Goal: Complete application form

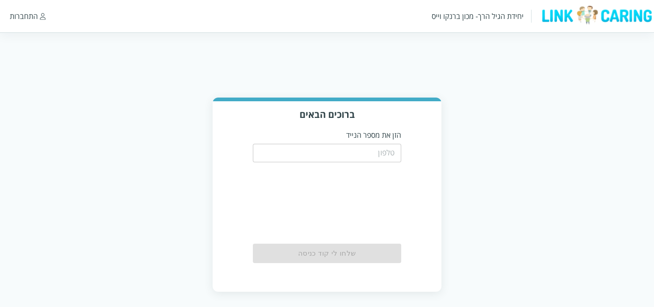
drag, startPoint x: 476, startPoint y: 0, endPoint x: 422, endPoint y: 57, distance: 78.5
click at [422, 57] on html "יחידת הגיל הרך- מכון [PERSON_NAME] התחברות ברוכים הבאים הזן את מספר הנייד ​ שלח…" at bounding box center [327, 155] width 654 height 310
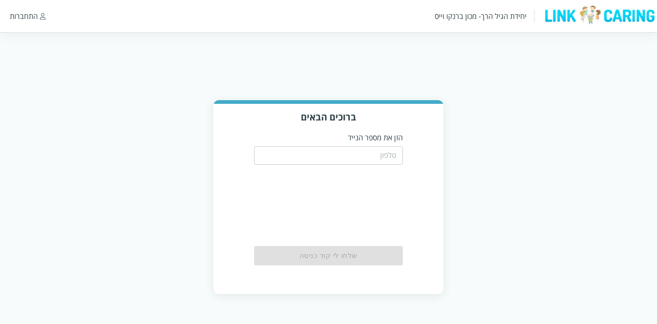
drag, startPoint x: 319, startPoint y: 0, endPoint x: 119, endPoint y: 113, distance: 230.3
click at [140, 130] on div "ברוכים הבאים הזן את מספר הנייד ​ שלחו לי קוד כניסה" at bounding box center [328, 197] width 657 height 194
drag, startPoint x: 49, startPoint y: 0, endPoint x: 69, endPoint y: 8, distance: 21.4
click at [69, 8] on div "יחידת הגיל הרך- מכון ברנקו וייס התחברות" at bounding box center [328, 16] width 657 height 32
click at [276, 0] on div "יחידת הגיל הרך- מכון ברנקו וייס התחברות" at bounding box center [328, 16] width 657 height 32
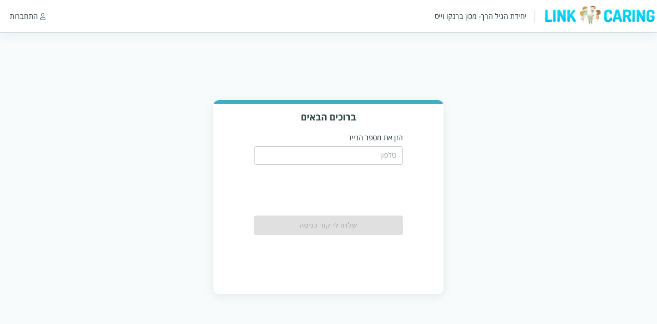
click at [535, 98] on html "יחידת הגיל הרך- מכון ברנקו וייס התחברות ברוכים הבאים הזן את מספר הנייד ​ שלחו ל…" at bounding box center [328, 156] width 657 height 313
click at [357, 156] on input "tel" at bounding box center [328, 155] width 149 height 18
type input "0538876684"
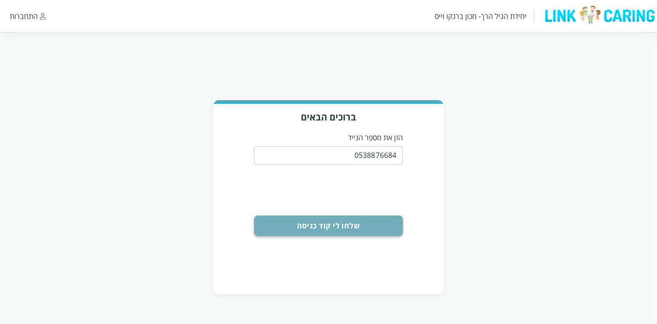
click at [375, 224] on button "שלחו לי קוד כניסה" at bounding box center [328, 226] width 149 height 20
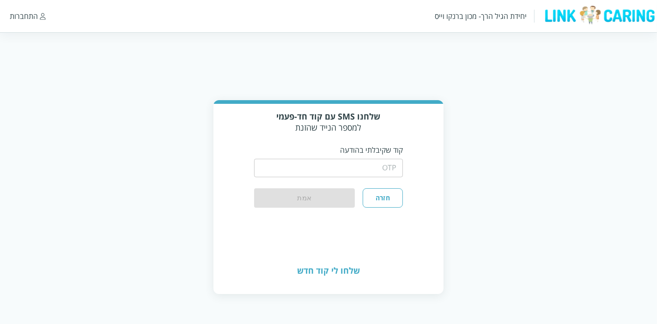
click at [372, 168] on input "string" at bounding box center [328, 168] width 149 height 18
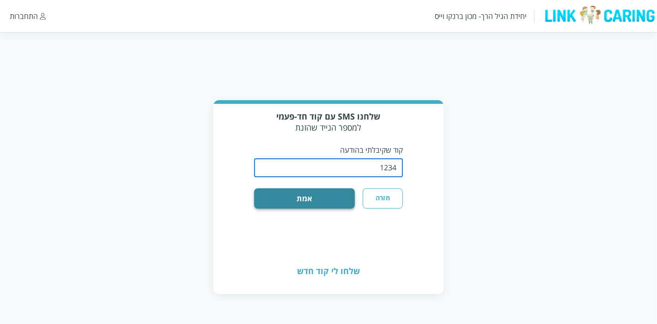
type input "1234"
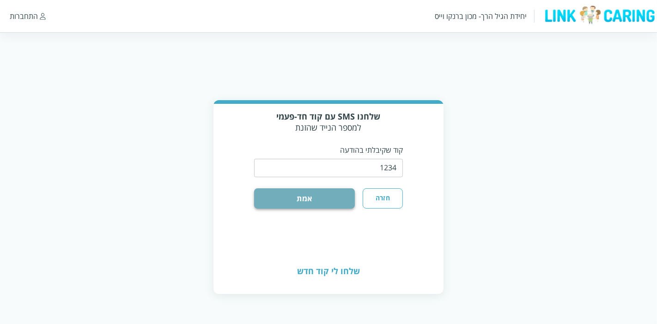
click at [336, 200] on button "אמת" at bounding box center [304, 199] width 101 height 20
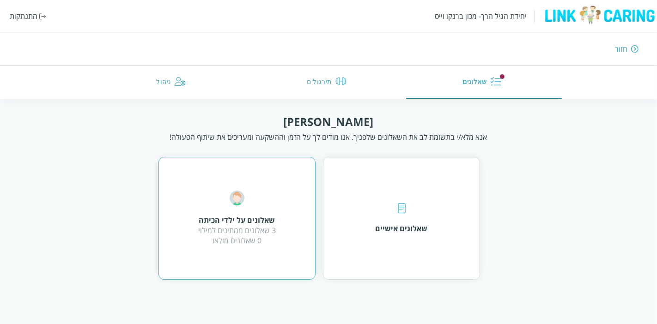
click at [272, 237] on div "3 שאלונים ממתינים למילוי 0 שאלונים מולאו" at bounding box center [237, 235] width 78 height 20
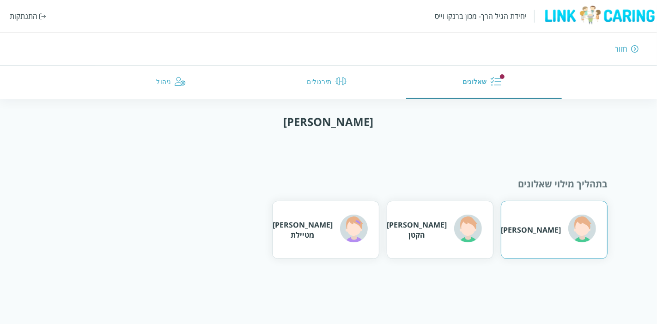
click at [552, 226] on div "דני דין" at bounding box center [531, 230] width 60 height 10
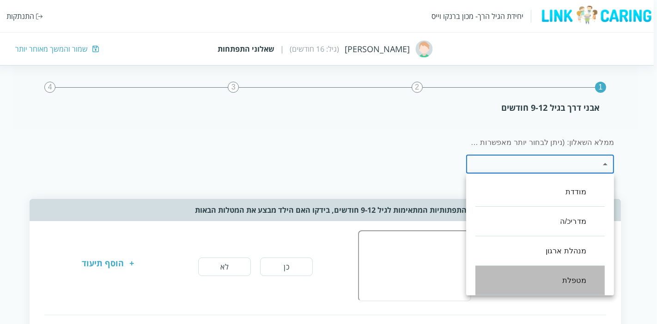
click at [541, 280] on li "מטפלת" at bounding box center [539, 281] width 129 height 30
type input ",100"
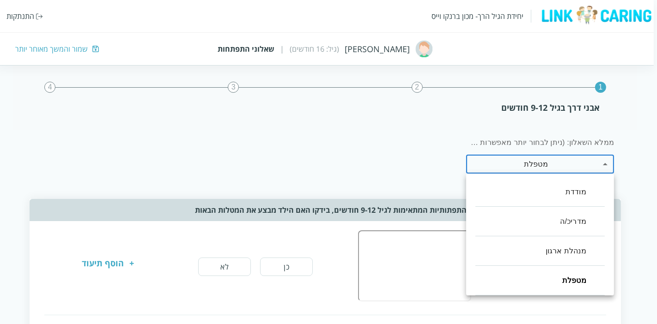
click at [631, 176] on div at bounding box center [328, 162] width 657 height 324
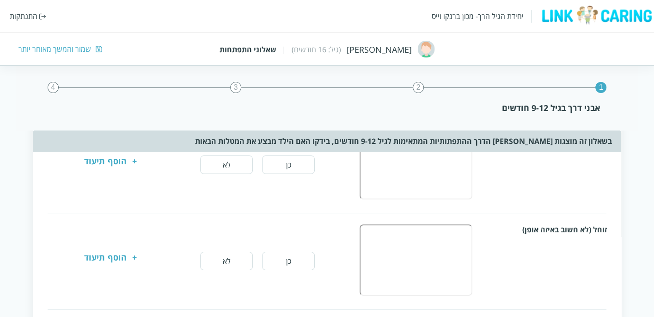
scroll to position [51, 0]
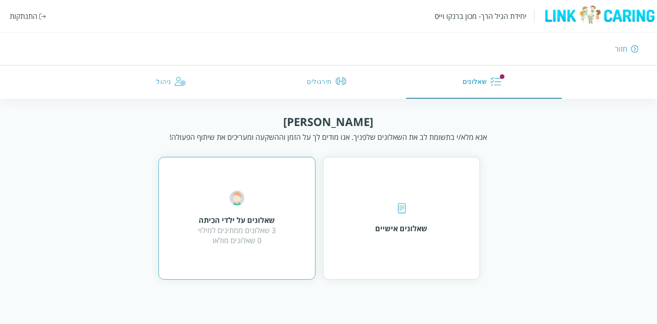
click at [276, 203] on div "שאלונים על ילדי הכיתה 3 שאלונים ממתינים למילוי 0 שאלונים מולאו" at bounding box center [236, 218] width 157 height 123
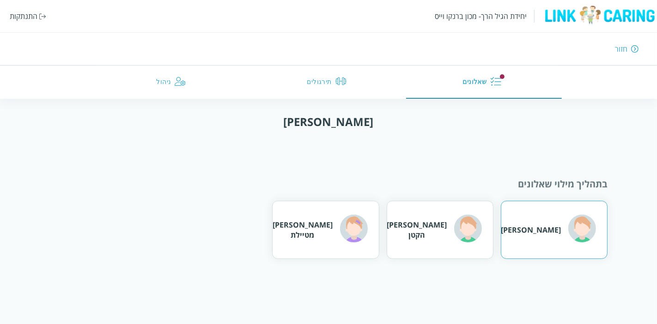
click at [542, 238] on div "דני דין" at bounding box center [548, 230] width 95 height 30
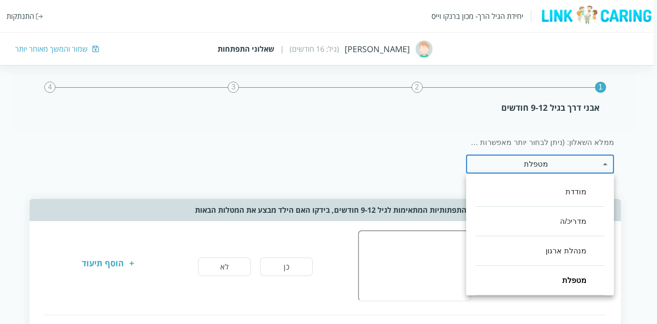
click at [542, 275] on li "מטפלת" at bounding box center [539, 281] width 129 height 30
type input ",100"
click at [634, 196] on div at bounding box center [328, 162] width 657 height 324
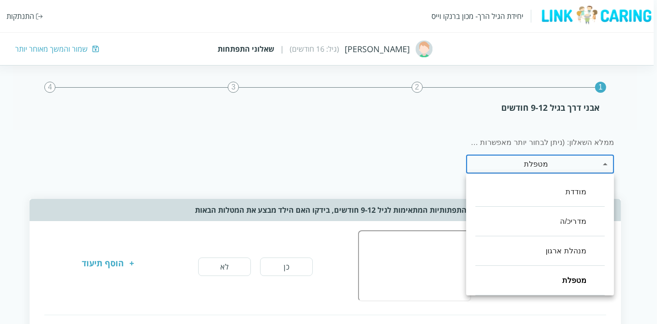
click at [570, 272] on li "מטפלת" at bounding box center [539, 281] width 129 height 30
click at [411, 122] on div at bounding box center [328, 162] width 657 height 324
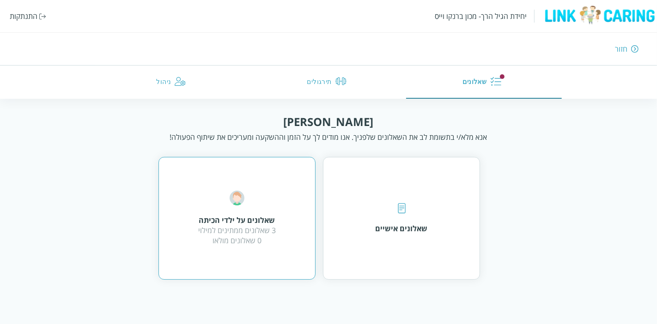
click at [282, 200] on div "שאלונים על ילדי הכיתה 3 שאלונים ממתינים למילוי 0 שאלונים מולאו" at bounding box center [236, 218] width 157 height 123
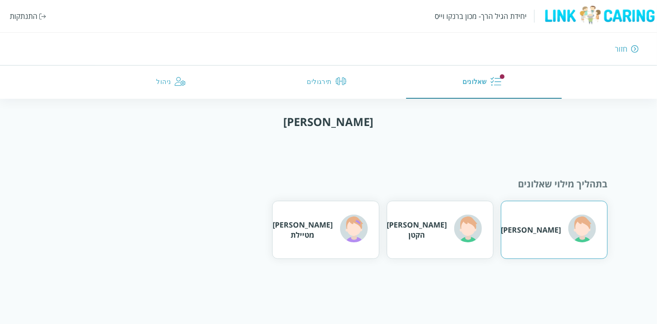
click at [573, 233] on img at bounding box center [582, 229] width 28 height 28
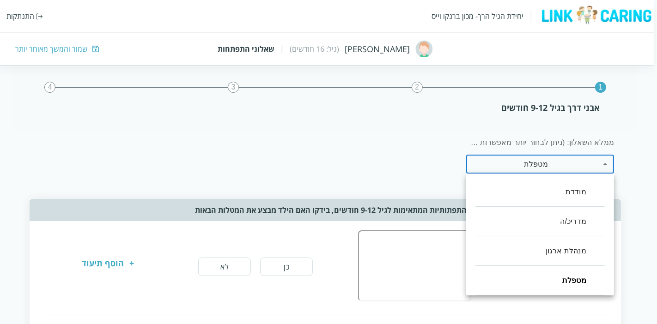
click at [636, 152] on div at bounding box center [328, 162] width 657 height 324
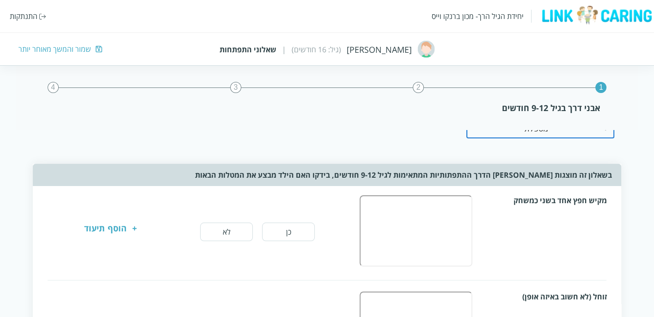
scroll to position [51, 0]
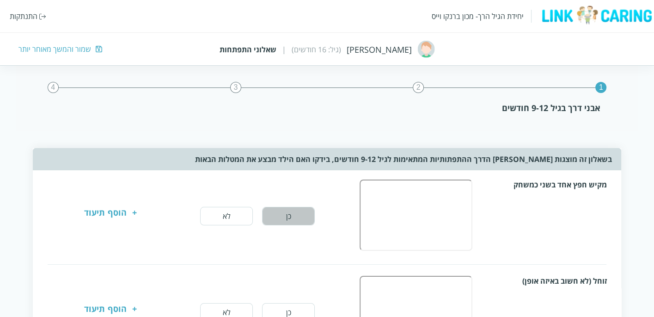
click at [298, 212] on button "כן" at bounding box center [288, 216] width 53 height 18
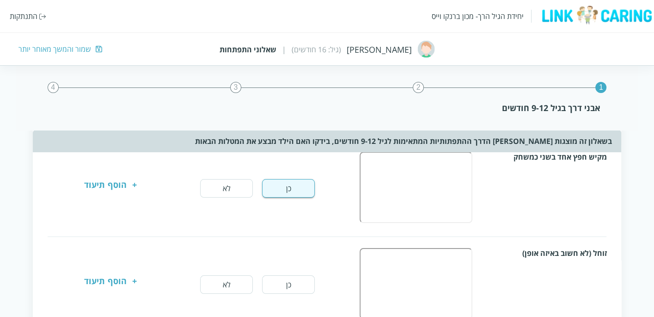
scroll to position [103, 0]
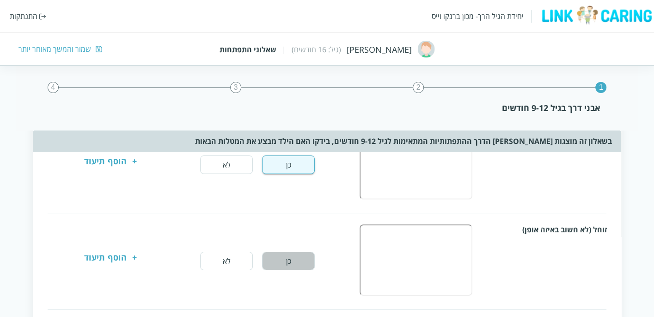
click at [308, 259] on button "כן" at bounding box center [288, 260] width 53 height 18
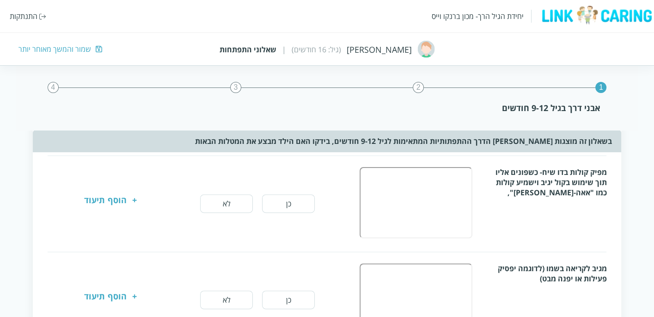
scroll to position [256, 0]
click at [294, 195] on button "כן" at bounding box center [288, 203] width 53 height 18
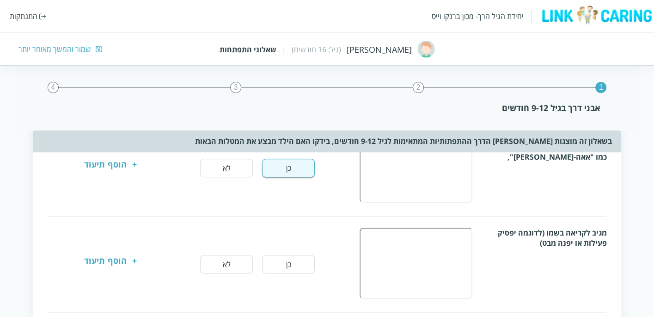
scroll to position [308, 0]
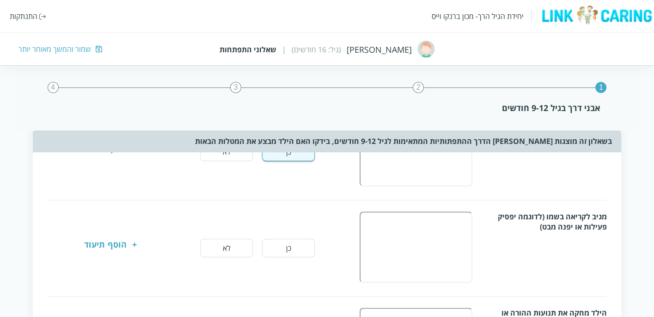
click at [309, 242] on button "כן" at bounding box center [288, 247] width 53 height 18
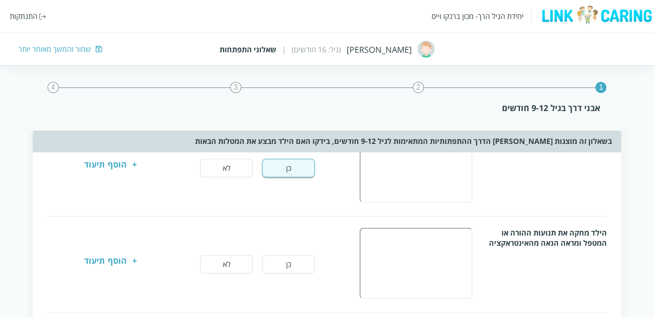
scroll to position [410, 0]
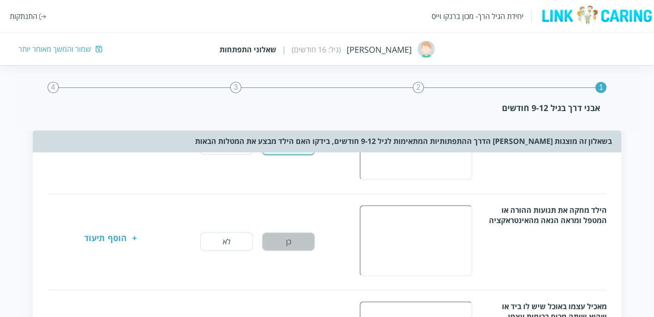
click at [304, 236] on button "כן" at bounding box center [288, 241] width 53 height 18
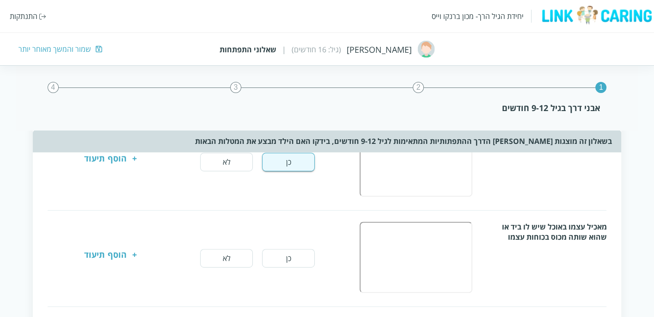
scroll to position [513, 0]
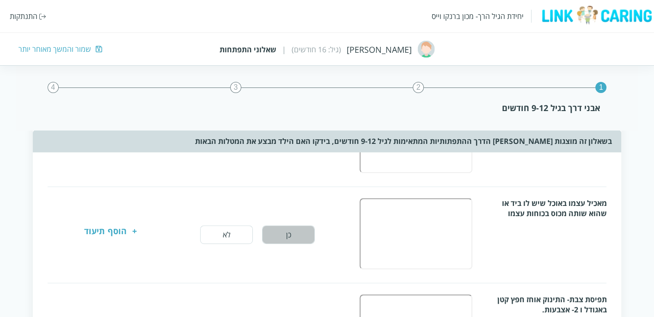
click at [298, 226] on button "כן" at bounding box center [288, 234] width 53 height 18
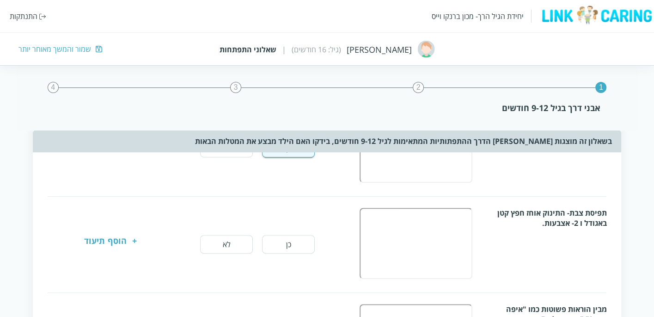
scroll to position [616, 0]
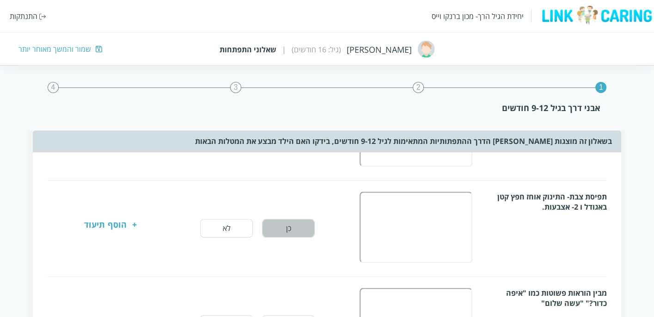
click at [306, 219] on button "כן" at bounding box center [288, 228] width 53 height 18
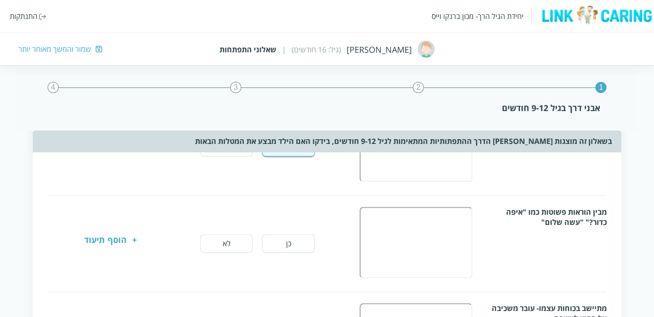
scroll to position [719, 0]
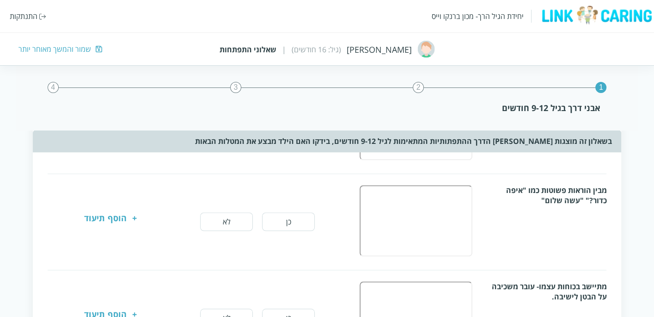
click at [304, 213] on button "כן" at bounding box center [288, 221] width 53 height 18
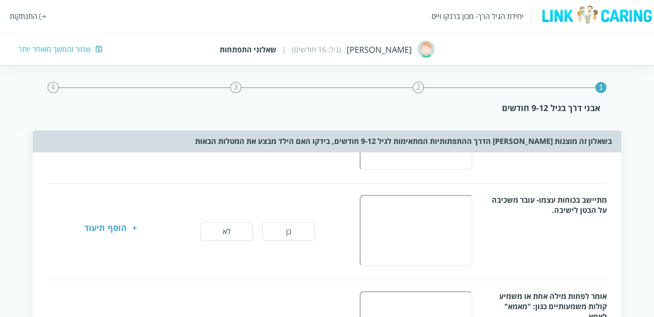
scroll to position [821, 0]
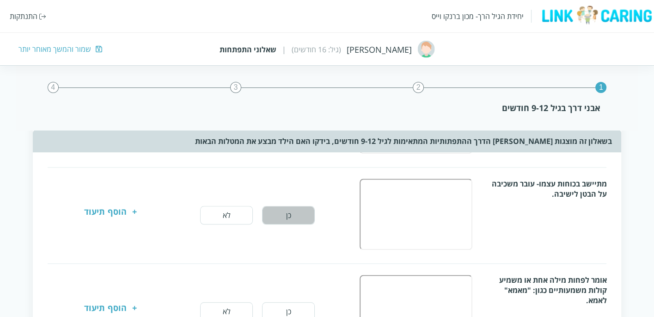
click at [307, 206] on button "כן" at bounding box center [288, 215] width 53 height 18
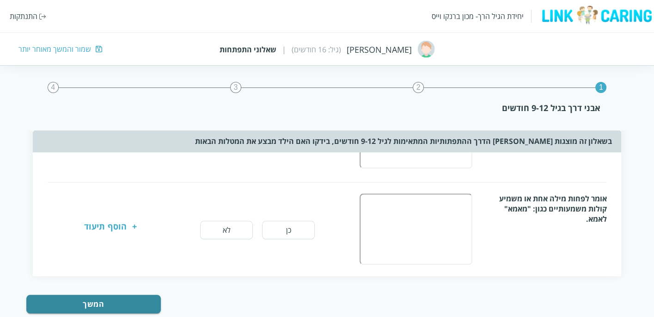
scroll to position [915, 0]
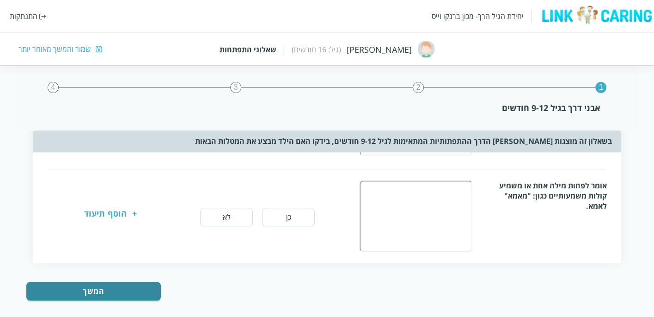
click at [234, 210] on button "לא" at bounding box center [226, 216] width 53 height 18
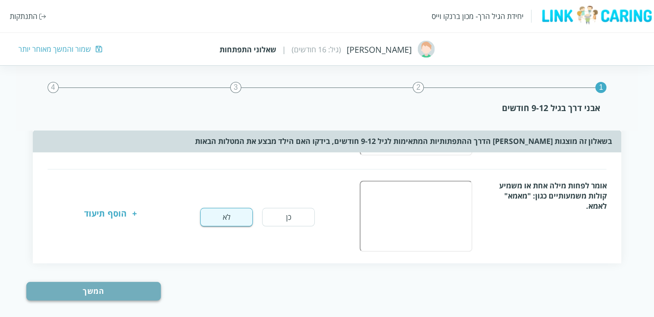
click at [138, 281] on button "המשך" at bounding box center [93, 290] width 134 height 18
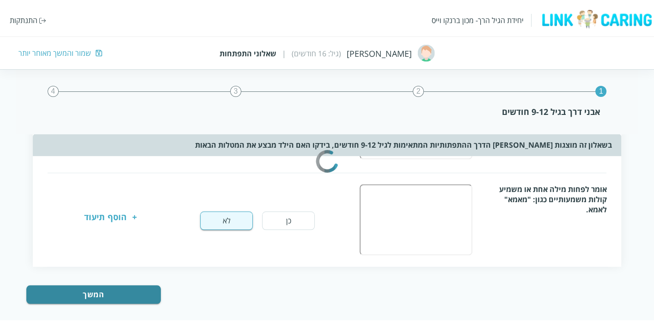
scroll to position [0, 0]
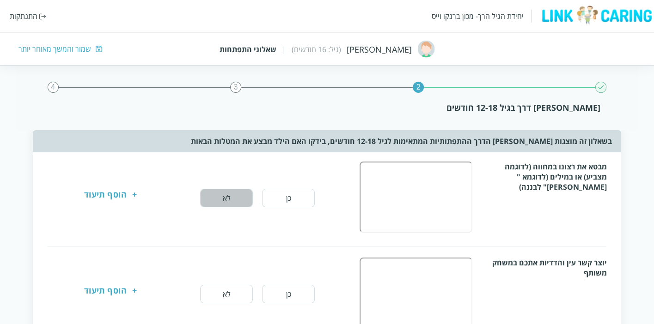
click at [235, 199] on button "לא" at bounding box center [226, 198] width 53 height 18
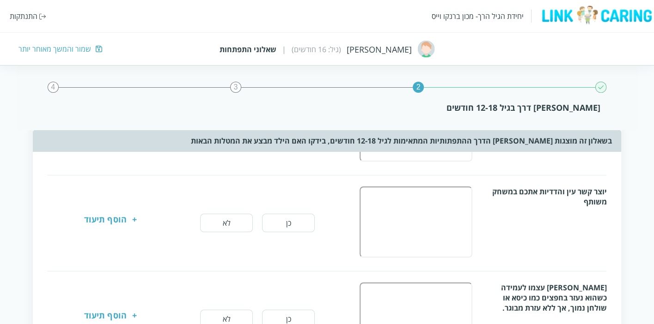
scroll to position [103, 0]
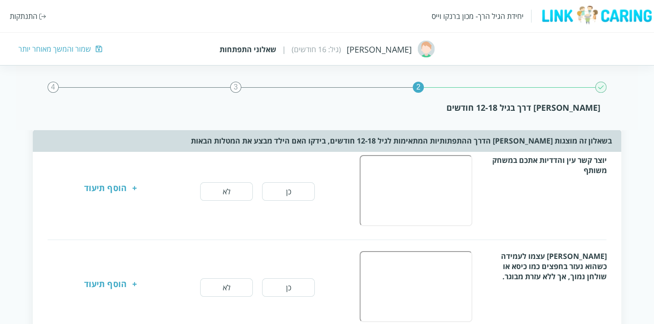
click at [303, 192] on button "כן" at bounding box center [288, 192] width 53 height 18
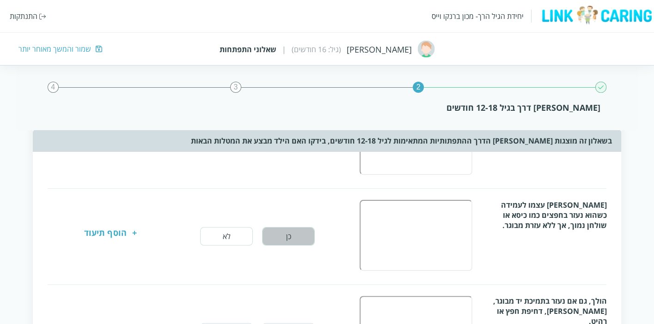
click at [286, 232] on button "כן" at bounding box center [288, 236] width 53 height 18
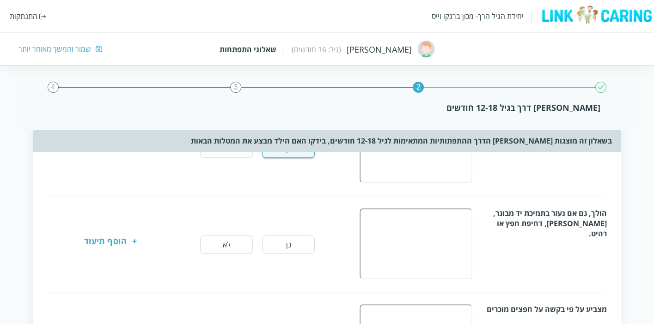
scroll to position [256, 0]
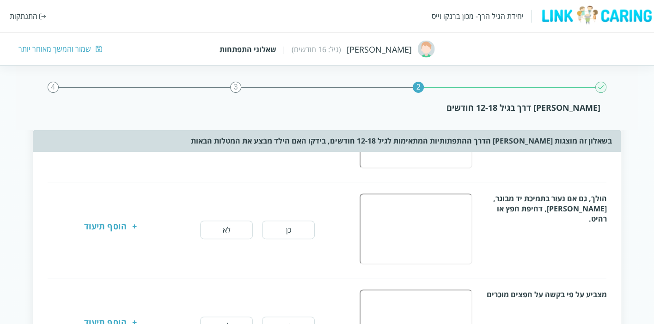
click at [294, 224] on button "כן" at bounding box center [288, 230] width 53 height 18
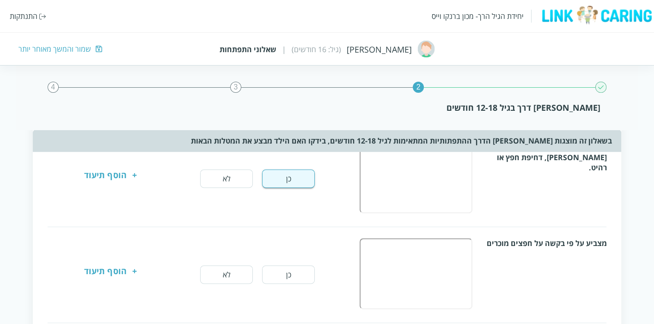
scroll to position [359, 0]
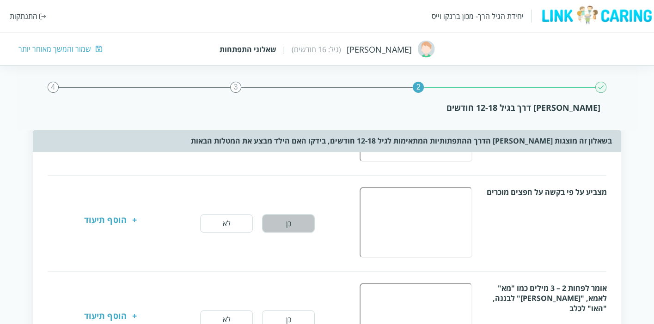
click at [286, 218] on button "כן" at bounding box center [288, 223] width 53 height 18
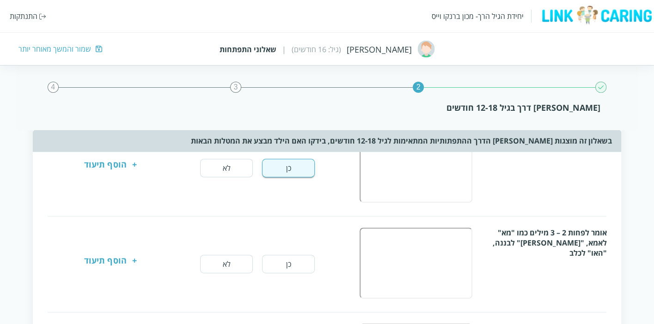
scroll to position [462, 0]
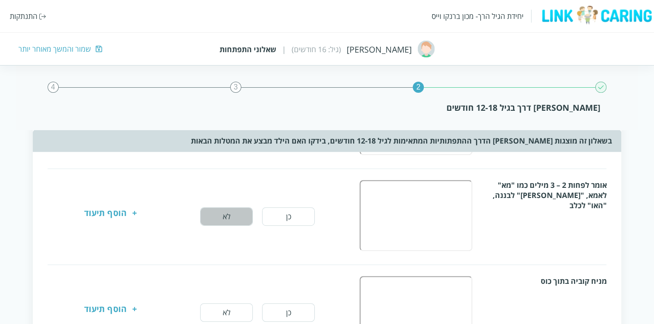
click at [233, 208] on button "לא" at bounding box center [226, 216] width 53 height 18
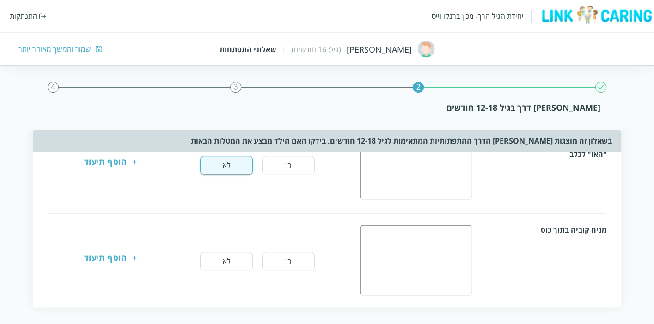
click at [300, 255] on button "כן" at bounding box center [288, 261] width 53 height 18
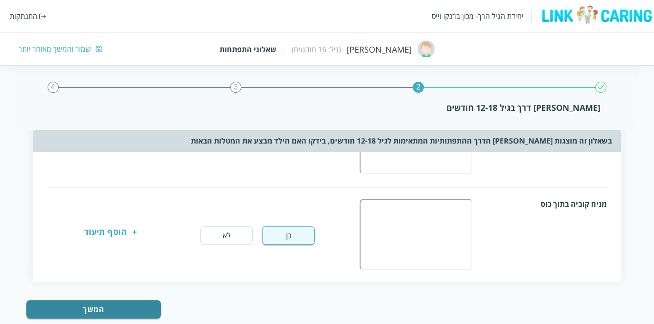
scroll to position [553, 0]
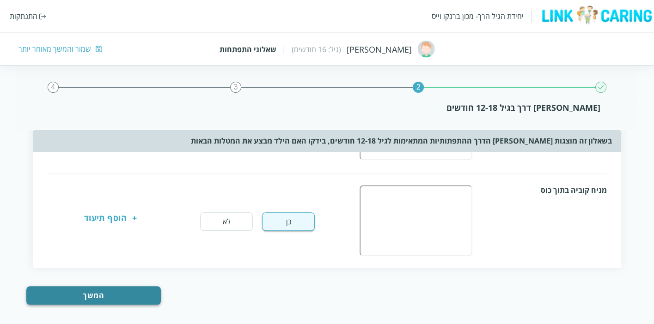
click at [121, 291] on button "המשך" at bounding box center [93, 295] width 134 height 18
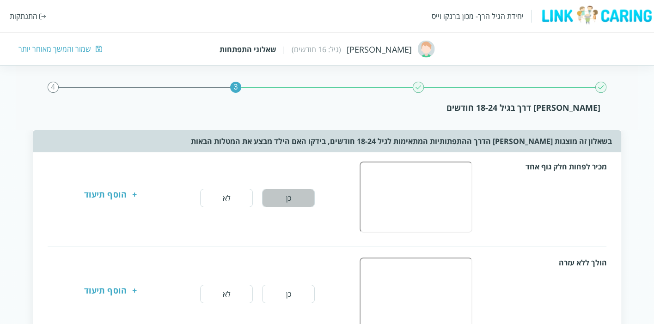
click at [301, 191] on button "כן" at bounding box center [288, 198] width 53 height 18
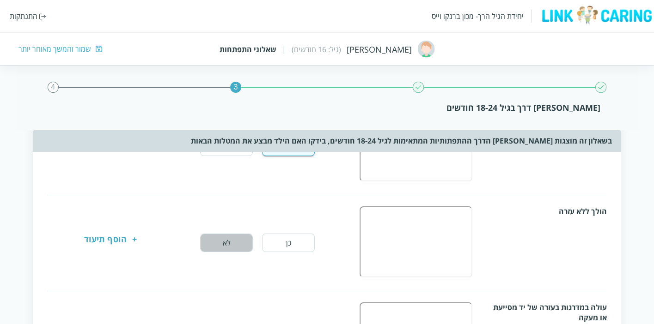
click at [247, 244] on button "לא" at bounding box center [226, 243] width 53 height 18
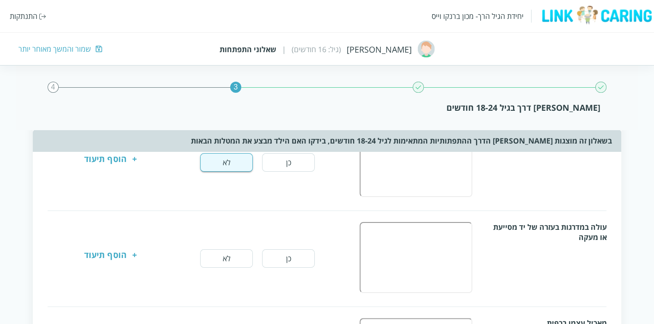
scroll to position [154, 0]
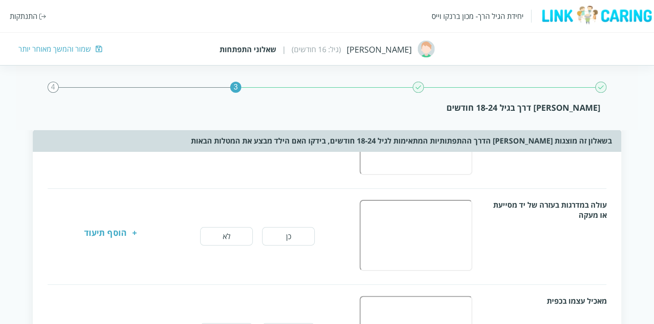
click at [238, 238] on button "לא" at bounding box center [226, 236] width 53 height 18
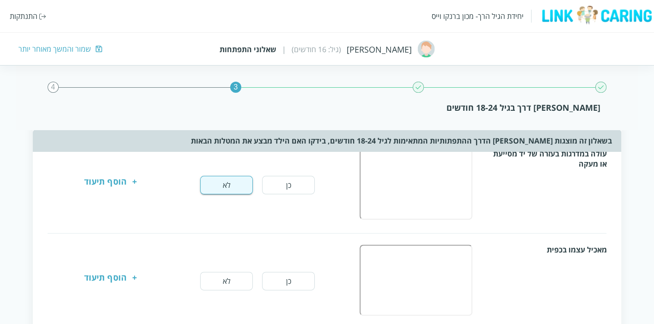
scroll to position [256, 0]
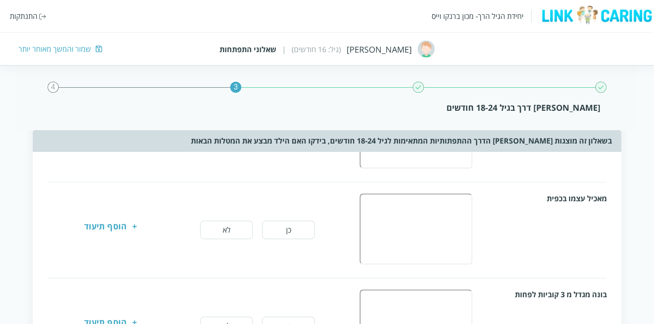
click at [237, 228] on button "לא" at bounding box center [226, 230] width 53 height 18
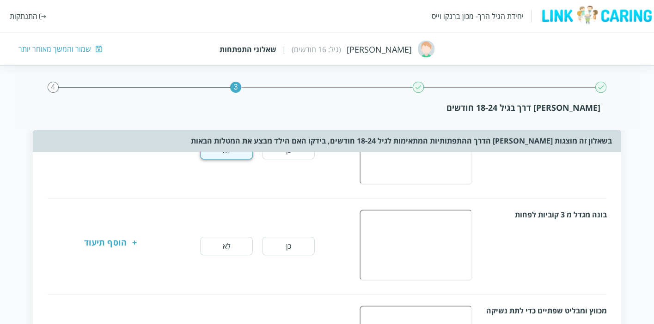
scroll to position [359, 0]
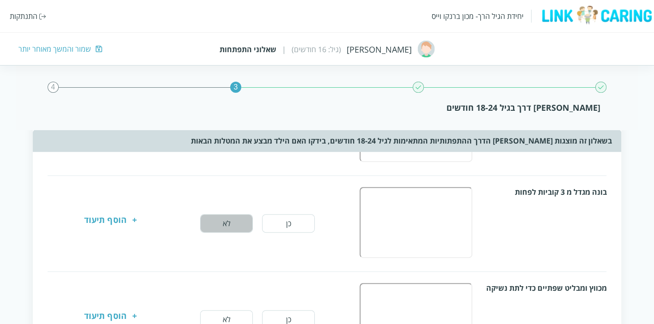
click at [236, 221] on button "לא" at bounding box center [226, 223] width 53 height 18
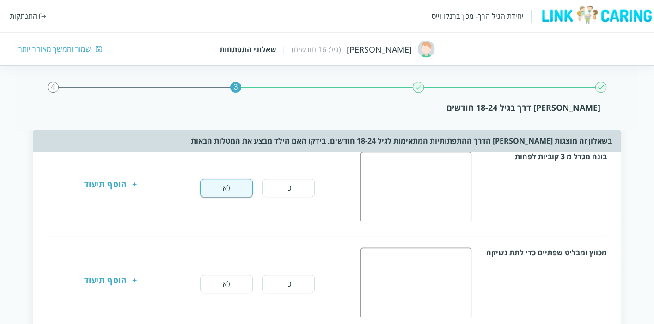
scroll to position [410, 0]
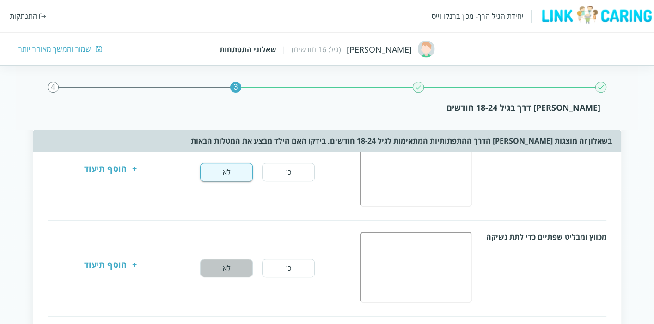
click at [245, 265] on button "לא" at bounding box center [226, 268] width 53 height 18
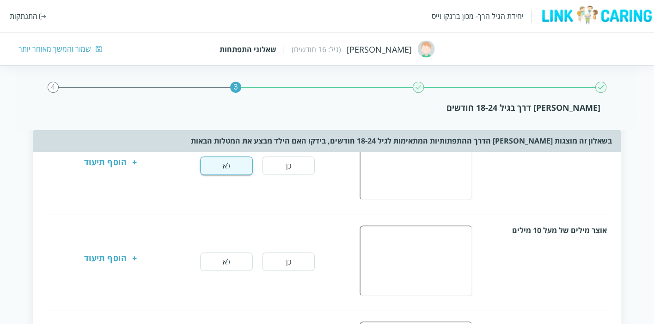
scroll to position [513, 0]
click at [248, 258] on button "לא" at bounding box center [226, 261] width 53 height 18
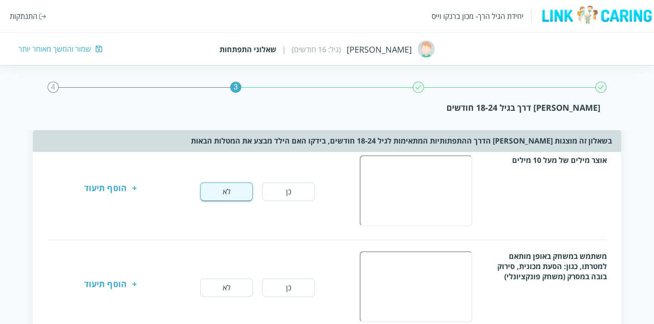
scroll to position [616, 0]
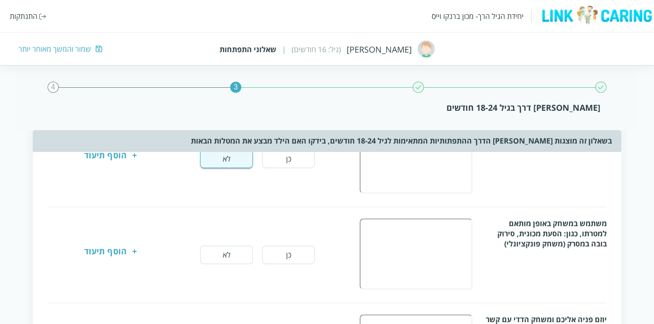
click at [280, 246] on button "כן" at bounding box center [288, 255] width 53 height 18
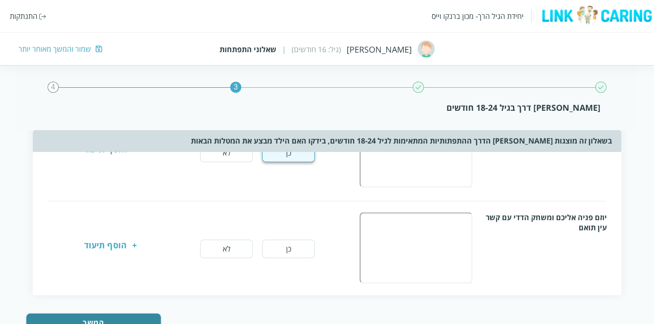
scroll to position [719, 0]
click at [283, 242] on button "כן" at bounding box center [288, 248] width 53 height 18
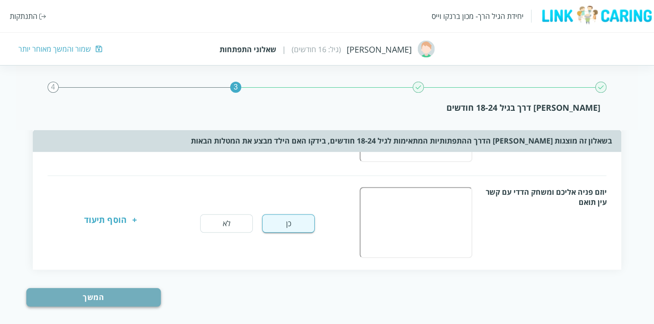
click at [133, 289] on button "המשך" at bounding box center [93, 297] width 134 height 18
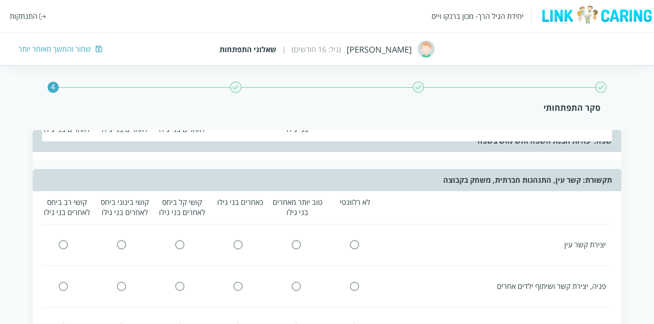
scroll to position [0, 0]
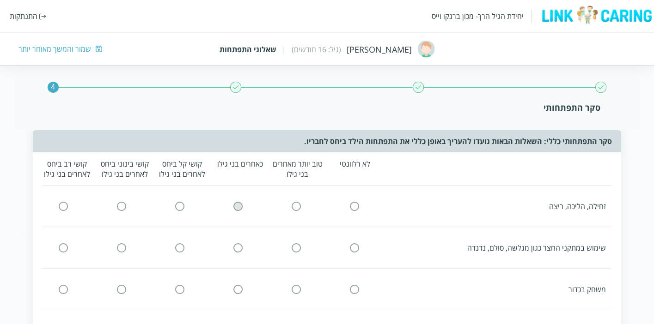
click at [237, 204] on input "radio" at bounding box center [238, 206] width 8 height 10
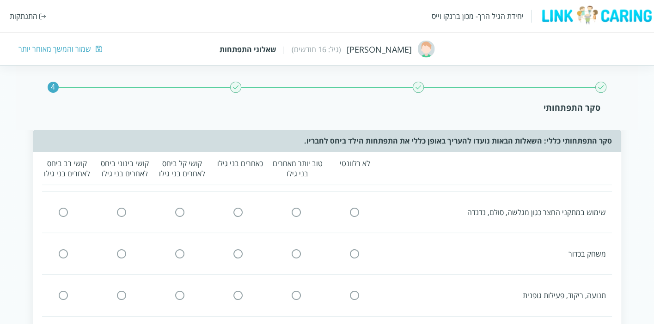
scroll to position [51, 0]
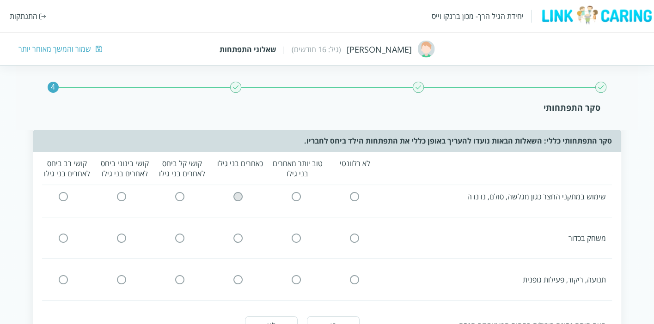
click at [236, 195] on input "radio" at bounding box center [238, 197] width 8 height 10
click at [238, 237] on input "radio" at bounding box center [238, 238] width 8 height 10
click at [238, 282] on input "radio" at bounding box center [238, 280] width 8 height 10
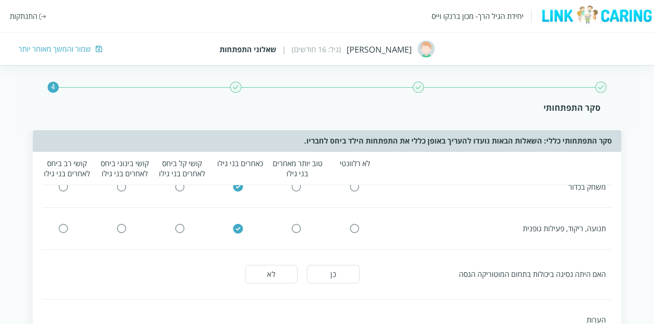
scroll to position [154, 0]
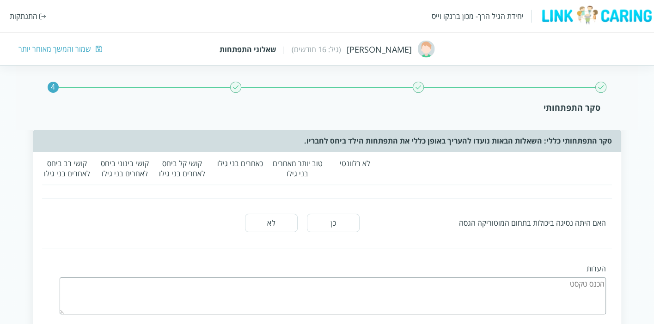
click at [270, 218] on button "לא" at bounding box center [271, 223] width 53 height 18
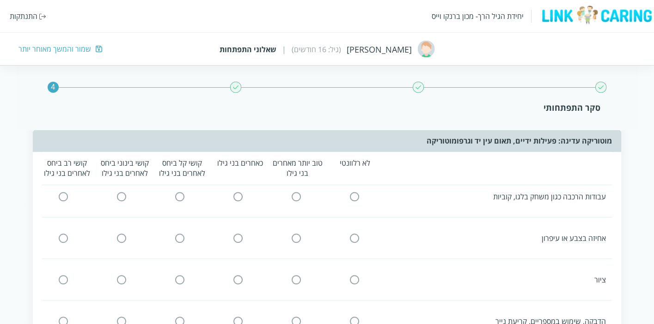
scroll to position [359, 0]
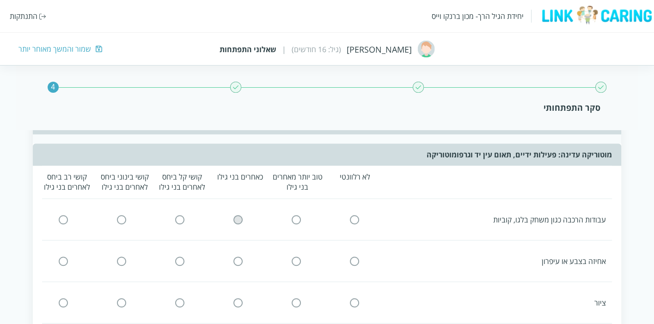
click at [237, 215] on input "radio" at bounding box center [238, 220] width 8 height 10
click at [296, 256] on input "radio" at bounding box center [296, 261] width 8 height 10
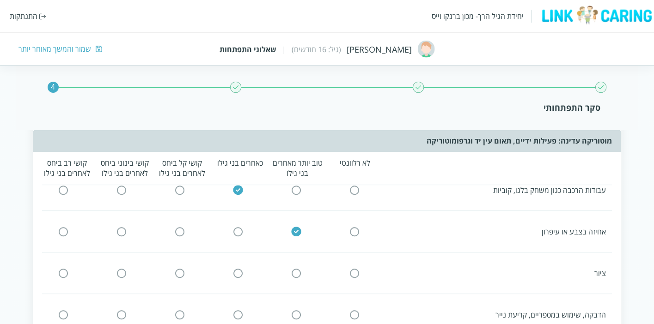
scroll to position [410, 0]
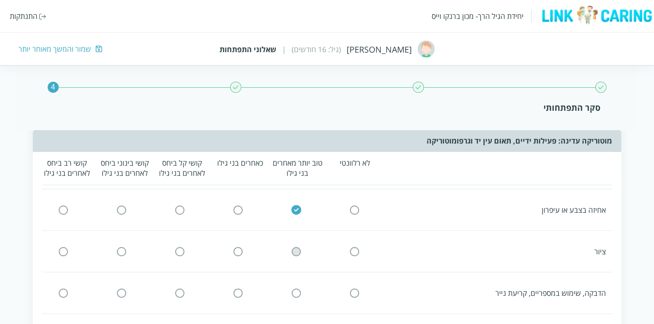
click at [293, 249] on input "radio" at bounding box center [296, 252] width 8 height 10
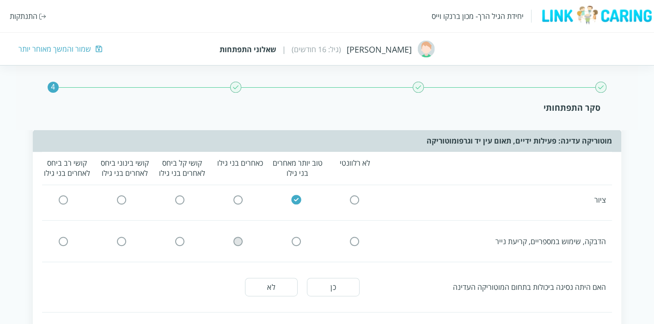
click at [239, 238] on input "radio" at bounding box center [238, 242] width 8 height 10
click at [278, 278] on button "לא" at bounding box center [271, 287] width 53 height 18
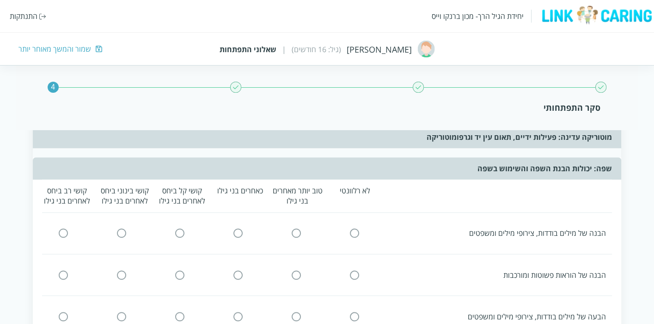
scroll to position [719, 0]
click at [237, 228] on input "radio" at bounding box center [238, 233] width 8 height 10
click at [241, 269] on input "radio" at bounding box center [238, 274] width 8 height 10
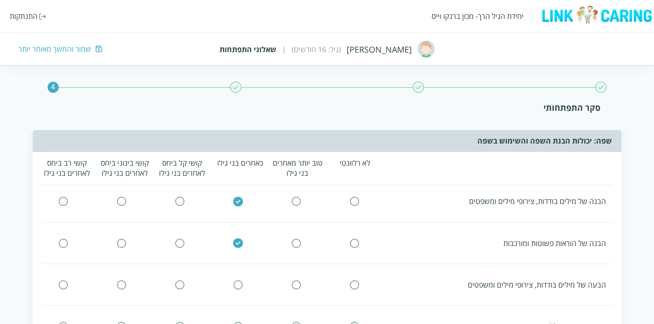
scroll to position [770, 0]
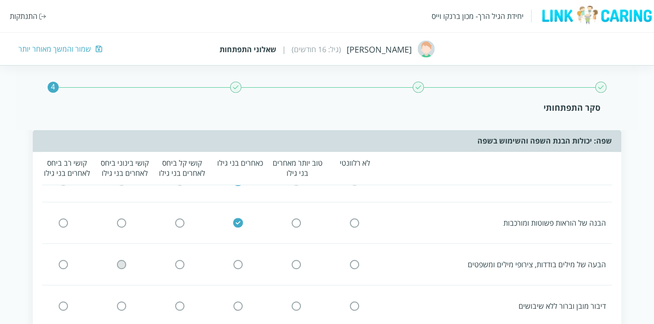
click at [120, 260] on input "radio" at bounding box center [121, 265] width 8 height 10
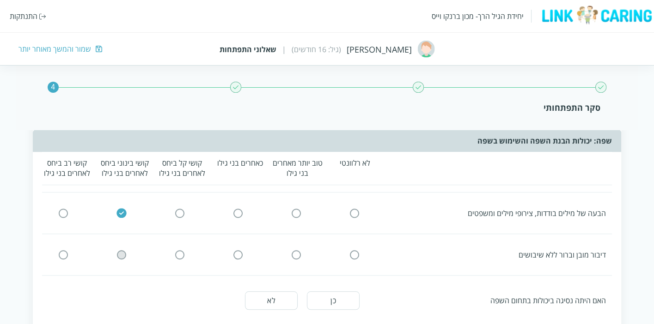
click at [126, 250] on icon at bounding box center [121, 254] width 9 height 9
click at [121, 250] on input "radio" at bounding box center [121, 255] width 8 height 10
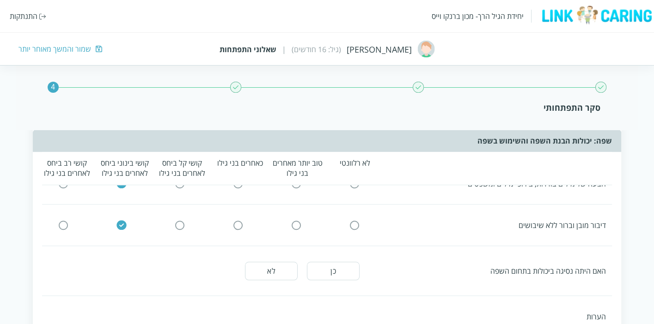
scroll to position [872, 0]
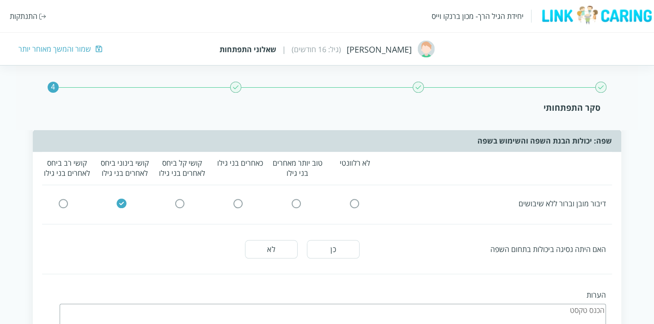
click at [269, 241] on button "לא" at bounding box center [271, 249] width 53 height 18
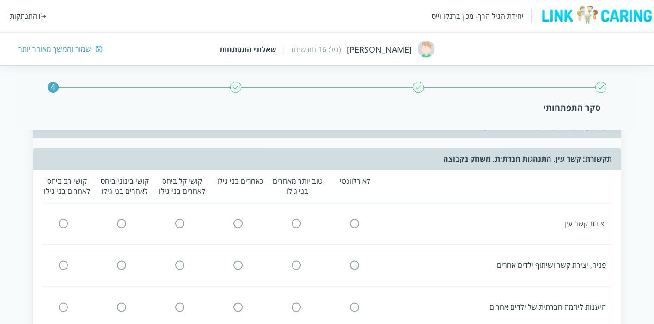
scroll to position [1078, 0]
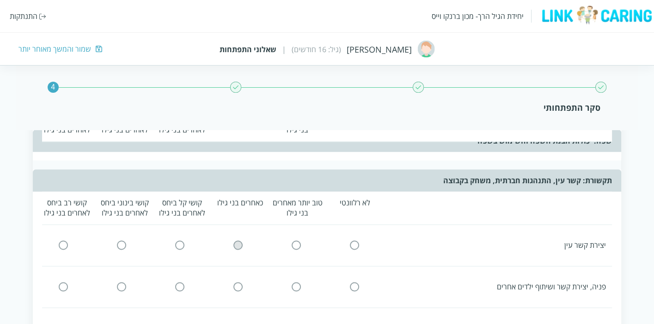
click at [237, 241] on input "radio" at bounding box center [238, 246] width 8 height 10
click at [238, 282] on input "radio" at bounding box center [238, 287] width 8 height 10
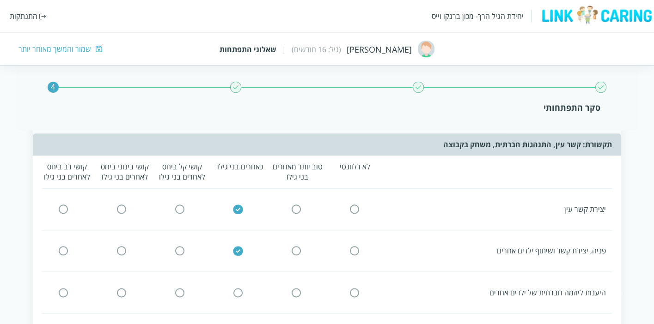
scroll to position [1129, 0]
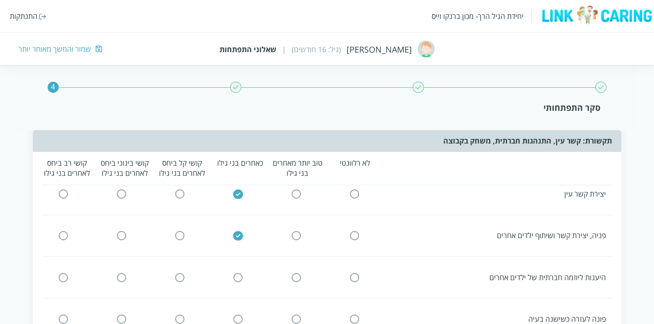
click at [236, 273] on input "radio" at bounding box center [238, 278] width 8 height 10
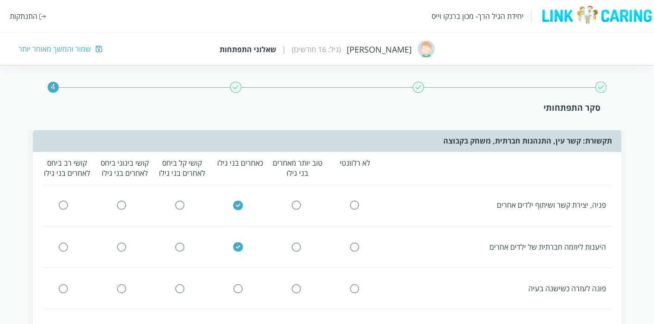
scroll to position [1181, 0]
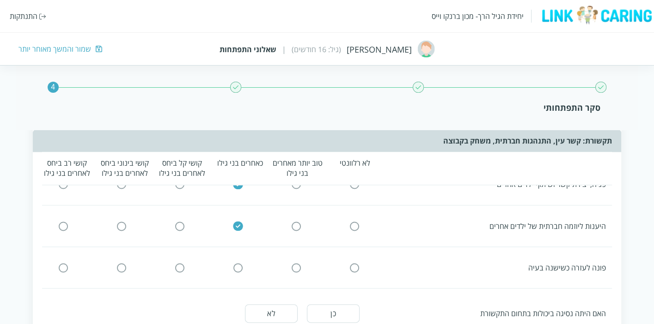
click at [239, 263] on input "radio" at bounding box center [238, 268] width 8 height 10
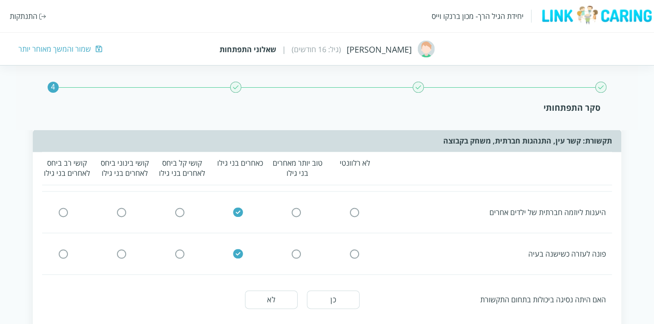
scroll to position [1232, 0]
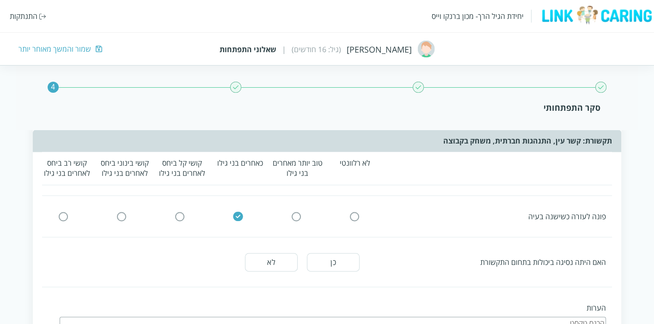
click at [269, 253] on button "לא" at bounding box center [271, 262] width 53 height 18
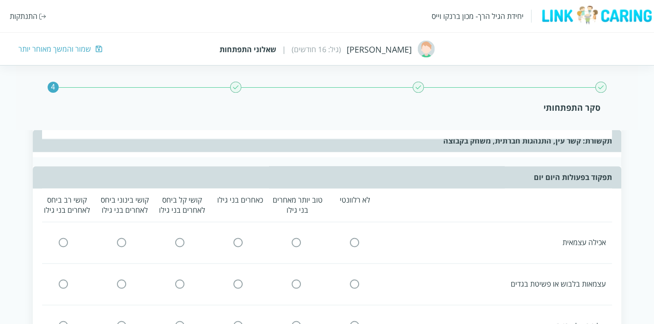
scroll to position [1438, 0]
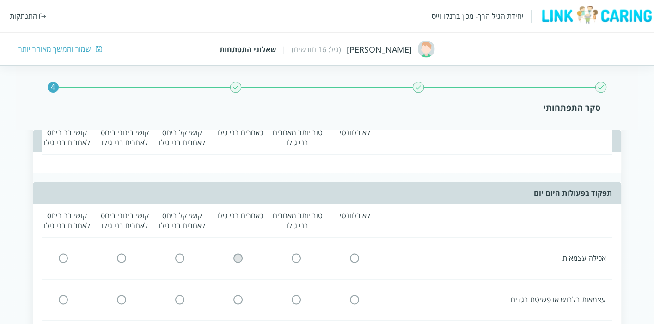
click at [238, 254] on input "radio" at bounding box center [238, 259] width 8 height 10
click at [236, 295] on input "radio" at bounding box center [238, 300] width 8 height 10
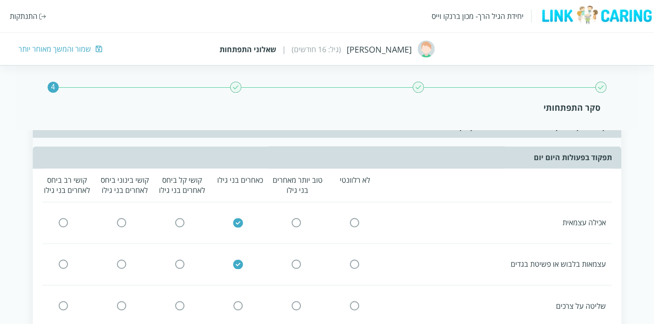
scroll to position [1489, 0]
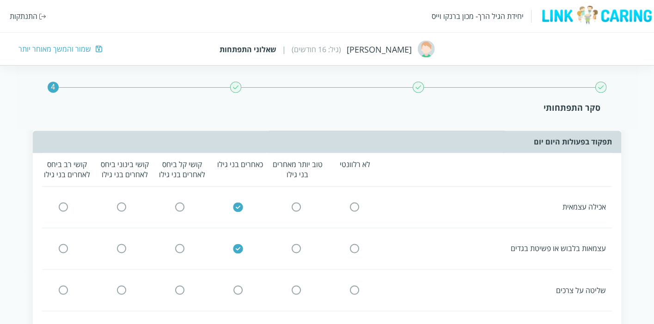
click at [237, 286] on input "radio" at bounding box center [238, 291] width 8 height 10
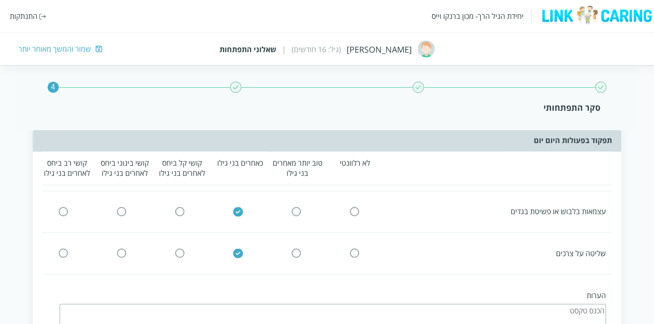
scroll to position [1540, 0]
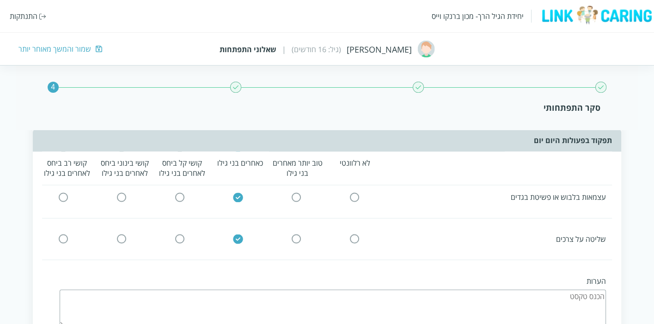
click at [297, 290] on textarea at bounding box center [333, 308] width 546 height 37
type textarea "לא גמול"
click at [349, 233] on icon at bounding box center [354, 238] width 11 height 11
click at [352, 234] on input "radio" at bounding box center [354, 239] width 8 height 10
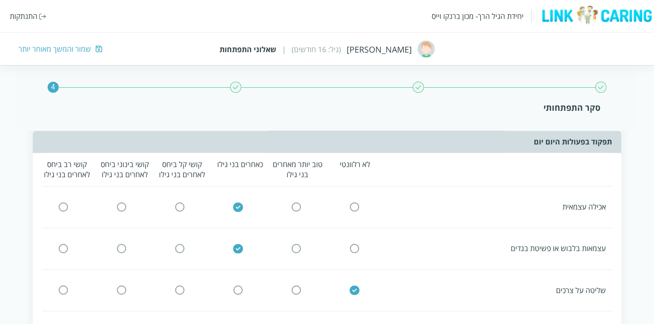
scroll to position [1489, 0]
click at [352, 286] on img at bounding box center [354, 291] width 11 height 10
click at [233, 244] on img at bounding box center [237, 249] width 11 height 10
click at [235, 244] on img at bounding box center [237, 249] width 11 height 10
click at [356, 286] on img at bounding box center [354, 291] width 11 height 10
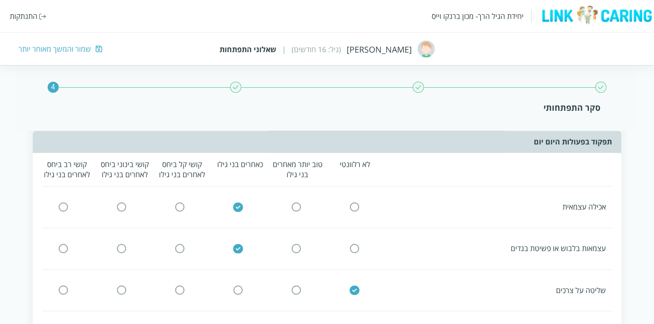
click at [356, 286] on img at bounding box center [354, 291] width 11 height 10
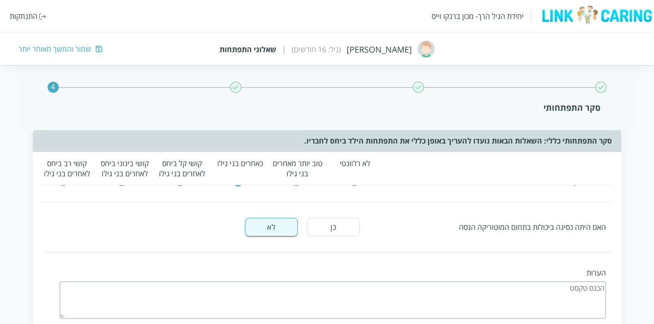
scroll to position [51, 0]
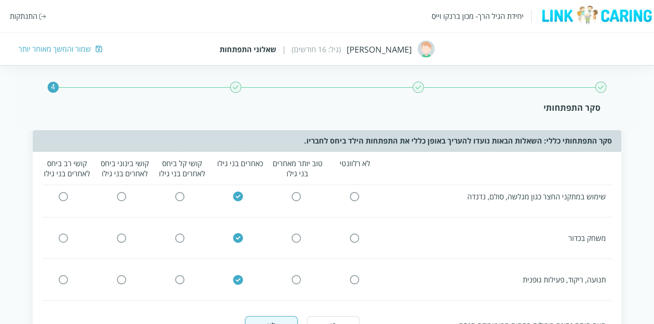
click at [237, 196] on img at bounding box center [237, 197] width 11 height 10
click at [235, 235] on img at bounding box center [237, 238] width 11 height 10
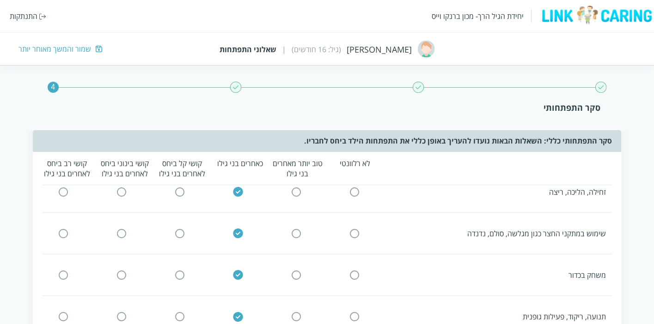
scroll to position [0, 0]
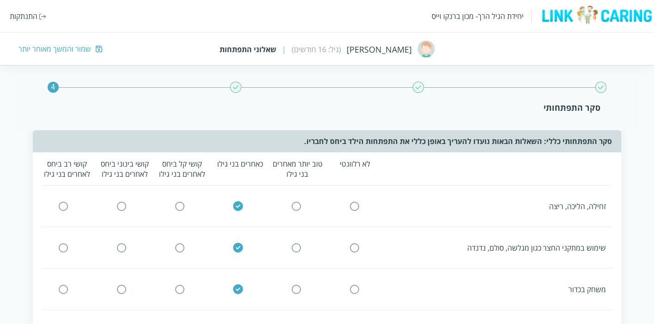
click at [355, 205] on input "radio" at bounding box center [354, 206] width 8 height 10
click at [238, 205] on input "radio" at bounding box center [238, 206] width 8 height 10
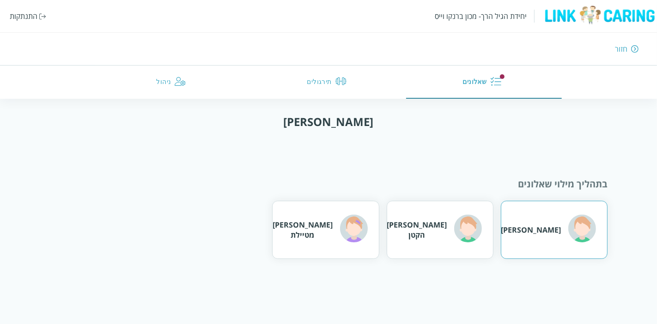
click at [548, 219] on div "דני דין" at bounding box center [548, 230] width 95 height 30
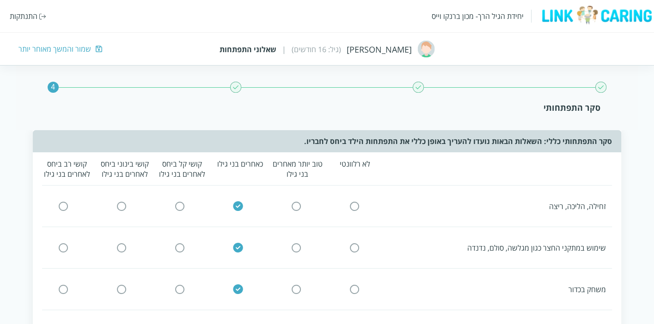
click at [239, 203] on img at bounding box center [237, 206] width 11 height 10
click at [236, 208] on img at bounding box center [237, 206] width 11 height 10
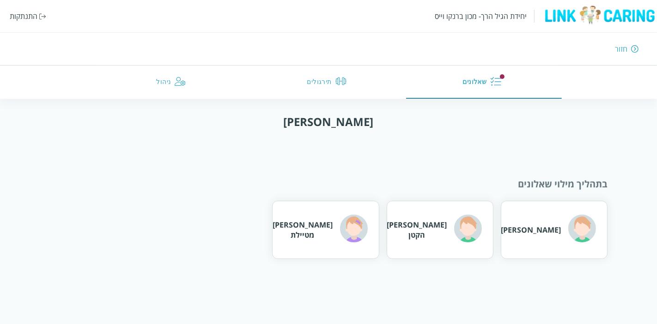
click at [417, 168] on div "בתהליך מילוי שאלונים דני דין יהונתן הקטן איילת מטיילת" at bounding box center [328, 203] width 559 height 112
click at [187, 85] on button "ניהול" at bounding box center [173, 82] width 156 height 33
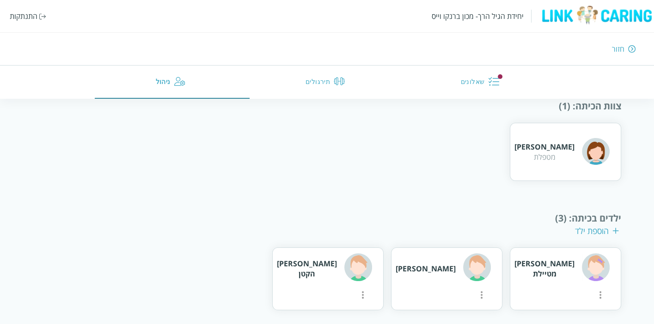
scroll to position [148, 0]
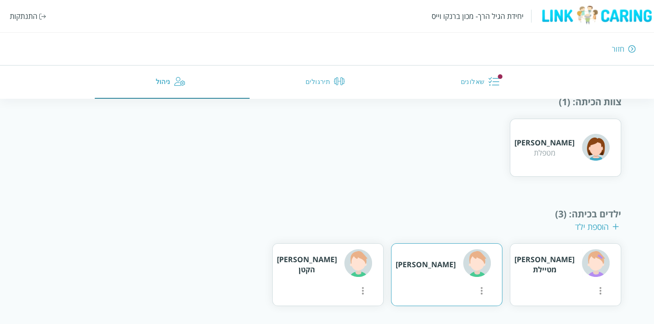
click at [595, 286] on icon "more" at bounding box center [600, 291] width 11 height 11
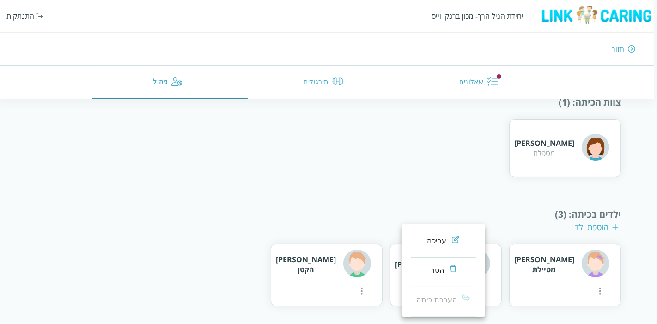
click at [414, 201] on div at bounding box center [328, 162] width 657 height 324
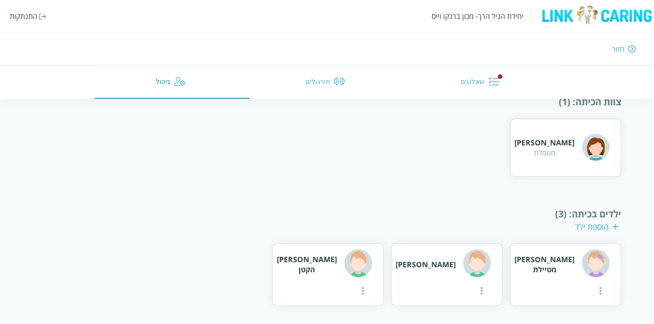
click at [480, 83] on button "שאלונים" at bounding box center [481, 82] width 155 height 33
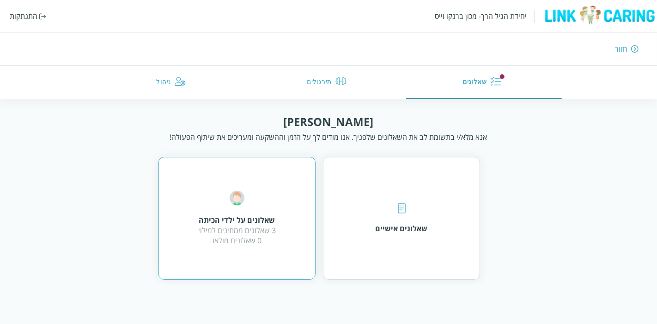
click at [262, 186] on div "שאלונים על ילדי הכיתה 3 שאלונים ממתינים למילוי 0 שאלונים מולאו" at bounding box center [236, 218] width 157 height 123
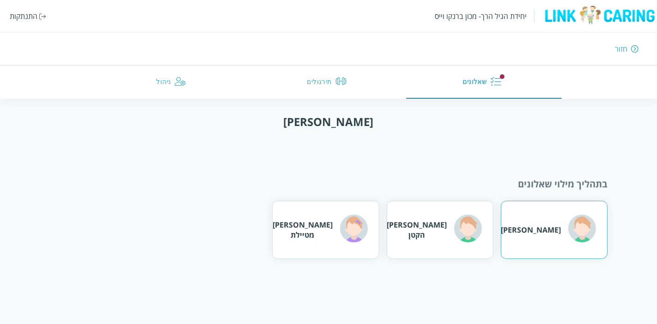
click at [542, 220] on div "דני דין" at bounding box center [548, 230] width 95 height 30
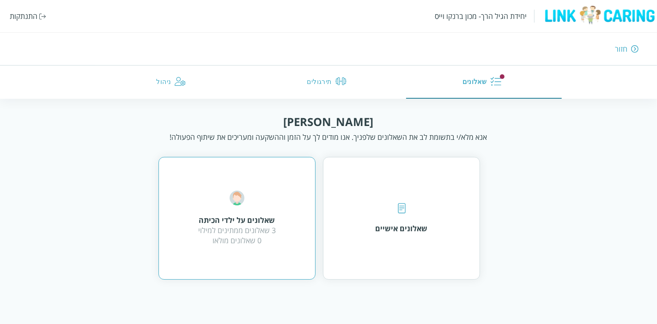
click at [259, 202] on div "שאלונים על ילדי הכיתה 3 שאלונים ממתינים למילוי 0 שאלונים מולאו" at bounding box center [237, 218] width 78 height 55
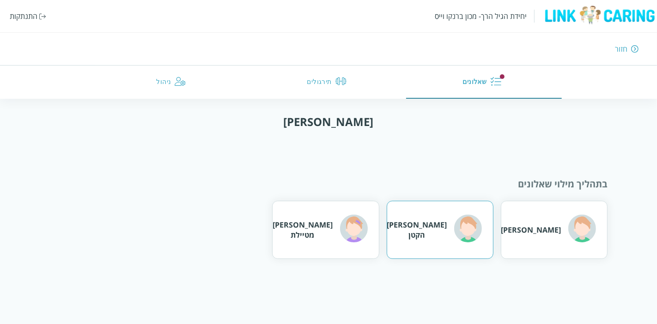
click at [446, 230] on div "[PERSON_NAME] הקטן" at bounding box center [417, 230] width 60 height 20
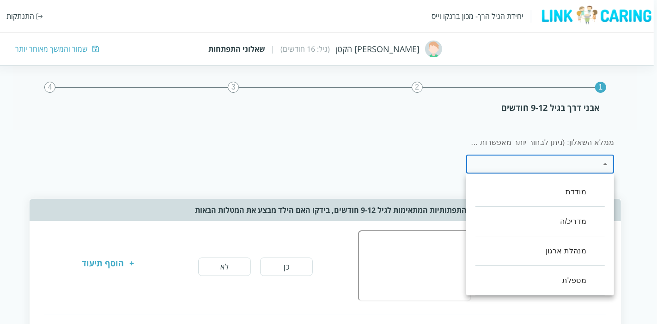
click at [572, 284] on li "מטפלת" at bounding box center [539, 281] width 129 height 30
type input ",100"
click at [632, 174] on div at bounding box center [328, 162] width 657 height 324
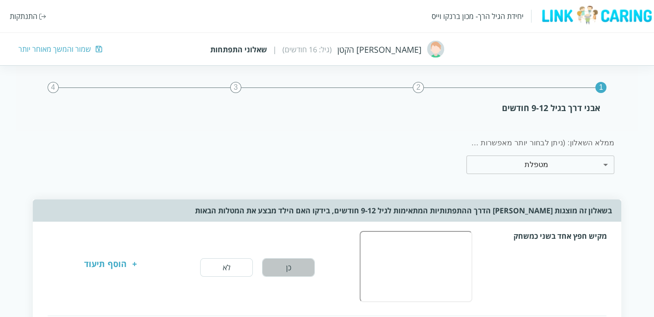
click at [301, 268] on button "כן" at bounding box center [288, 267] width 53 height 18
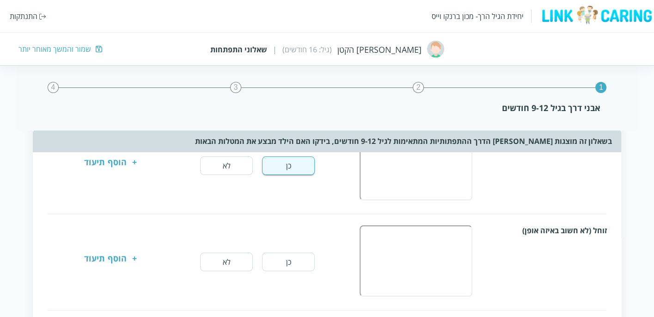
scroll to position [103, 0]
click at [305, 262] on button "כן" at bounding box center [288, 260] width 53 height 18
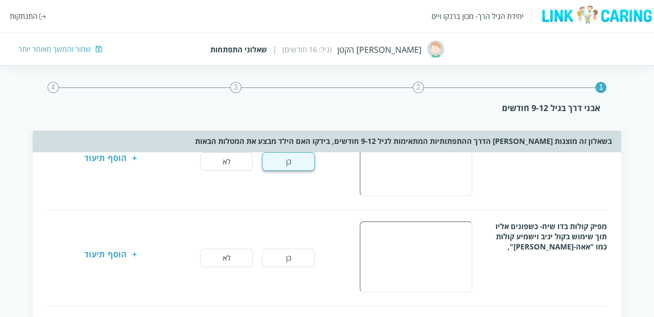
scroll to position [205, 0]
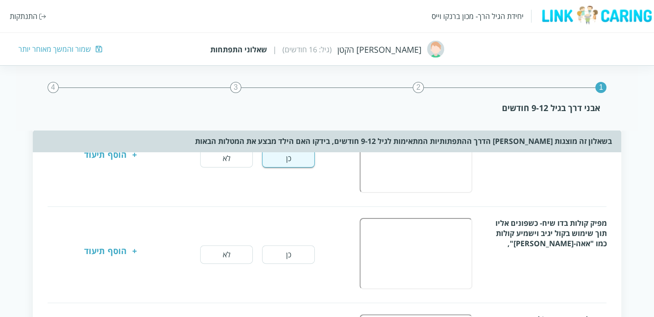
click at [300, 250] on button "כן" at bounding box center [288, 254] width 53 height 18
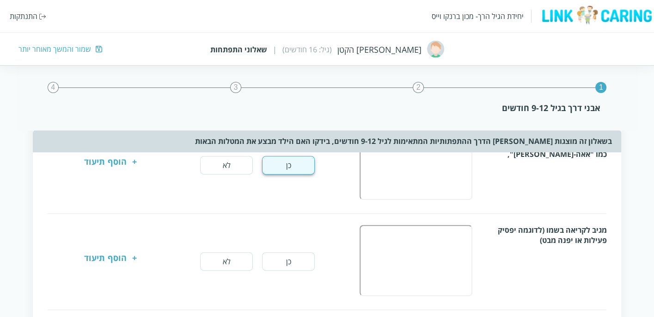
scroll to position [308, 0]
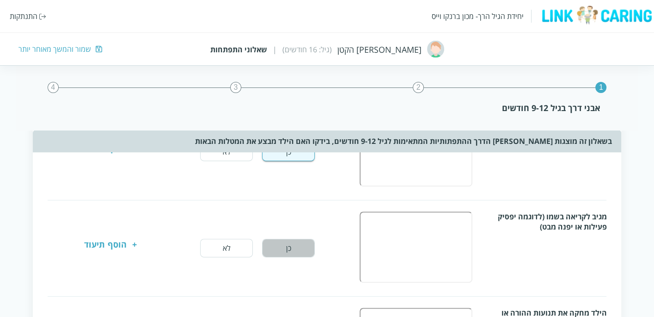
click at [298, 247] on button "כן" at bounding box center [288, 247] width 53 height 18
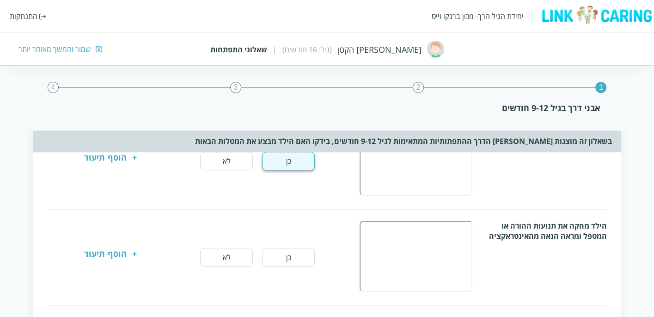
scroll to position [410, 0]
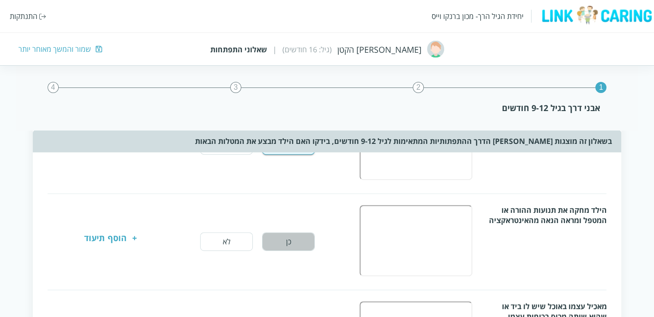
click at [298, 236] on button "כן" at bounding box center [288, 241] width 53 height 18
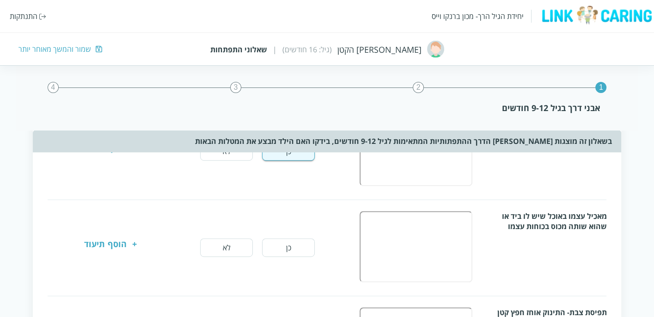
scroll to position [513, 0]
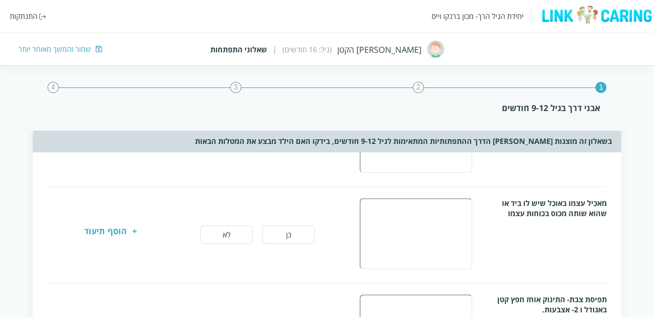
click at [297, 234] on button "כן" at bounding box center [288, 234] width 53 height 18
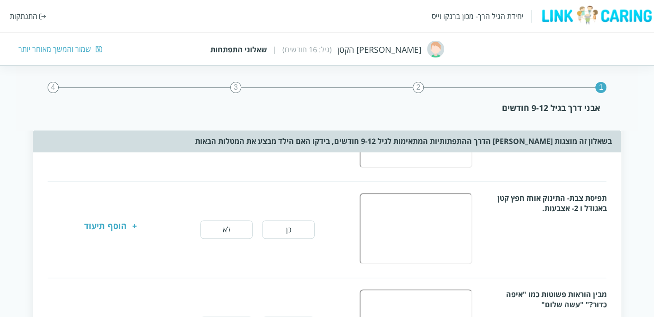
scroll to position [616, 0]
click at [298, 226] on button "כן" at bounding box center [288, 228] width 53 height 18
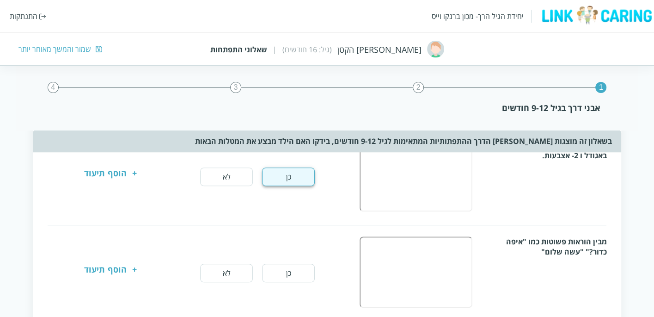
scroll to position [719, 0]
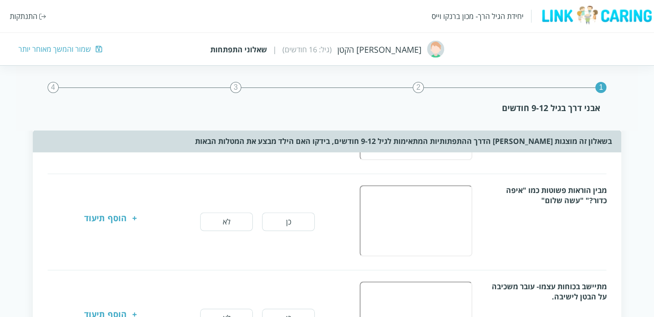
click at [300, 219] on button "כן" at bounding box center [288, 221] width 53 height 18
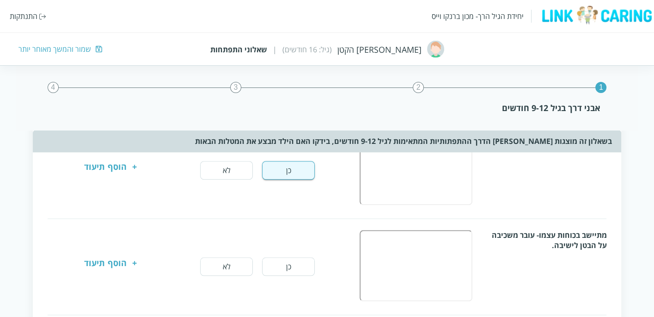
click at [281, 258] on button "כן" at bounding box center [288, 266] width 53 height 18
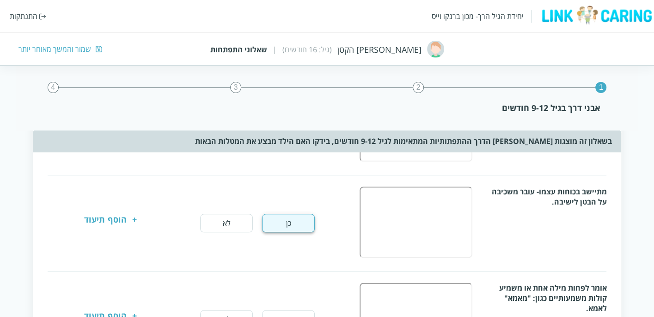
scroll to position [872, 0]
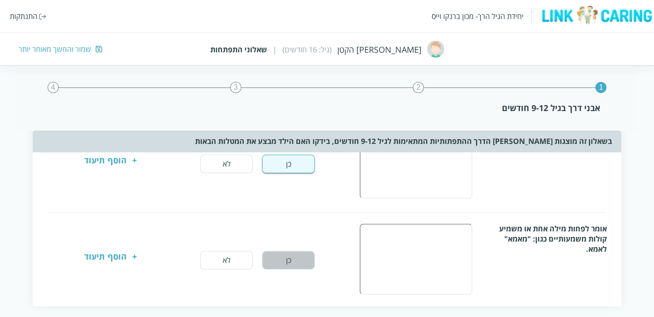
click at [290, 250] on button "כן" at bounding box center [288, 259] width 53 height 18
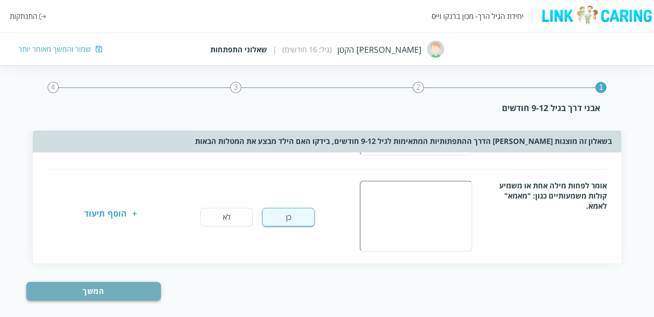
click at [134, 281] on button "המשך" at bounding box center [93, 290] width 134 height 18
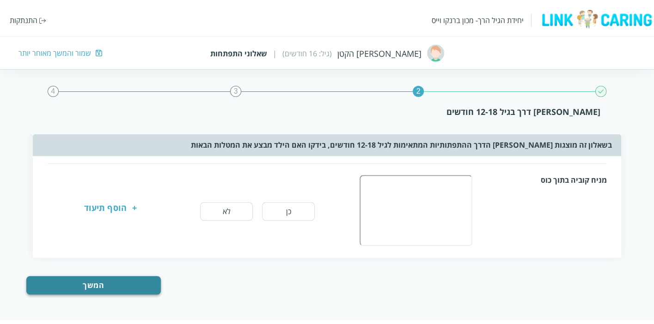
scroll to position [0, 0]
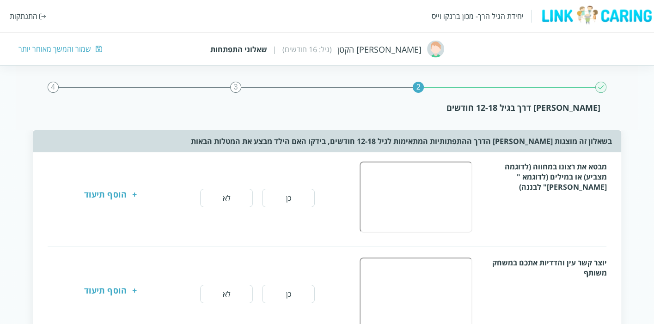
click at [306, 201] on button "כן" at bounding box center [288, 198] width 53 height 18
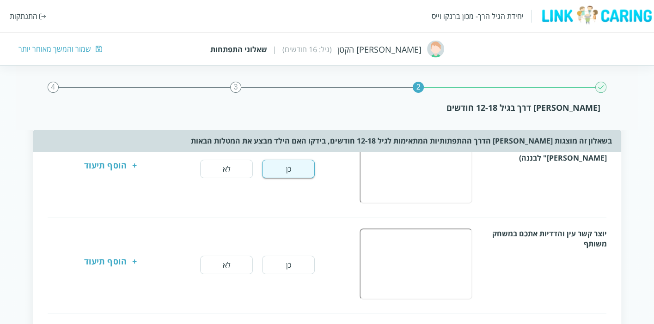
scroll to position [51, 0]
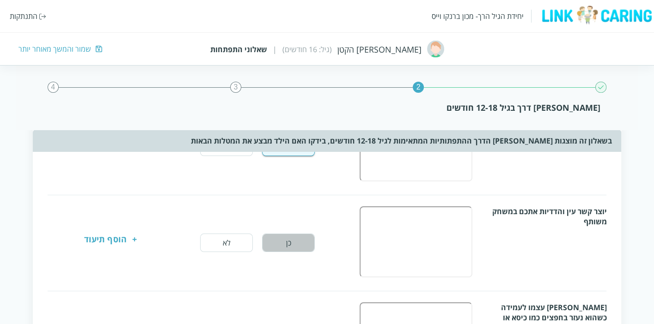
click at [288, 241] on button "כן" at bounding box center [288, 243] width 53 height 18
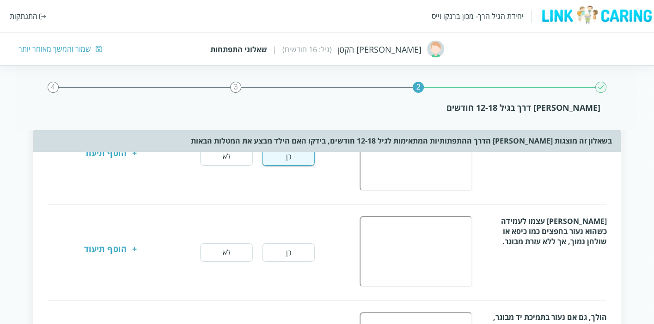
scroll to position [154, 0]
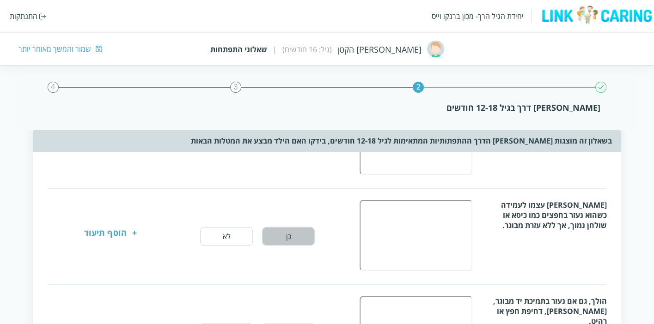
click at [284, 237] on button "כן" at bounding box center [288, 236] width 53 height 18
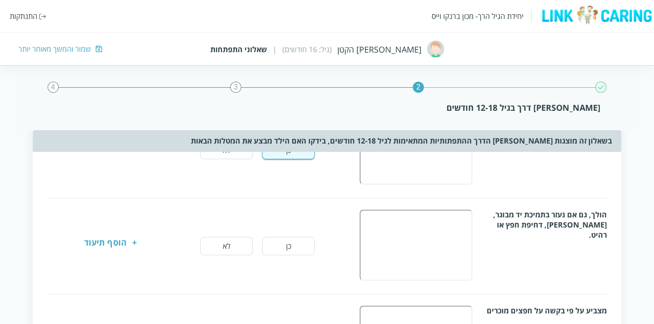
scroll to position [256, 0]
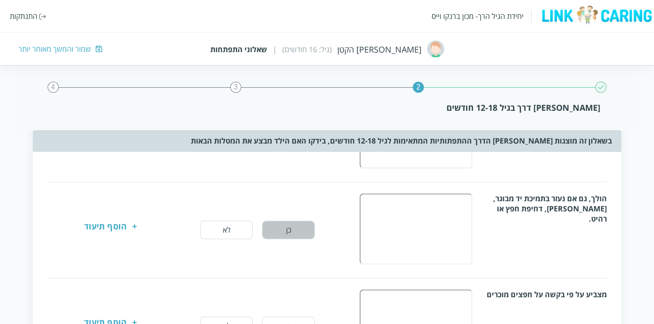
click at [289, 228] on button "כן" at bounding box center [288, 230] width 53 height 18
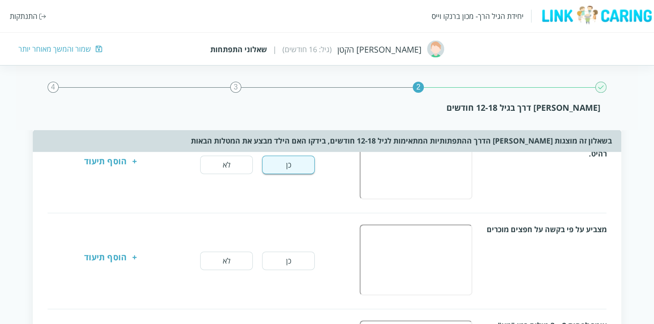
scroll to position [359, 0]
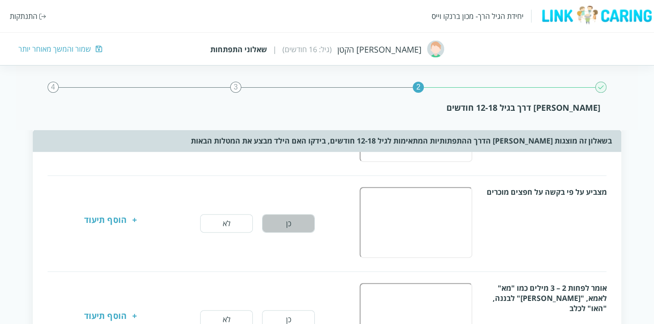
click at [290, 220] on button "כן" at bounding box center [288, 223] width 53 height 18
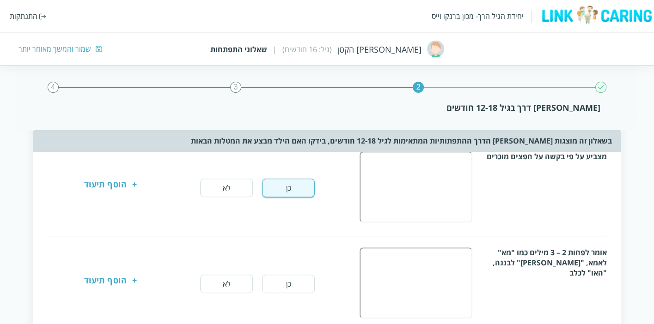
scroll to position [410, 0]
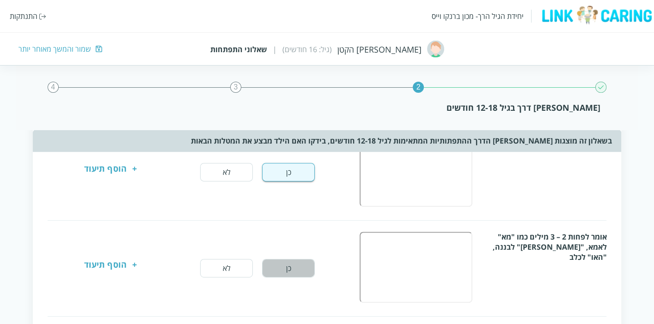
click at [289, 265] on button "כן" at bounding box center [288, 268] width 53 height 18
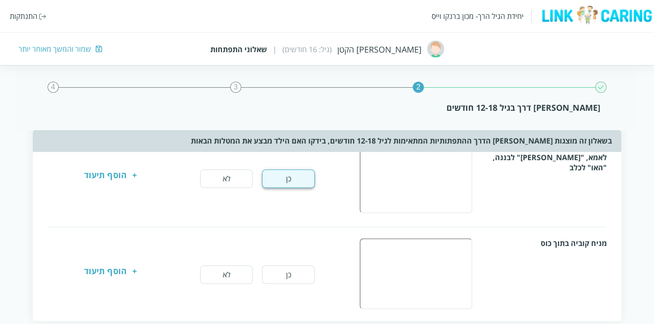
scroll to position [513, 0]
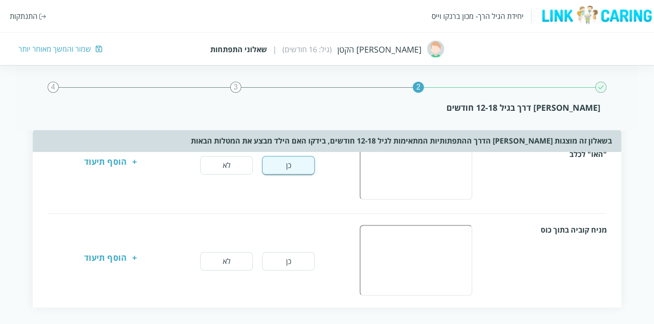
click at [287, 257] on button "כן" at bounding box center [288, 261] width 53 height 18
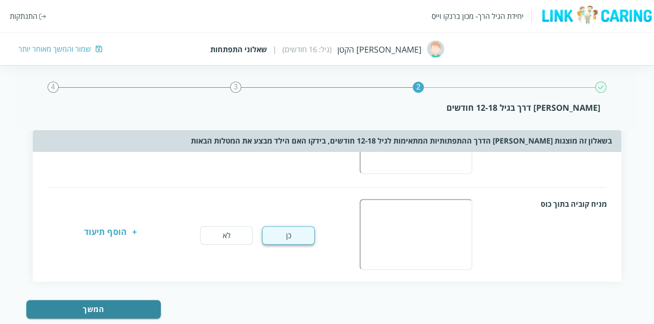
scroll to position [553, 0]
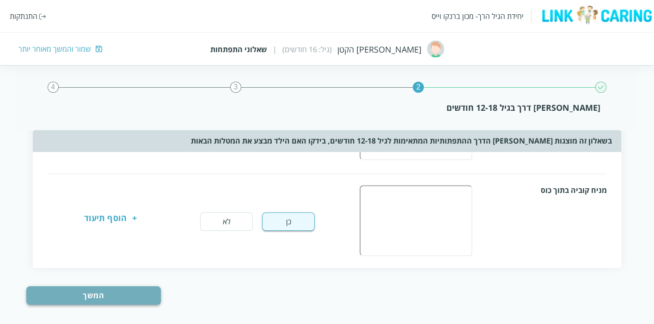
click at [129, 287] on button "המשך" at bounding box center [93, 295] width 134 height 18
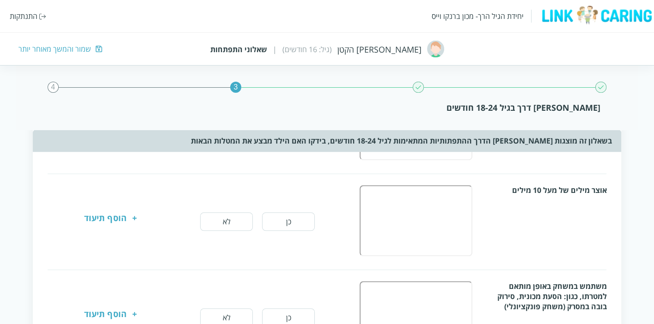
scroll to position [0, 0]
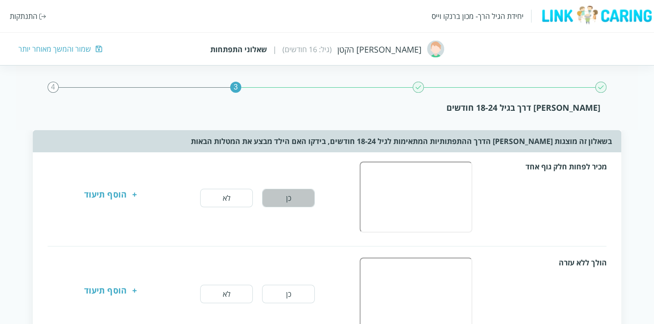
click at [303, 201] on button "כן" at bounding box center [288, 198] width 53 height 18
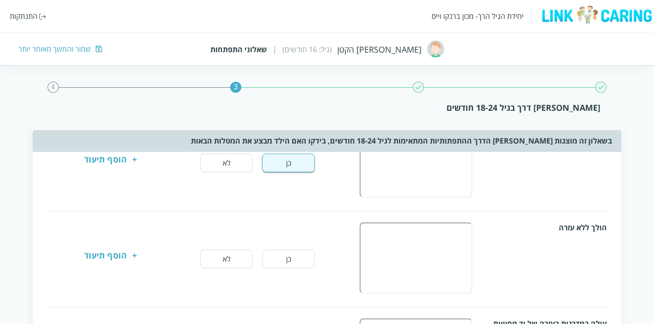
scroll to position [51, 0]
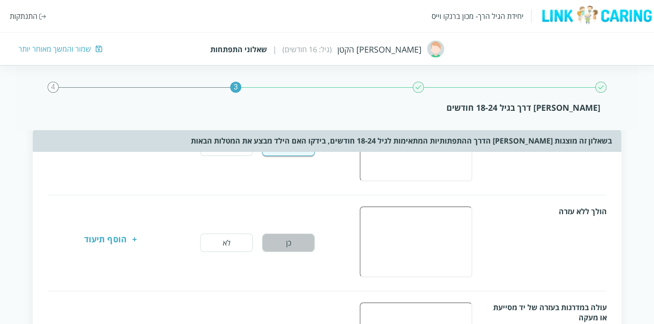
click at [304, 245] on button "כן" at bounding box center [288, 243] width 53 height 18
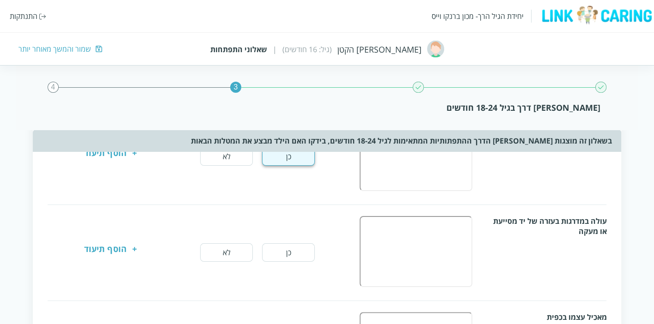
scroll to position [154, 0]
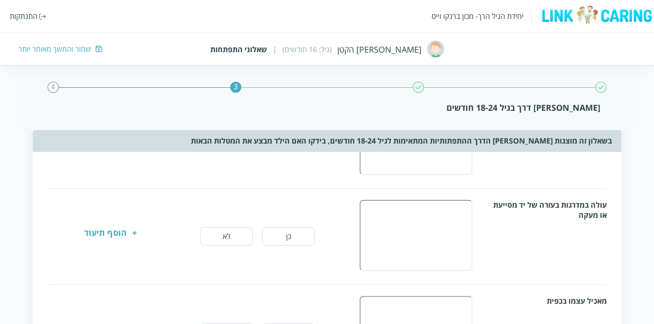
click at [297, 233] on button "כן" at bounding box center [288, 236] width 53 height 18
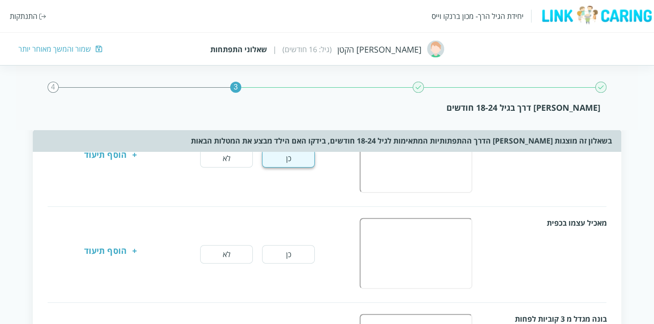
scroll to position [256, 0]
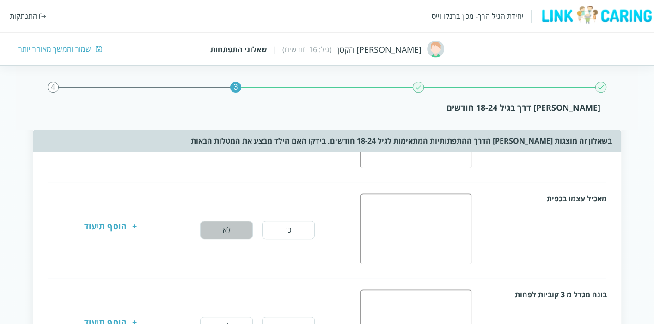
click at [238, 222] on button "לא" at bounding box center [226, 230] width 53 height 18
click at [117, 224] on div "הוסף תיעוד" at bounding box center [105, 230] width 42 height 18
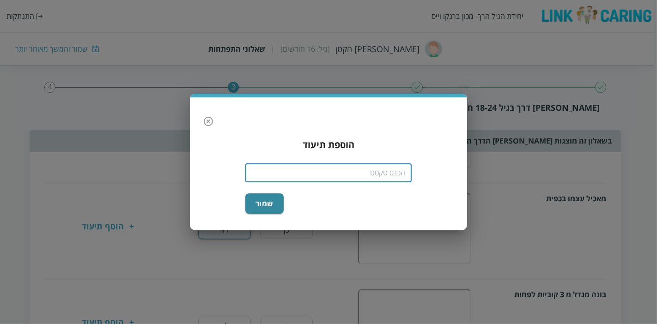
click at [370, 174] on input "text" at bounding box center [328, 173] width 166 height 18
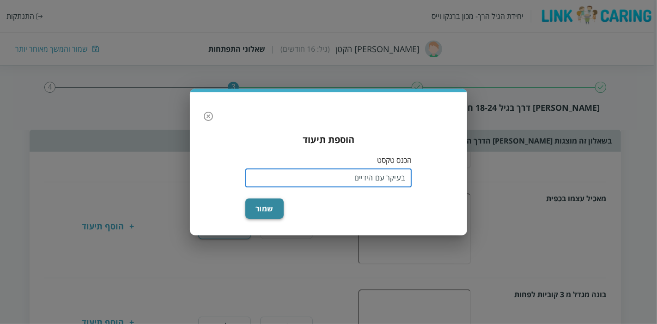
type input "בעיקר עם הידיים"
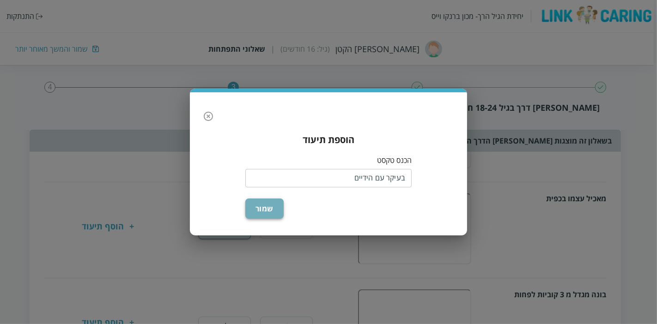
click at [271, 210] on button "שמור" at bounding box center [264, 209] width 38 height 20
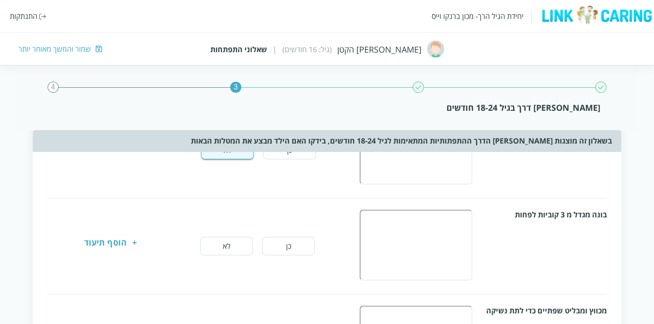
scroll to position [359, 0]
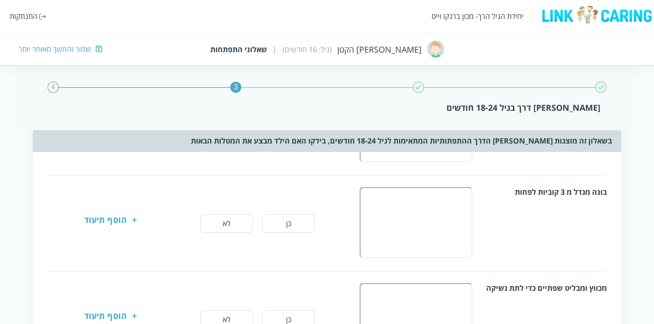
click at [299, 220] on button "כן" at bounding box center [288, 223] width 53 height 18
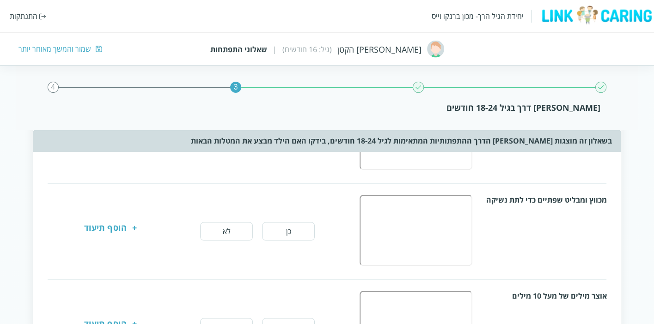
scroll to position [462, 0]
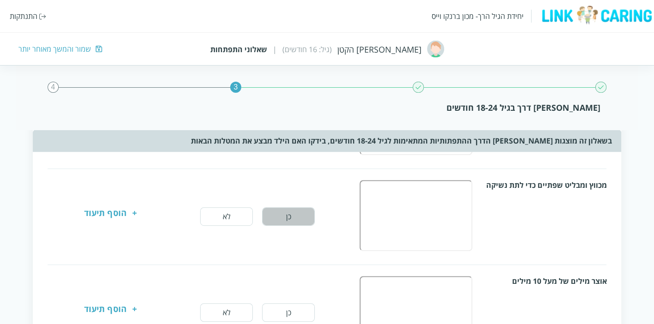
click at [298, 216] on button "כן" at bounding box center [288, 216] width 53 height 18
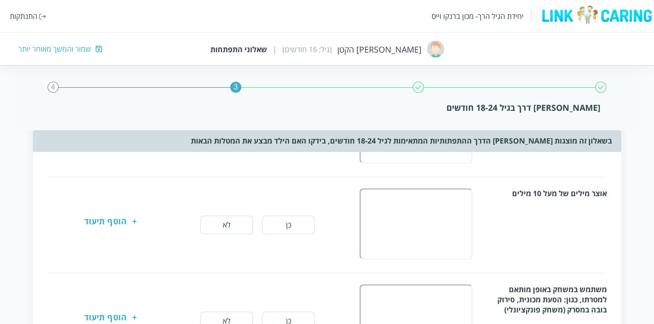
scroll to position [565, 0]
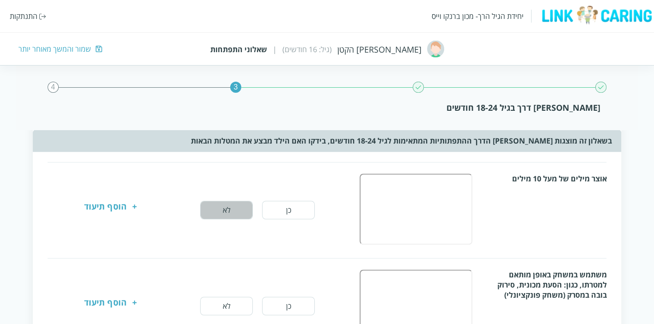
click at [235, 206] on button "לא" at bounding box center [226, 210] width 53 height 18
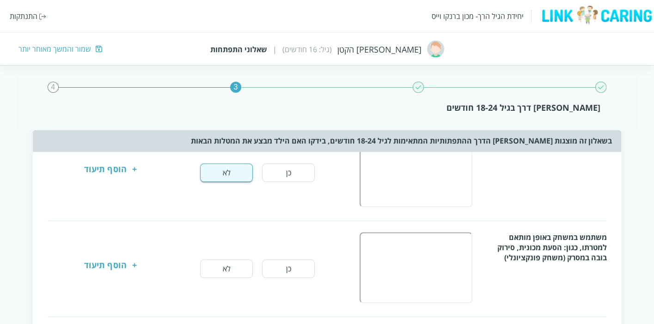
scroll to position [616, 0]
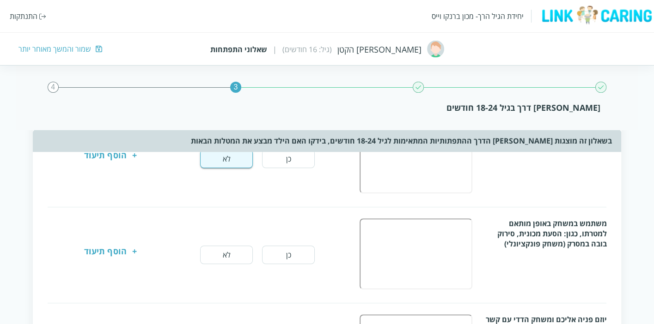
click at [292, 247] on button "כן" at bounding box center [288, 255] width 53 height 18
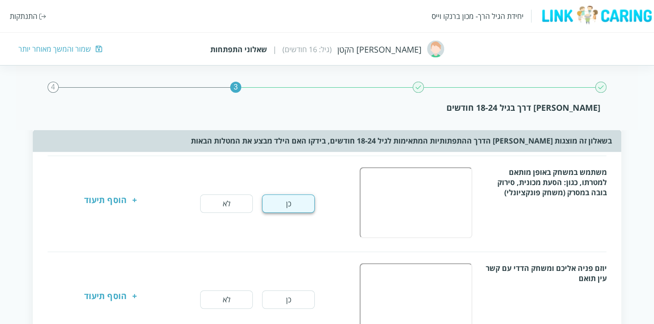
scroll to position [719, 0]
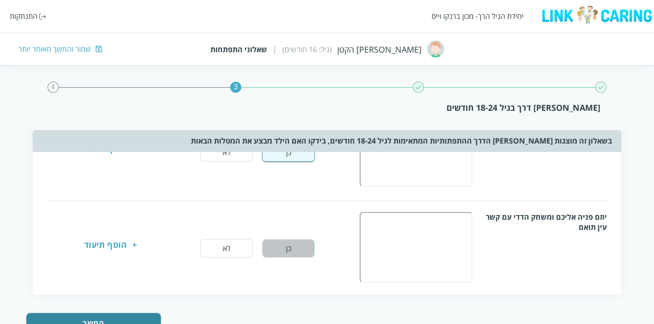
click at [292, 242] on button "כן" at bounding box center [288, 248] width 53 height 18
click at [116, 306] on button "המשך" at bounding box center [93, 323] width 134 height 20
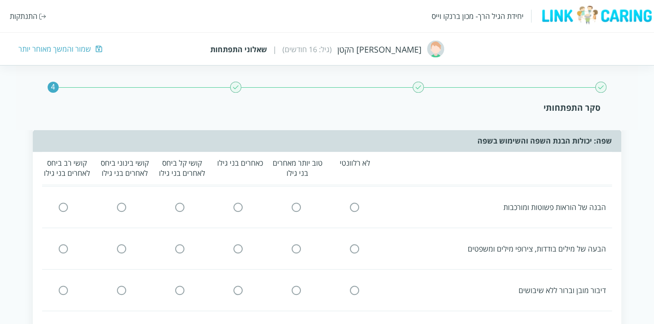
scroll to position [0, 0]
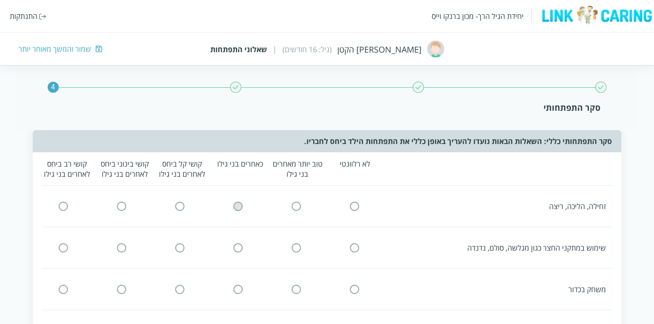
click at [240, 206] on input "radio" at bounding box center [238, 206] width 8 height 10
click at [240, 250] on input "radio" at bounding box center [238, 248] width 8 height 10
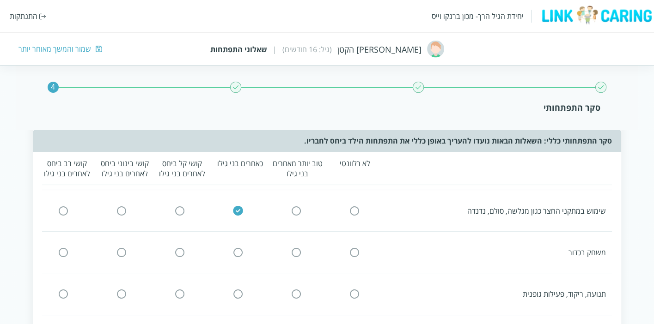
scroll to position [51, 0]
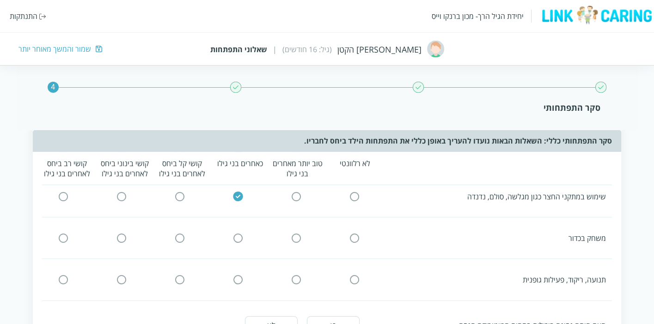
click at [241, 238] on input "radio" at bounding box center [238, 238] width 8 height 10
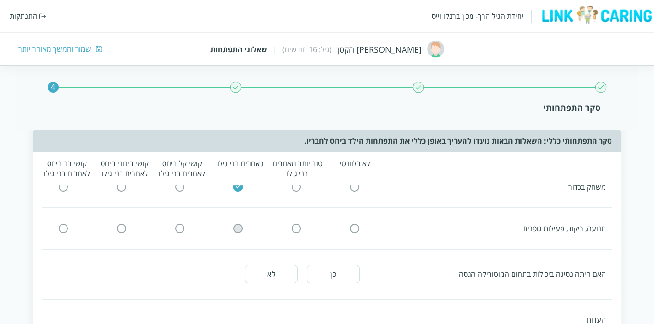
click at [241, 230] on input "radio" at bounding box center [238, 229] width 8 height 10
click at [268, 269] on button "לא" at bounding box center [271, 274] width 53 height 18
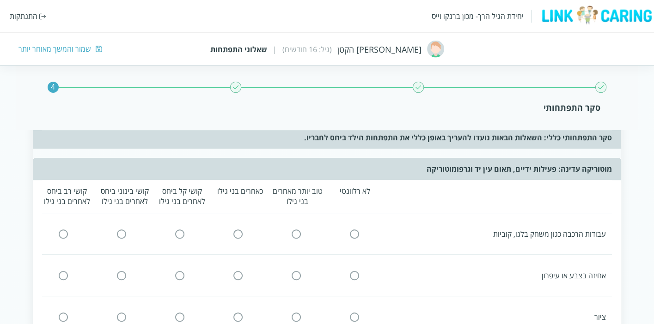
scroll to position [359, 0]
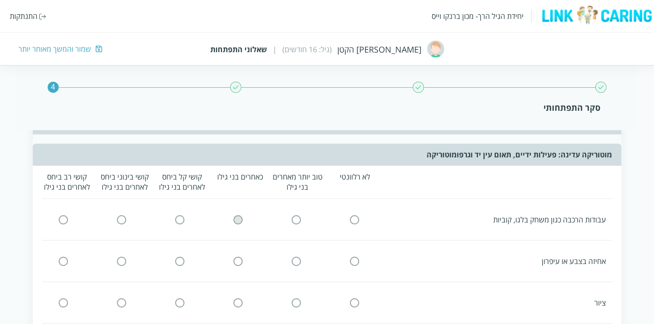
click at [234, 215] on input "radio" at bounding box center [238, 220] width 8 height 10
click at [298, 256] on input "radio" at bounding box center [296, 261] width 8 height 10
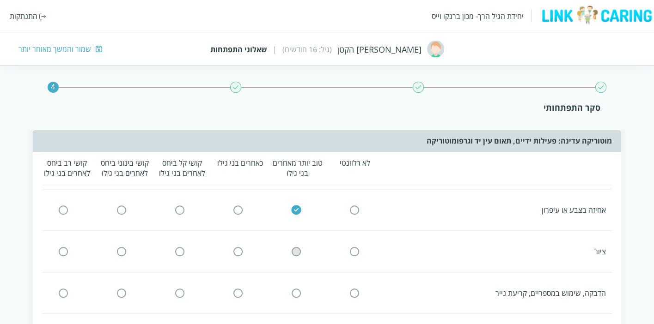
click at [296, 249] on input "radio" at bounding box center [296, 252] width 8 height 10
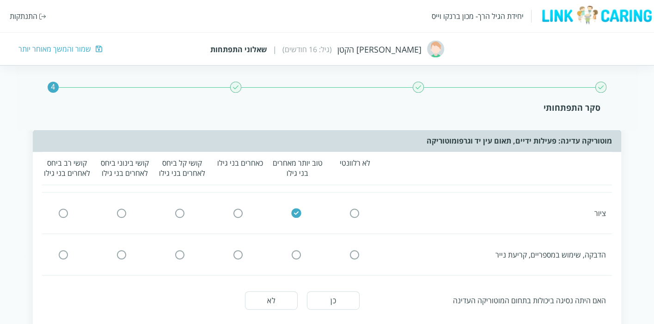
scroll to position [462, 0]
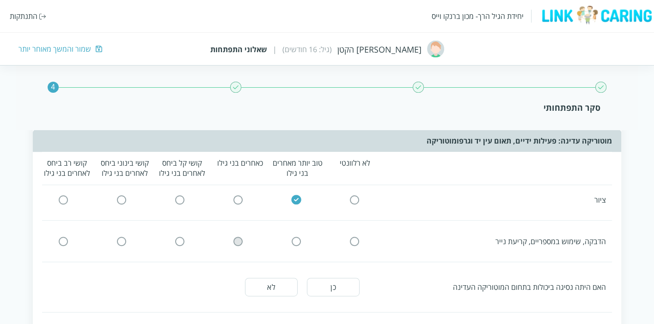
click at [242, 238] on input "radio" at bounding box center [238, 242] width 8 height 10
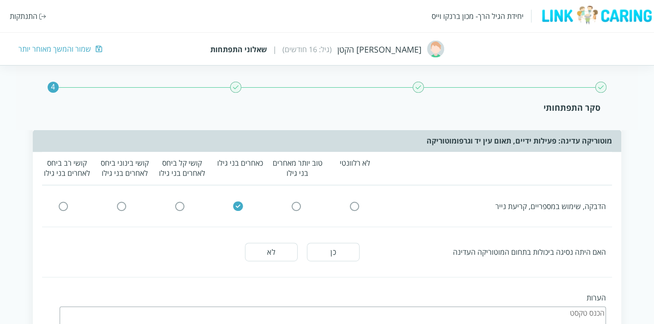
scroll to position [513, 0]
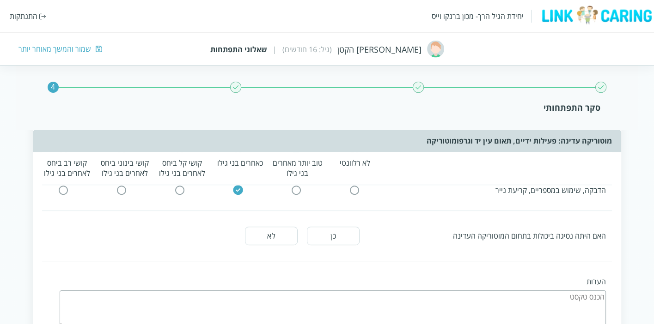
click at [279, 233] on button "לא" at bounding box center [271, 236] width 53 height 18
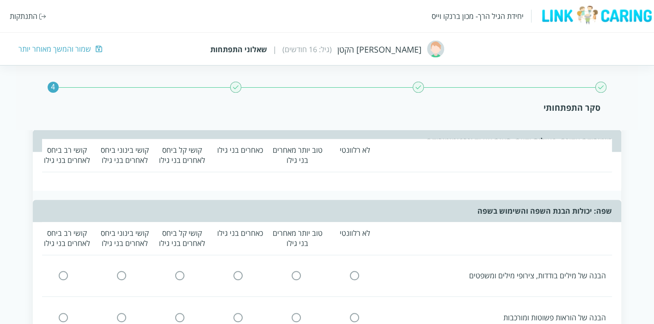
scroll to position [719, 0]
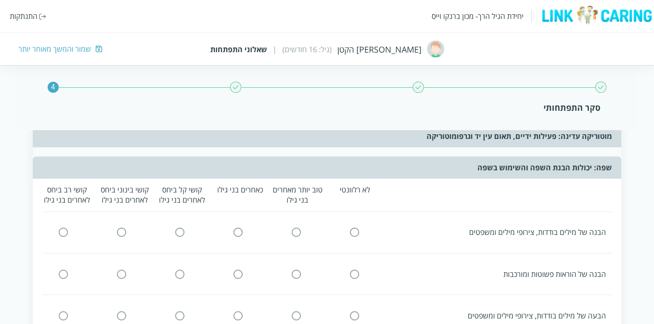
click at [242, 228] on icon at bounding box center [237, 232] width 9 height 9
click at [240, 228] on input "radio" at bounding box center [238, 233] width 8 height 10
click at [239, 269] on input "radio" at bounding box center [238, 274] width 8 height 10
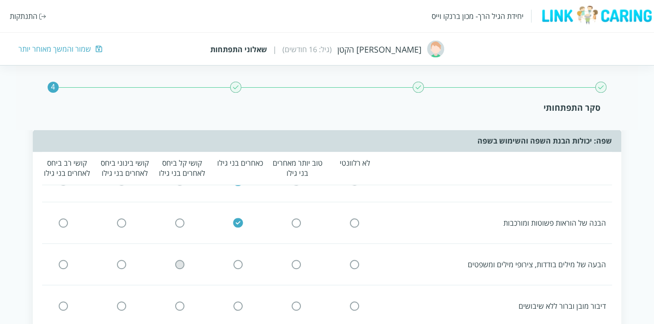
click at [181, 260] on input "radio" at bounding box center [180, 265] width 8 height 10
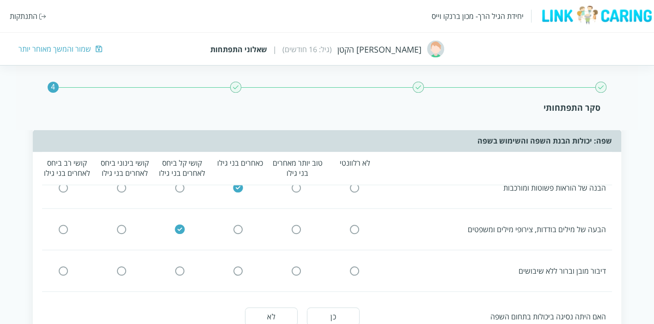
scroll to position [821, 0]
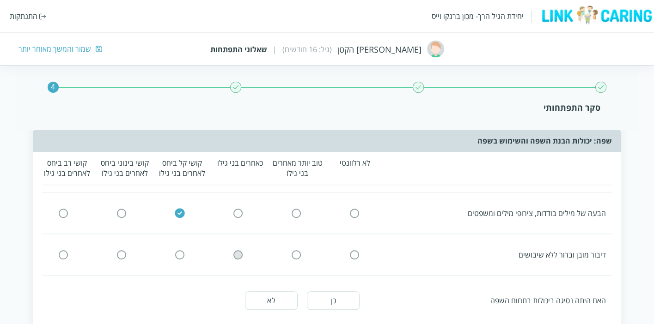
click at [238, 250] on input "radio" at bounding box center [238, 255] width 8 height 10
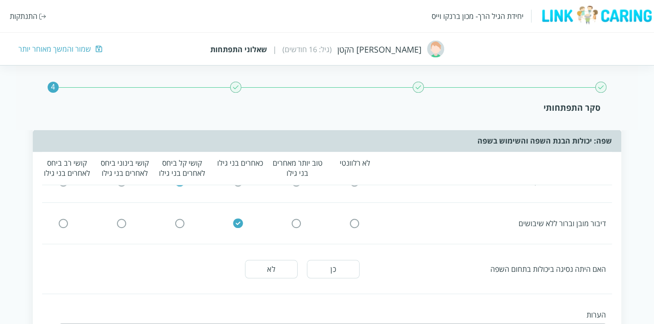
scroll to position [872, 0]
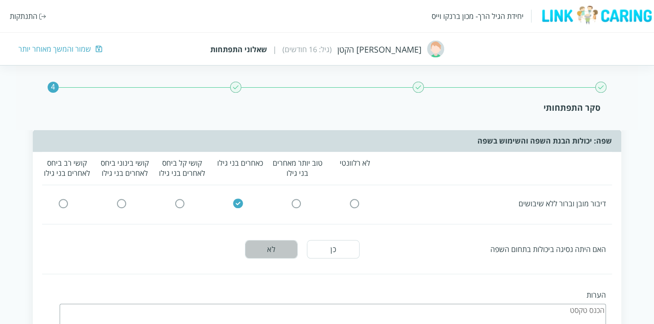
click at [268, 247] on button "לא" at bounding box center [271, 249] width 53 height 18
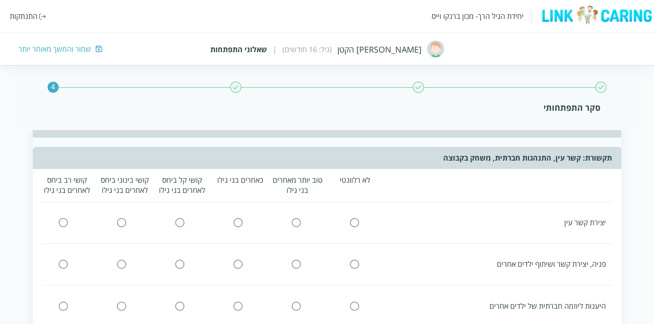
scroll to position [1078, 0]
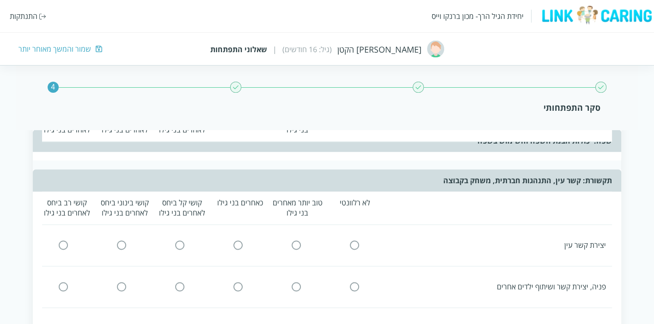
click at [238, 241] on input "radio" at bounding box center [238, 246] width 8 height 10
click at [240, 282] on input "radio" at bounding box center [238, 287] width 8 height 10
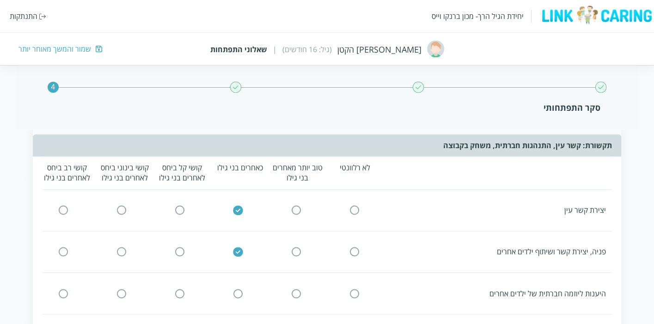
scroll to position [1129, 0]
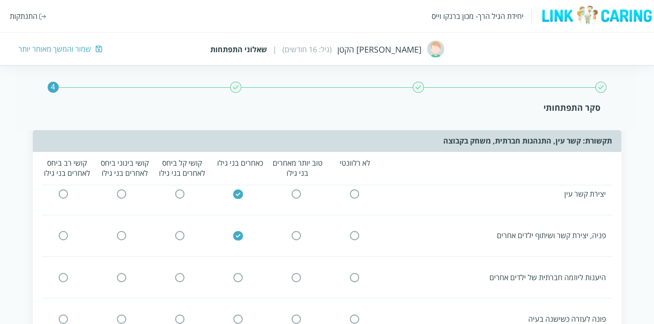
click at [239, 273] on input "radio" at bounding box center [238, 278] width 8 height 10
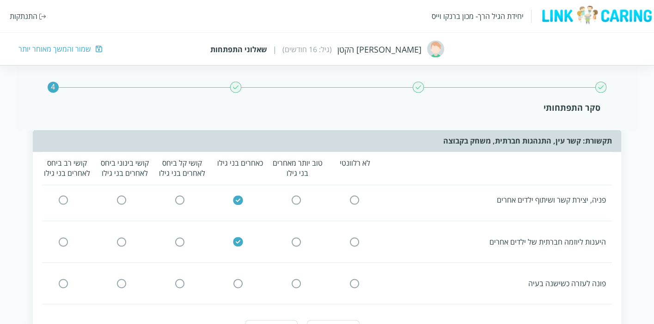
scroll to position [1181, 0]
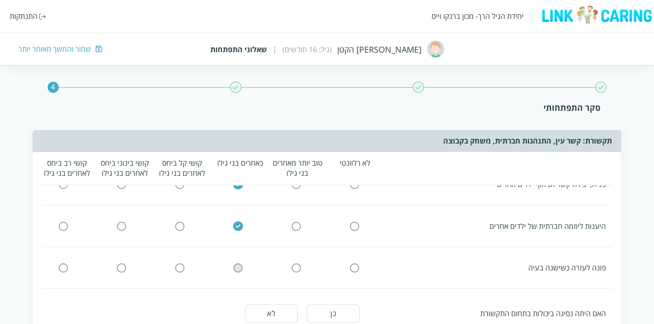
click at [239, 263] on input "radio" at bounding box center [238, 268] width 8 height 10
click at [273, 305] on button "לא" at bounding box center [271, 314] width 53 height 18
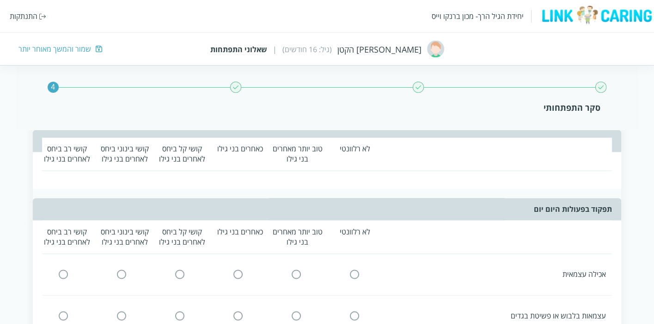
scroll to position [1438, 0]
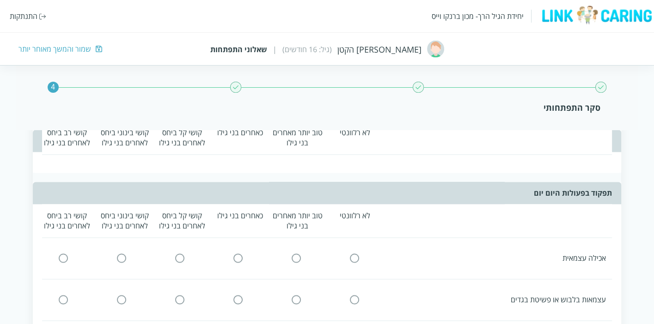
click at [241, 254] on input "radio" at bounding box center [238, 259] width 8 height 10
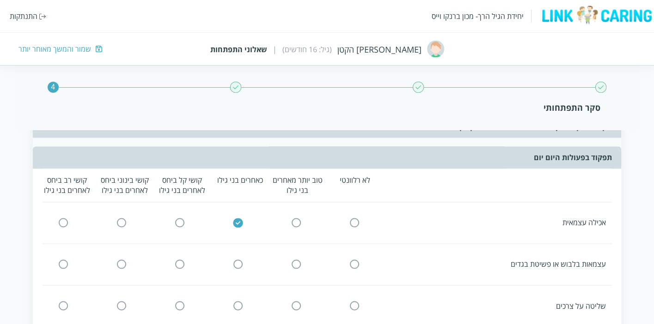
scroll to position [1489, 0]
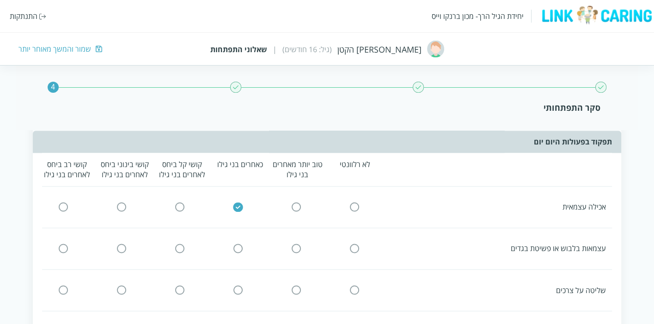
click at [238, 244] on input "radio" at bounding box center [238, 249] width 8 height 10
click at [355, 286] on input "radio" at bounding box center [354, 291] width 8 height 10
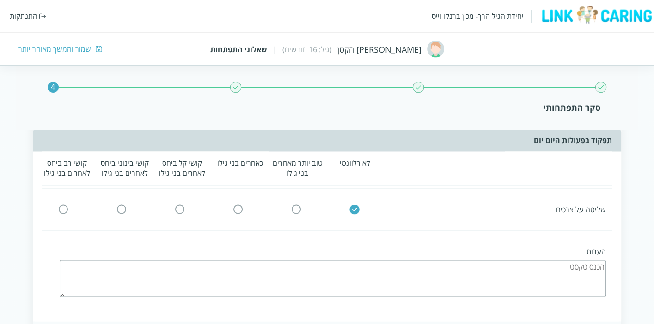
scroll to position [1591, 0]
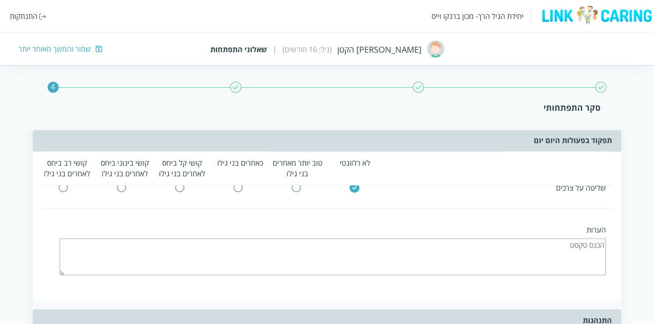
click at [430, 246] on textarea at bounding box center [333, 256] width 546 height 37
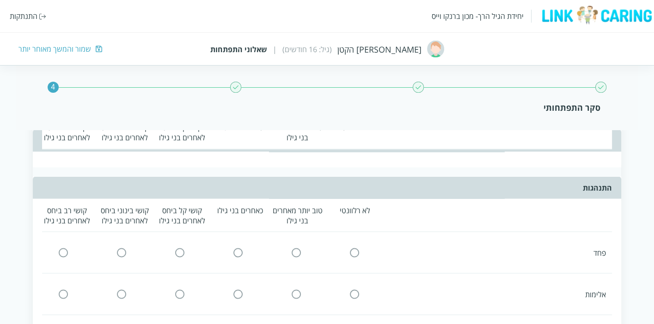
scroll to position [1745, 0]
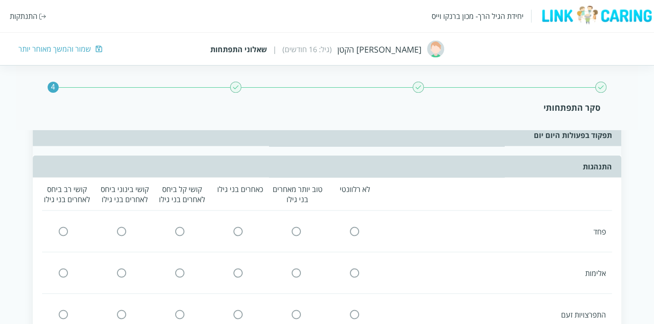
type textarea "לא גמול"
click at [236, 226] on input "radio" at bounding box center [238, 231] width 8 height 10
click at [240, 268] on input "radio" at bounding box center [238, 273] width 8 height 10
click at [352, 268] on input "radio" at bounding box center [354, 273] width 8 height 10
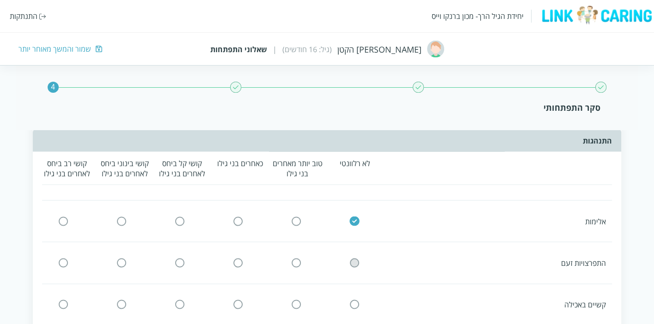
click at [353, 259] on input "radio" at bounding box center [354, 264] width 8 height 10
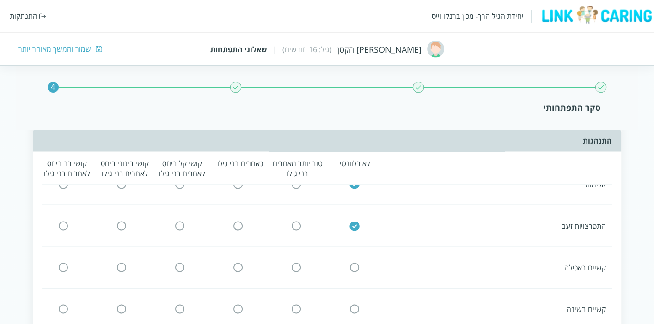
scroll to position [1848, 0]
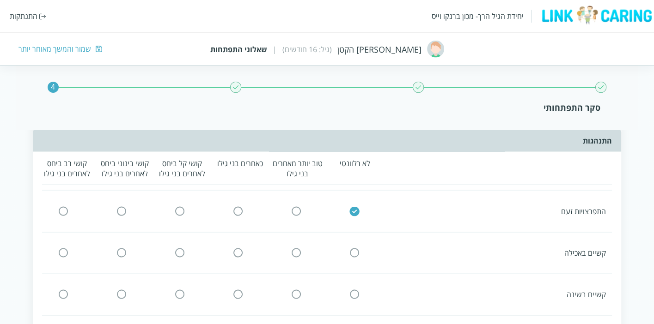
click at [355, 249] on input "radio" at bounding box center [354, 254] width 8 height 10
click at [355, 290] on input "radio" at bounding box center [354, 295] width 8 height 10
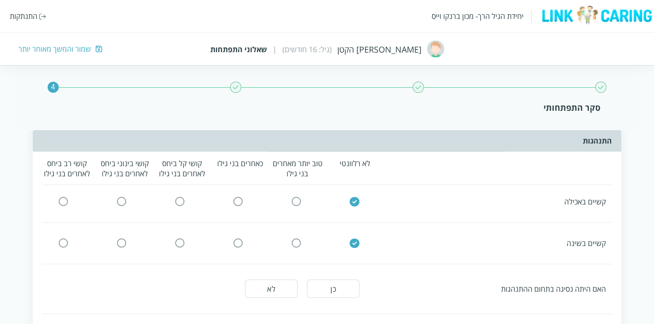
scroll to position [1951, 0]
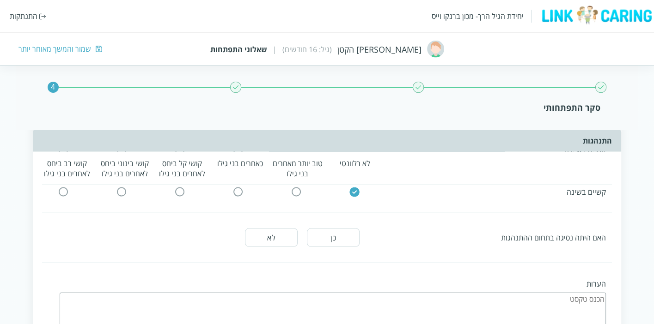
click at [280, 229] on button "לא" at bounding box center [271, 238] width 53 height 18
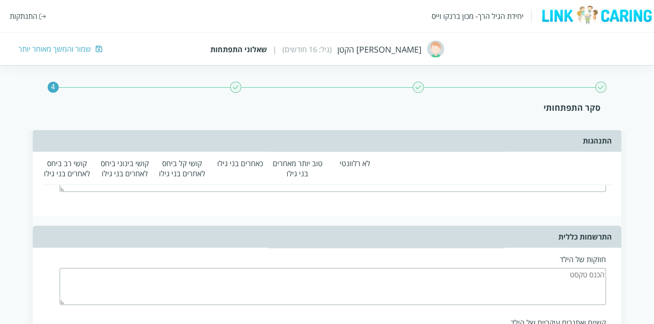
scroll to position [2105, 0]
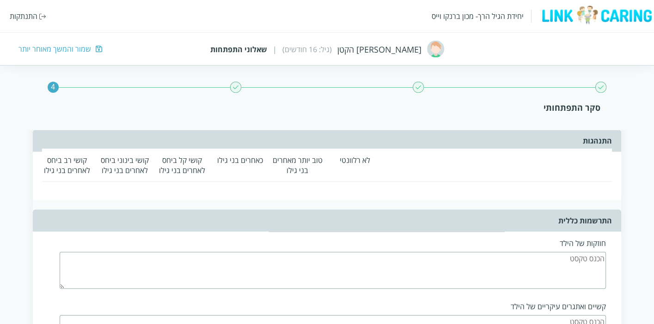
click at [445, 252] on textarea at bounding box center [333, 270] width 546 height 37
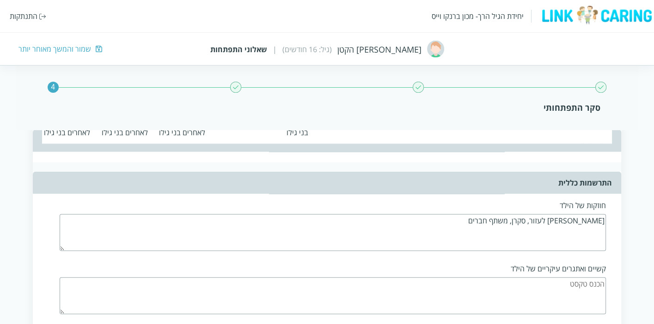
scroll to position [2146, 0]
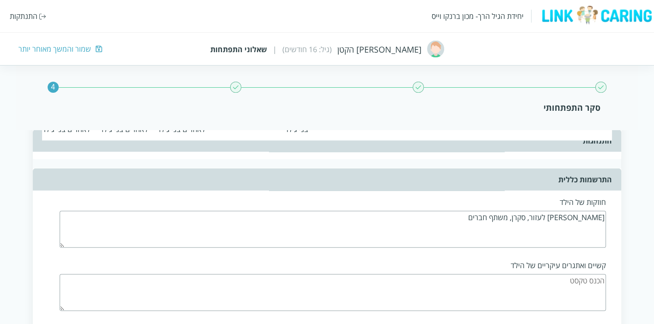
type textarea "יהונתן מרבה לעזור, סקרן, משתף חברים"
click at [484, 274] on textarea at bounding box center [333, 292] width 546 height 37
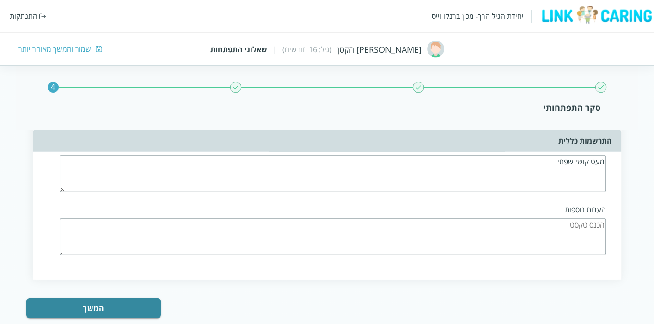
scroll to position [2267, 0]
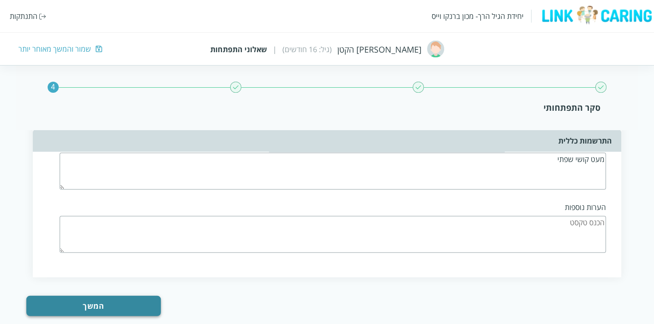
type textarea "מעט קושי שפתי"
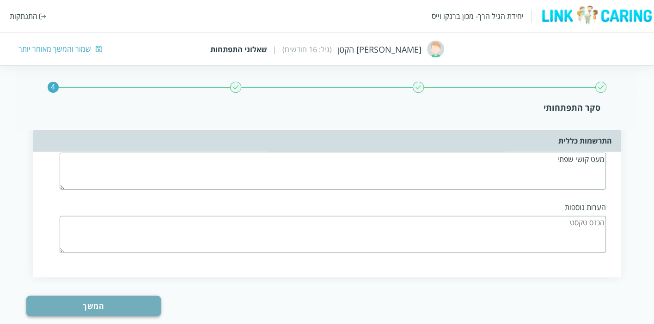
click at [104, 296] on button "המשך" at bounding box center [93, 306] width 134 height 20
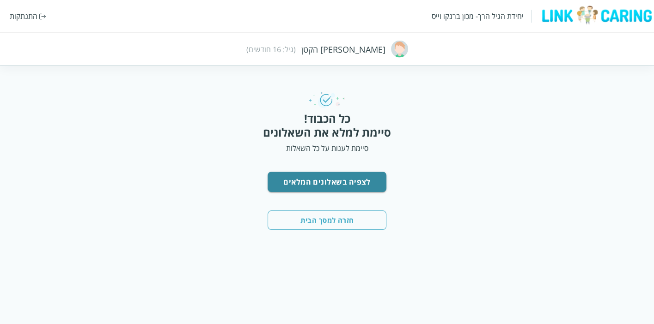
scroll to position [0, 0]
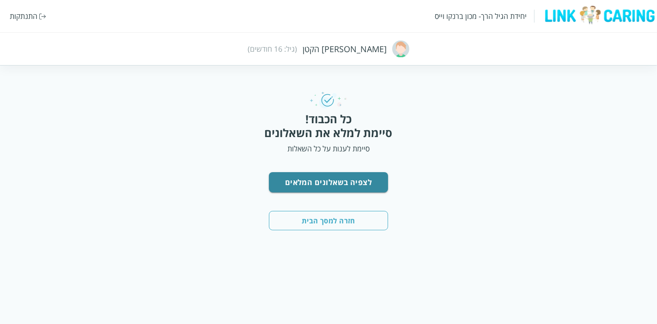
click at [345, 221] on button "חזרה למסך הבית" at bounding box center [329, 220] width 120 height 19
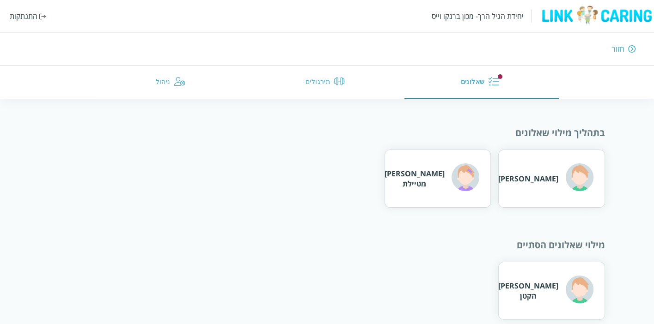
scroll to position [65, 0]
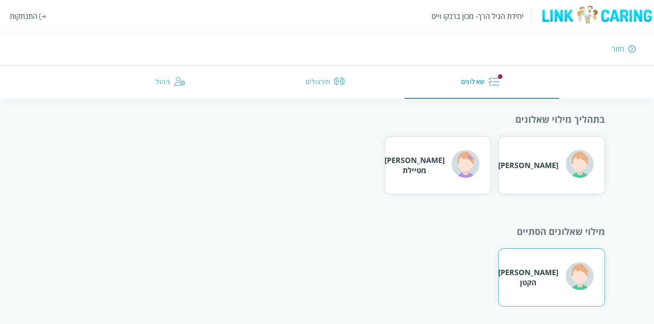
click at [540, 280] on div "[PERSON_NAME] הקטן" at bounding box center [528, 278] width 60 height 20
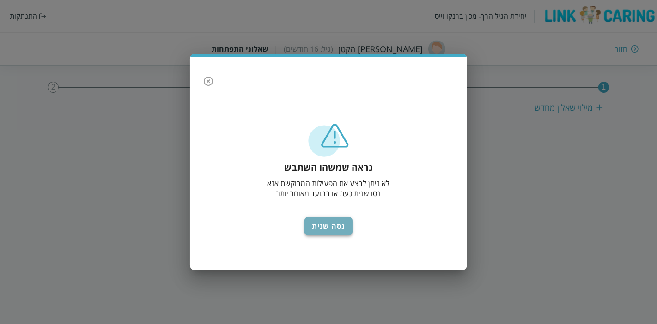
click at [322, 228] on button "נסה שנית" at bounding box center [329, 226] width 48 height 18
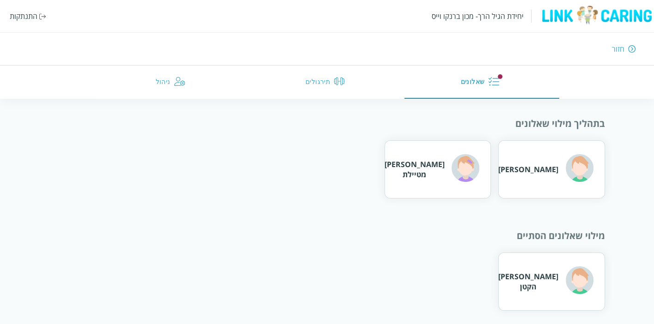
scroll to position [65, 0]
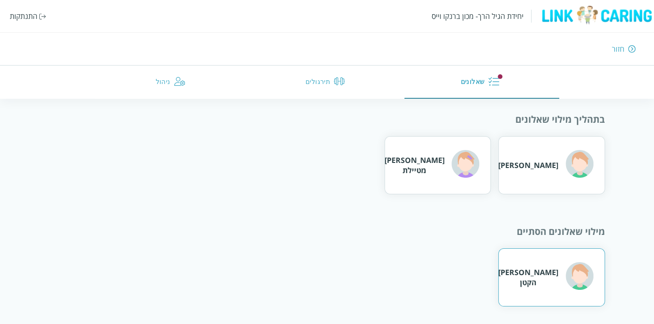
click at [541, 275] on div "יהונתן הקטן" at bounding box center [528, 278] width 60 height 20
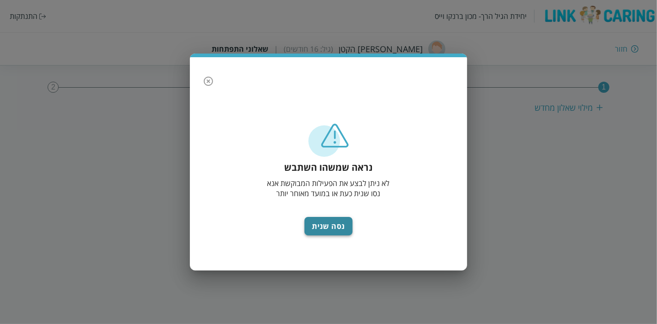
click at [317, 225] on button "נסה שנית" at bounding box center [329, 226] width 48 height 18
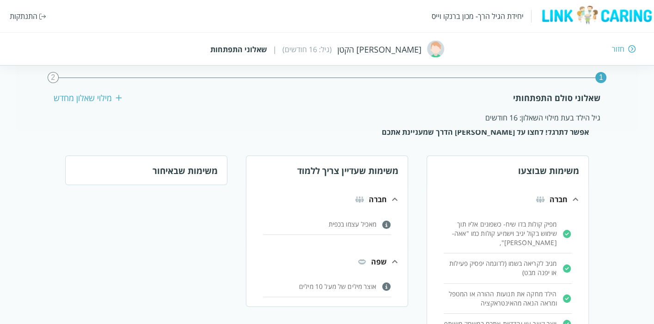
scroll to position [51, 0]
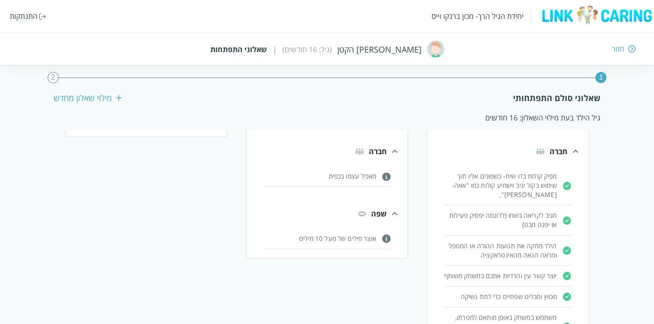
click at [444, 173] on p "מאכיל עצמו בכפית" at bounding box center [500, 186] width 113 height 28
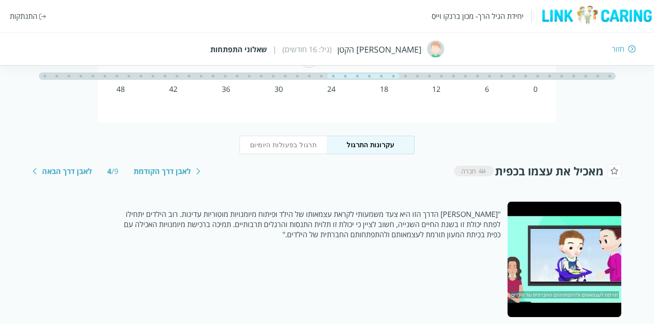
scroll to position [51, 0]
click at [292, 140] on button "תרגול בפעולות היומיום" at bounding box center [283, 145] width 88 height 18
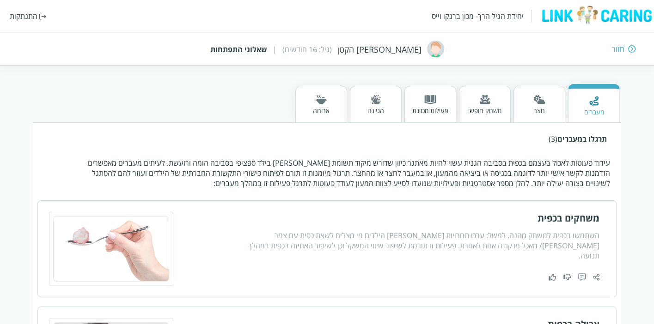
scroll to position [103, 0]
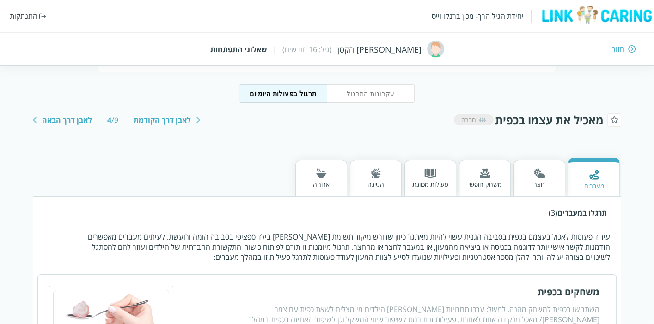
click at [549, 183] on div "חצר" at bounding box center [539, 178] width 52 height 37
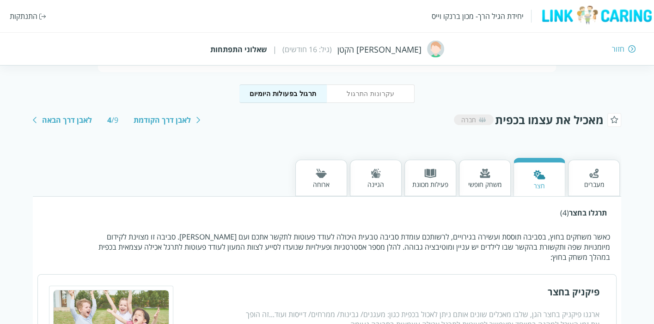
click at [490, 184] on div "משחק חופשי" at bounding box center [484, 184] width 33 height 9
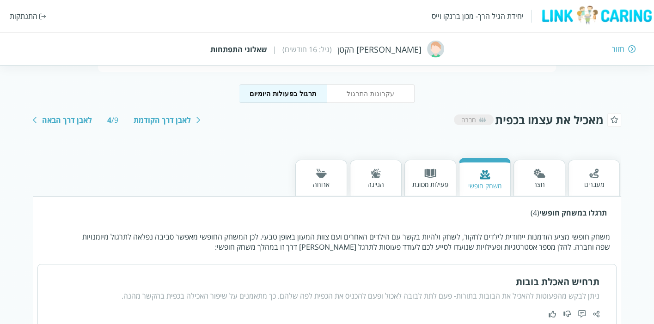
click at [440, 187] on div "פעילות מכוונת" at bounding box center [430, 184] width 36 height 9
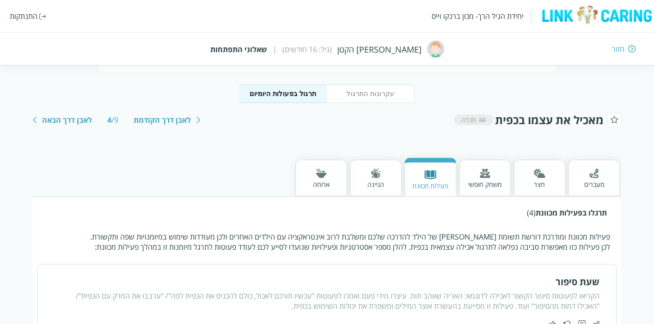
click at [389, 189] on div "הגיינה" at bounding box center [376, 178] width 52 height 37
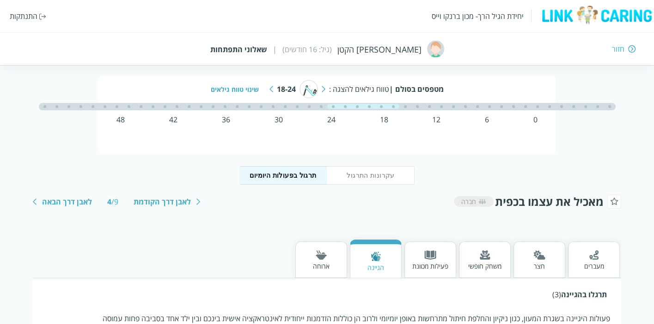
scroll to position [0, 0]
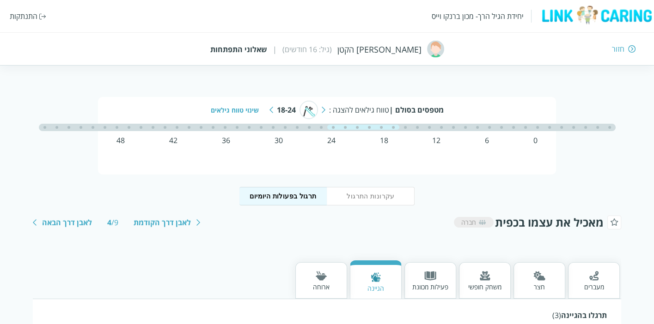
click at [303, 126] on div at bounding box center [255, 127] width 144 height 7
drag, startPoint x: 355, startPoint y: 127, endPoint x: 301, endPoint y: 128, distance: 54.1
click at [302, 128] on div at bounding box center [327, 127] width 577 height 7
click at [287, 126] on div at bounding box center [255, 127] width 144 height 7
click at [270, 108] on img at bounding box center [271, 110] width 4 height 6
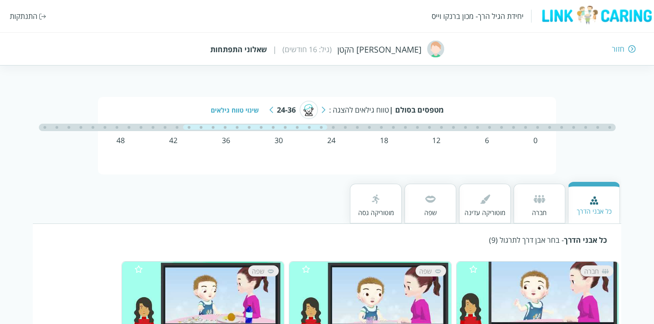
click at [620, 47] on div "חזור" at bounding box center [618, 49] width 12 height 10
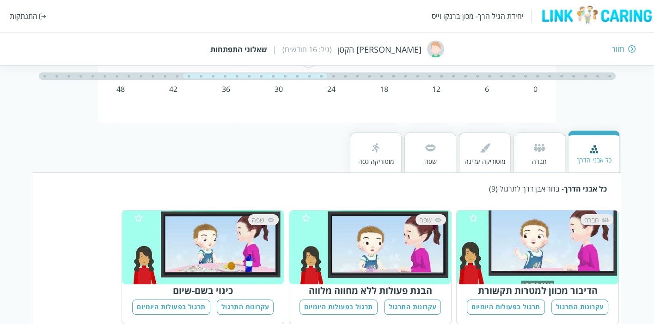
click at [620, 47] on div "חזור" at bounding box center [618, 49] width 12 height 10
click at [620, 48] on div "חזור" at bounding box center [618, 49] width 12 height 10
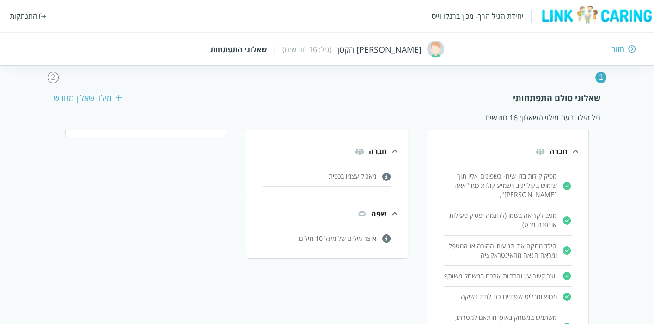
scroll to position [46, 0]
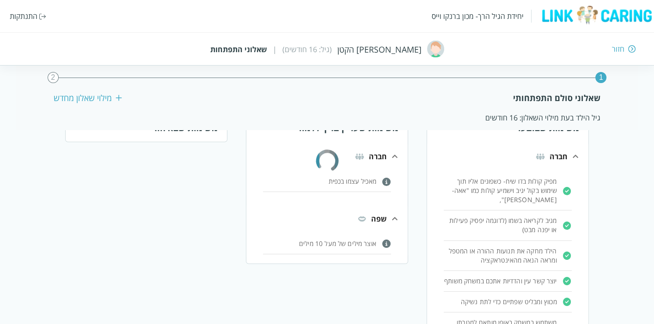
click at [620, 48] on div "חזור" at bounding box center [618, 49] width 12 height 10
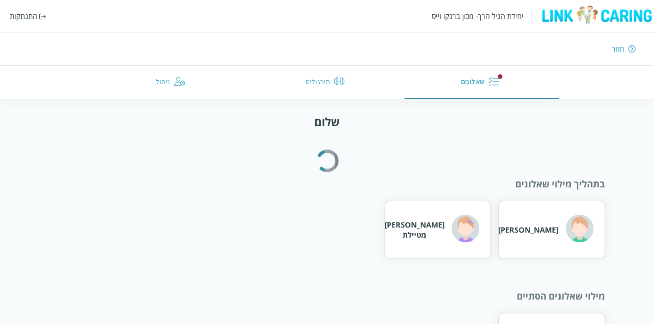
click at [620, 48] on div "חזור" at bounding box center [618, 49] width 12 height 10
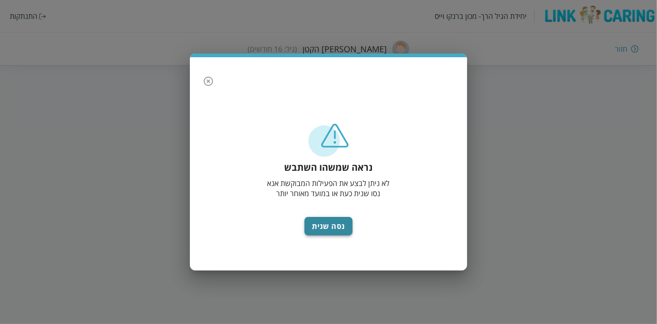
click at [328, 233] on button "נסה שנית" at bounding box center [329, 226] width 48 height 18
click at [337, 231] on button "נסה שנית" at bounding box center [329, 226] width 48 height 18
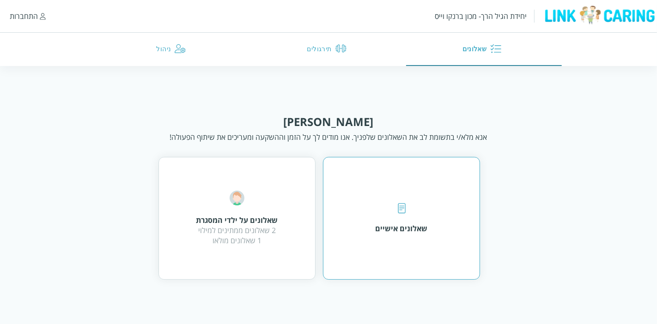
click at [384, 201] on div "שאלונים אישיים" at bounding box center [401, 218] width 157 height 123
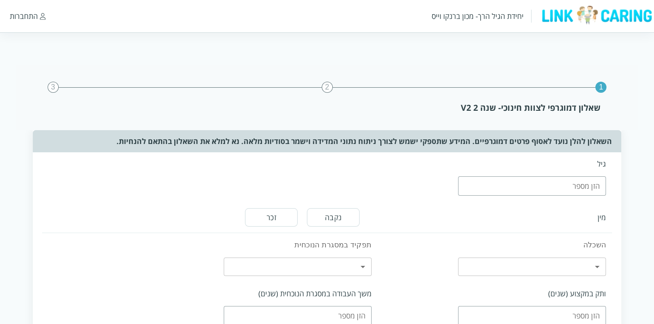
click at [524, 185] on input "number" at bounding box center [532, 186] width 148 height 19
type input "36"
click at [327, 221] on button "נקבה" at bounding box center [333, 217] width 53 height 18
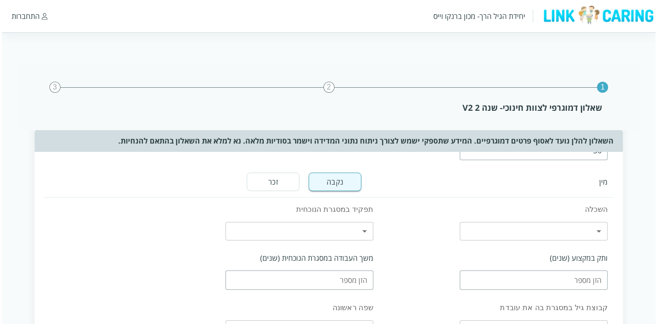
scroll to position [51, 0]
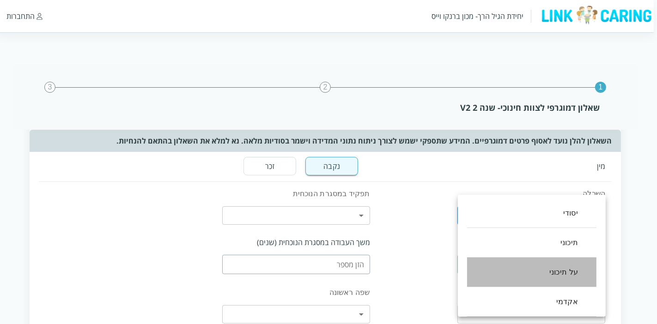
click at [520, 267] on li "על תיכוני" at bounding box center [531, 273] width 129 height 30
type input "2"
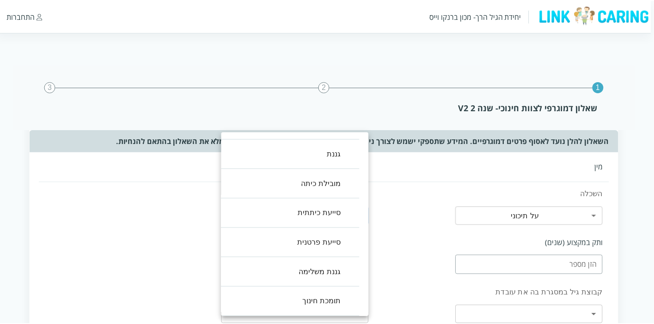
scroll to position [4, 0]
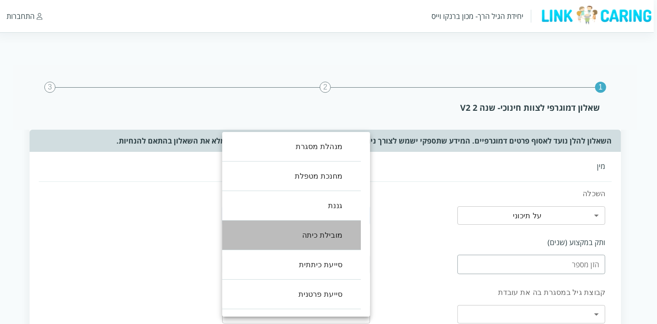
click at [309, 226] on li "מובילת כיתה" at bounding box center [287, 236] width 148 height 30
type input "3"
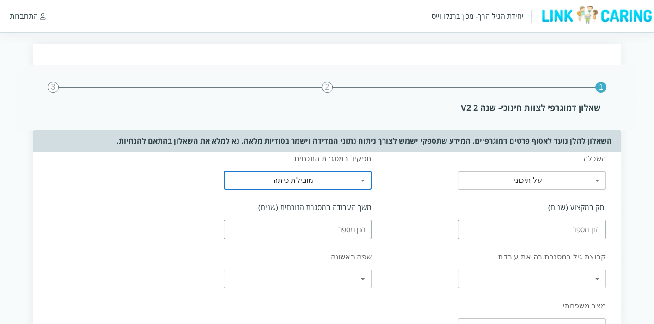
scroll to position [103, 0]
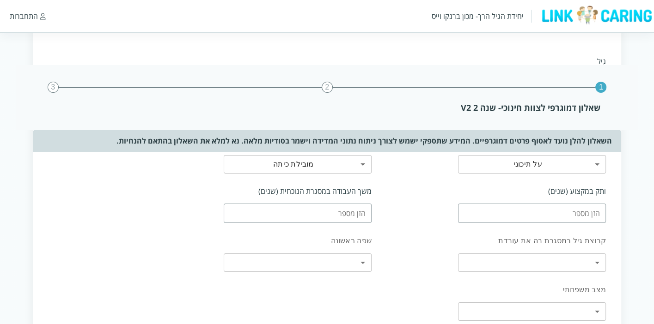
click at [476, 213] on input "number" at bounding box center [532, 213] width 148 height 19
type input "6"
click at [336, 210] on input "number" at bounding box center [298, 213] width 148 height 19
type input "4"
click at [422, 222] on div "ותק במקצוע (שנים) 6" at bounding box center [495, 204] width 234 height 49
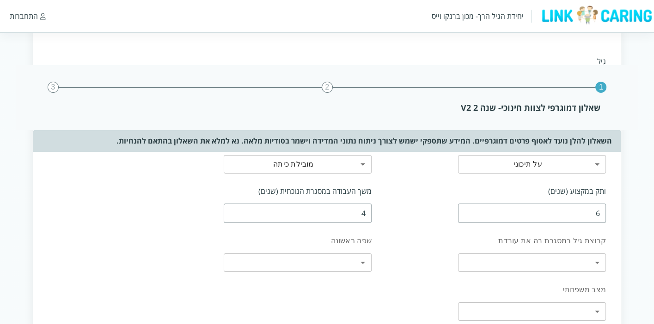
scroll to position [154, 0]
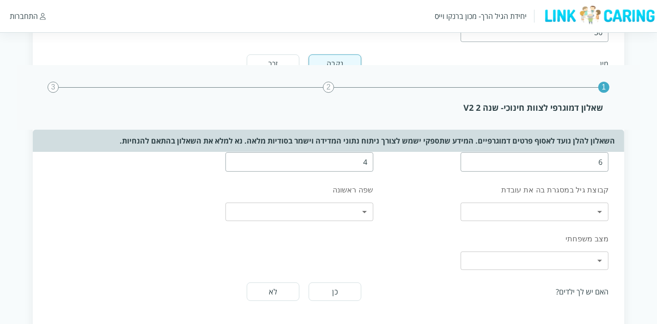
click at [506, 207] on body "יחידת הגיל הרך- מכון ברנקו וייס התחברות 1 2 3 שאלון דמוגרפי לצוות חינוכי- שנה 2…" at bounding box center [328, 272] width 657 height 668
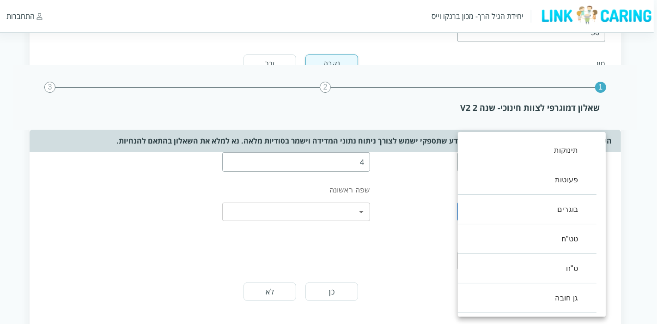
click at [524, 177] on li "פעוטות" at bounding box center [523, 180] width 148 height 30
type input ",1"
click at [420, 206] on div at bounding box center [328, 162] width 657 height 324
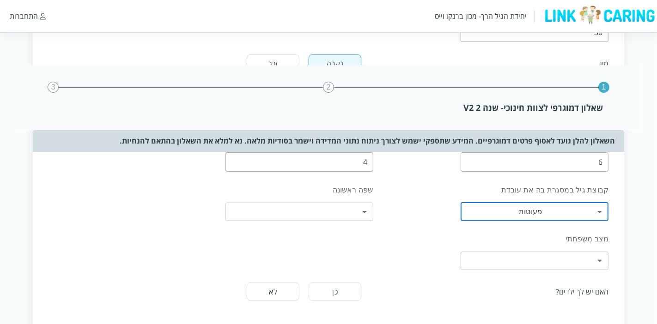
click at [351, 210] on body "יחידת הגיל הרך- מכון ברנקו וייס התחברות 1 2 3 שאלון דמוגרפי לצוות חינוכי- שנה 2…" at bounding box center [328, 272] width 657 height 668
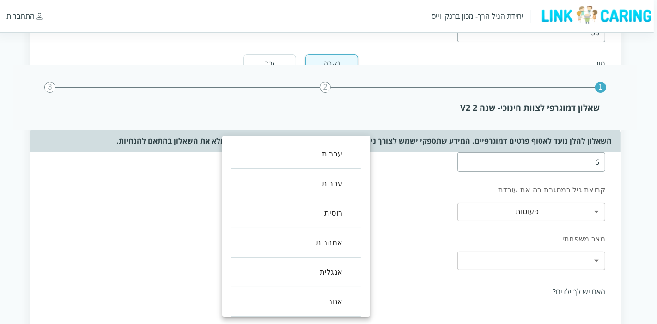
click at [340, 153] on li "עברית" at bounding box center [295, 155] width 129 height 30
type input "0"
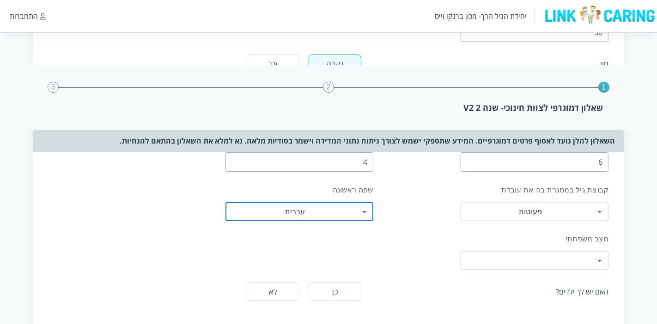
click at [467, 261] on body "יחידת הגיל הרך- מכון ברנקו וייס התחברות 1 2 3 שאלון דמוגרפי לצוות חינוכי- שנה 2…" at bounding box center [328, 272] width 657 height 668
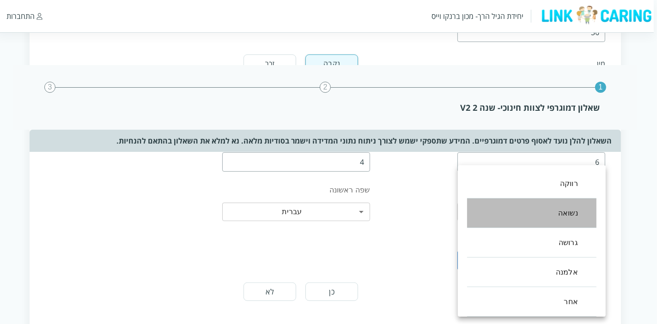
click at [507, 213] on li "נשואה" at bounding box center [531, 214] width 129 height 30
type input "1"
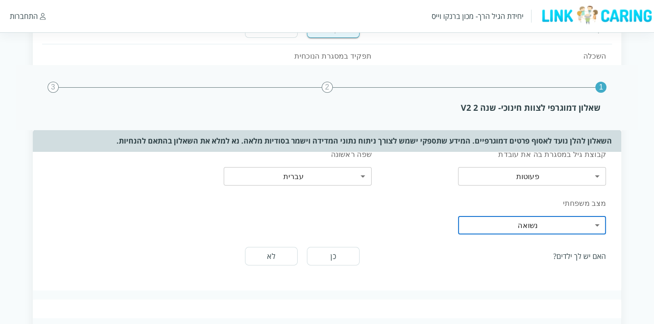
scroll to position [205, 0]
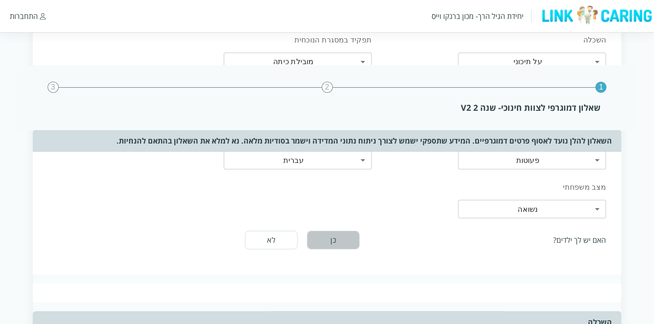
click at [319, 238] on button "כן" at bounding box center [333, 240] width 53 height 18
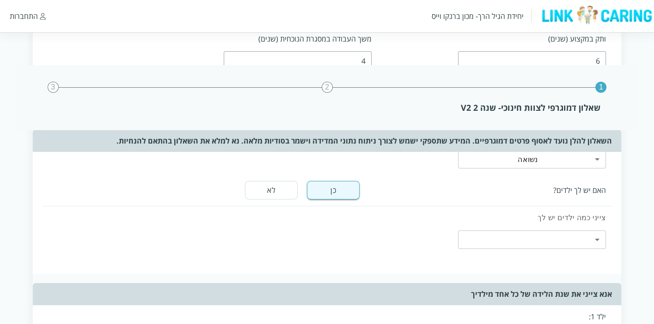
scroll to position [256, 0]
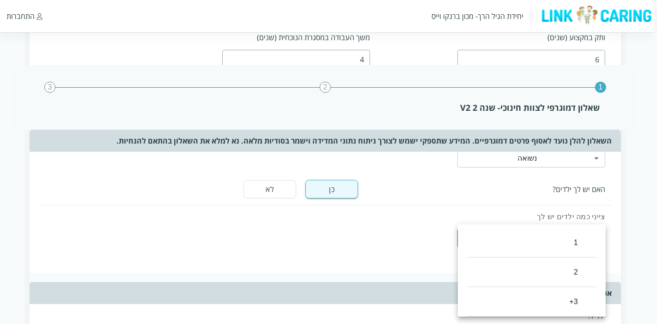
click at [503, 237] on body "יחידת הגיל הרך- מכון ברנקו וייס התחברות 1 2 3 שאלון דמוגרפי לצוות חינוכי- שנה 2…" at bounding box center [327, 231] width 660 height 790
click at [503, 237] on li "1" at bounding box center [531, 243] width 129 height 30
type input "0"
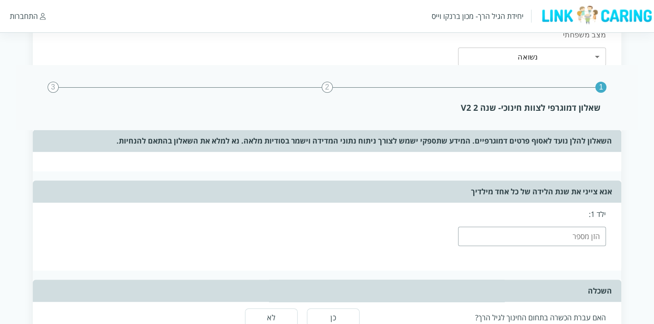
scroll to position [359, 0]
click at [500, 234] on input "number" at bounding box center [532, 234] width 148 height 19
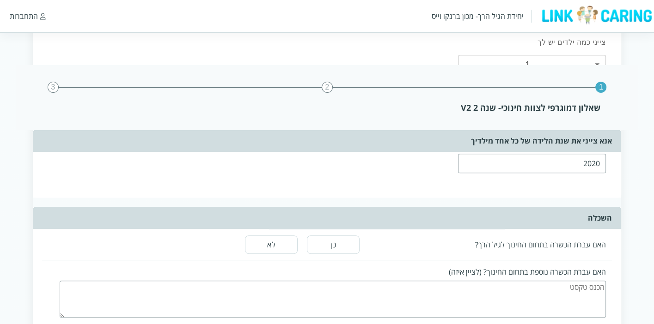
scroll to position [462, 0]
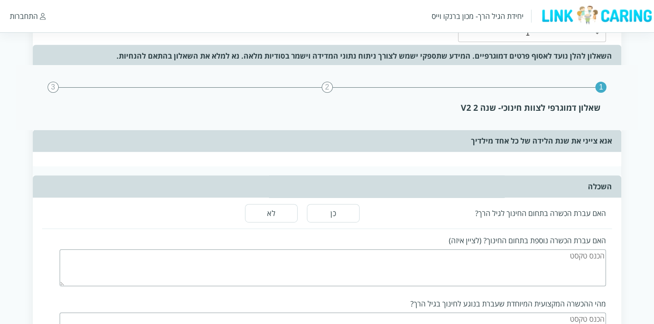
type input "2020"
click at [356, 214] on button "כן" at bounding box center [333, 213] width 53 height 18
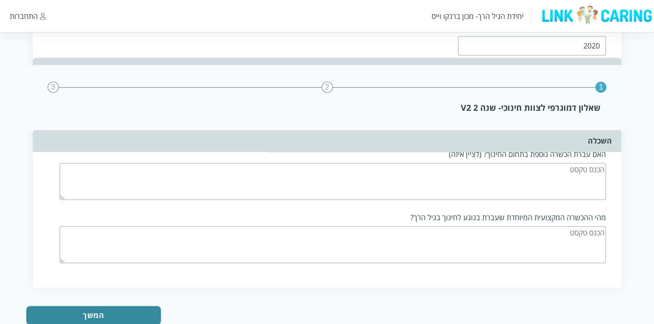
scroll to position [565, 0]
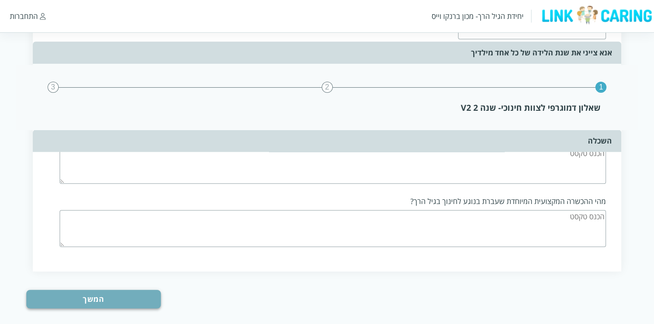
click at [132, 303] on button "המשך" at bounding box center [93, 299] width 134 height 18
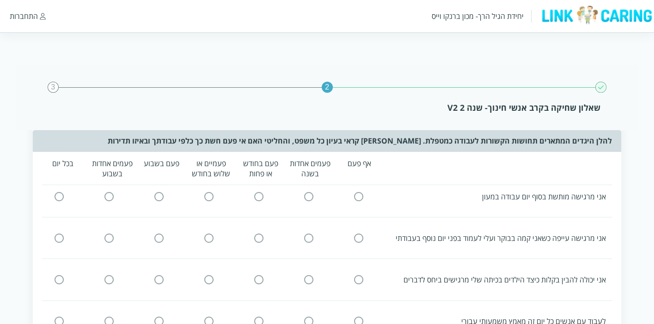
scroll to position [0, 0]
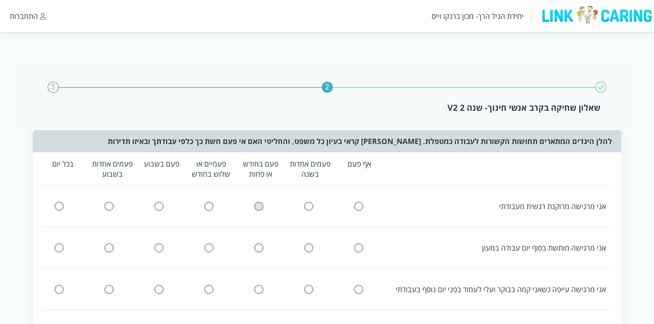
click at [256, 203] on input "radio" at bounding box center [259, 206] width 8 height 10
click at [158, 249] on input "radio" at bounding box center [159, 248] width 8 height 10
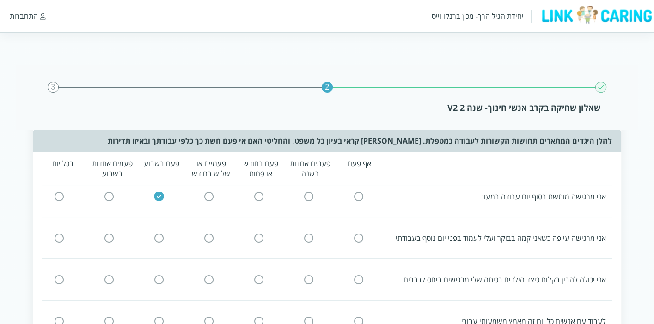
click at [361, 237] on input "radio" at bounding box center [358, 238] width 8 height 10
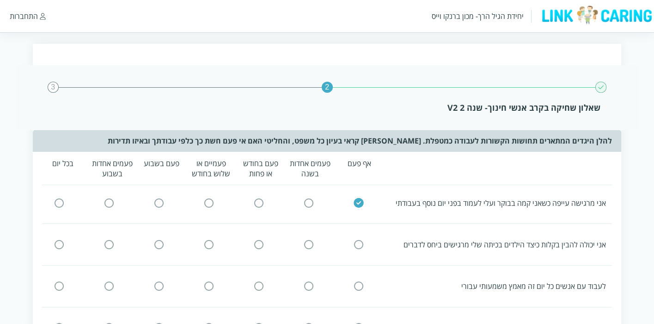
scroll to position [103, 0]
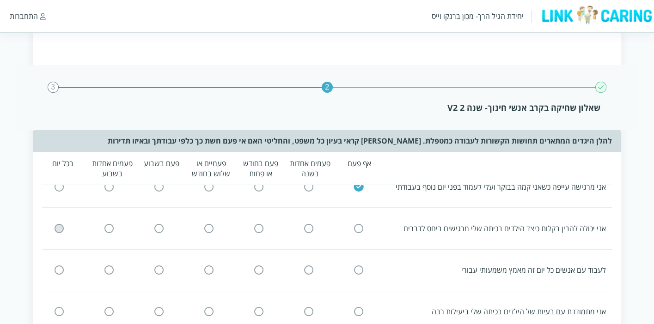
click at [61, 224] on input "radio" at bounding box center [59, 229] width 8 height 10
click at [354, 266] on input "radio" at bounding box center [358, 271] width 8 height 10
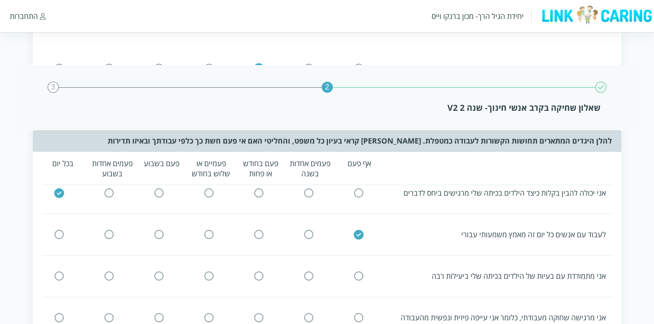
scroll to position [154, 0]
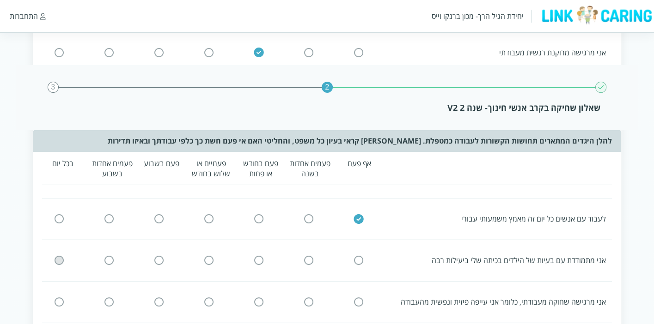
click at [54, 257] on icon at bounding box center [59, 260] width 11 height 11
click at [63, 259] on input "radio" at bounding box center [59, 261] width 8 height 10
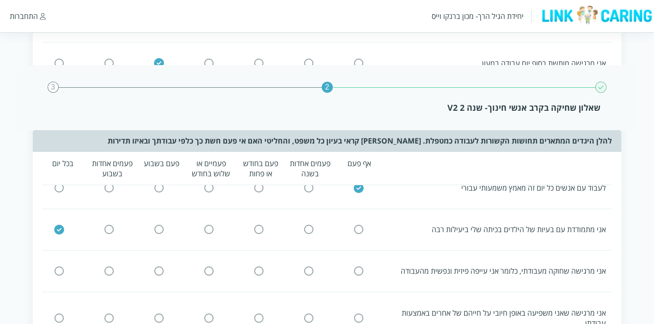
scroll to position [205, 0]
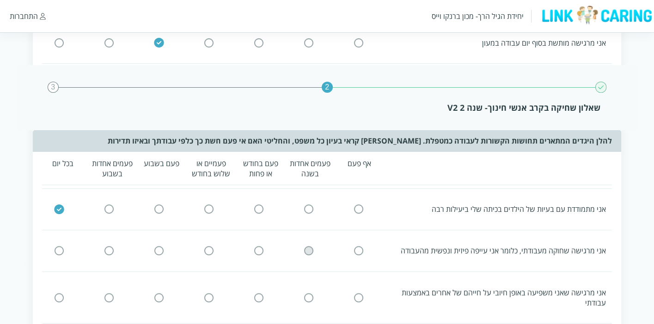
click at [311, 250] on input "radio" at bounding box center [309, 251] width 8 height 10
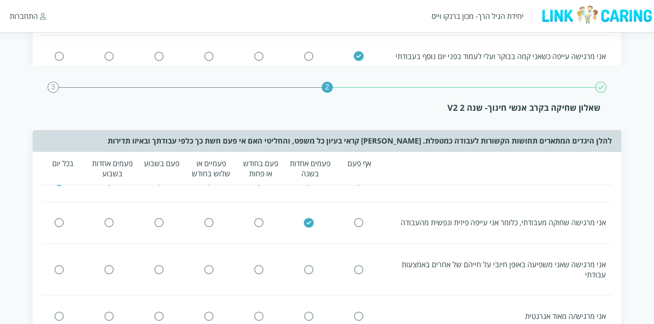
scroll to position [256, 0]
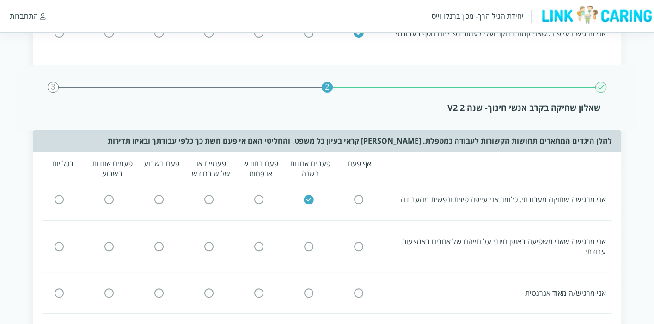
drag, startPoint x: 56, startPoint y: 241, endPoint x: 65, endPoint y: 243, distance: 8.6
click at [57, 242] on input "radio" at bounding box center [59, 247] width 8 height 10
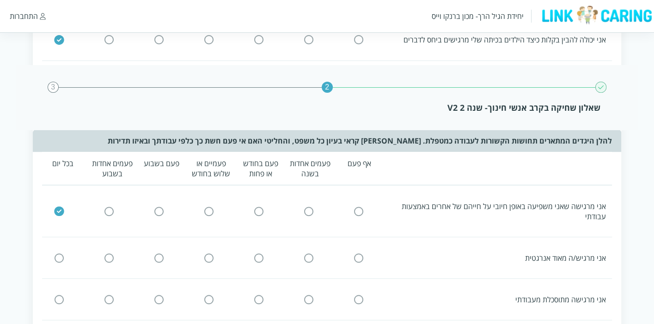
scroll to position [308, 0]
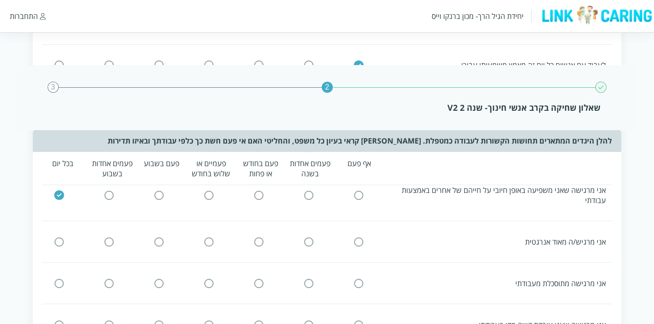
click at [61, 238] on input "radio" at bounding box center [59, 242] width 8 height 10
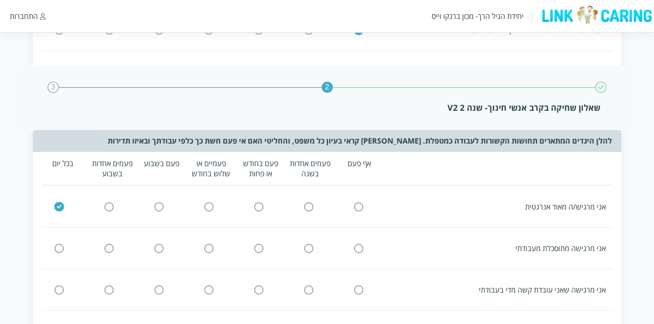
scroll to position [359, 0]
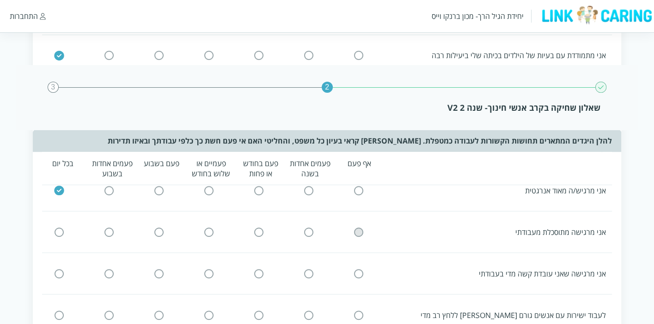
click at [358, 230] on input "radio" at bounding box center [358, 232] width 8 height 10
click at [310, 269] on input "radio" at bounding box center [309, 274] width 8 height 10
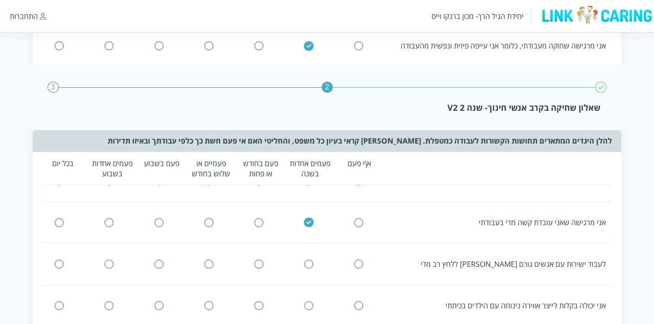
click at [355, 260] on input "radio" at bounding box center [358, 265] width 8 height 10
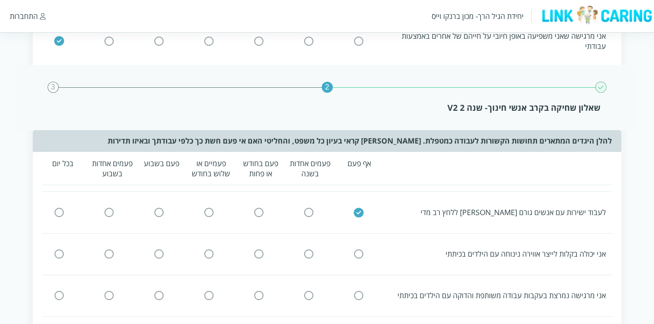
scroll to position [513, 0]
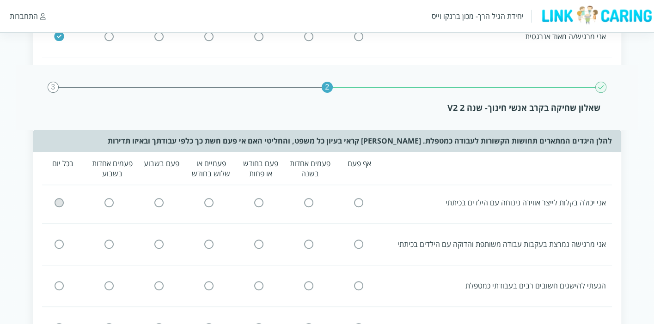
click at [57, 198] on input "radio" at bounding box center [59, 203] width 8 height 10
click at [56, 240] on input "radio" at bounding box center [59, 245] width 8 height 10
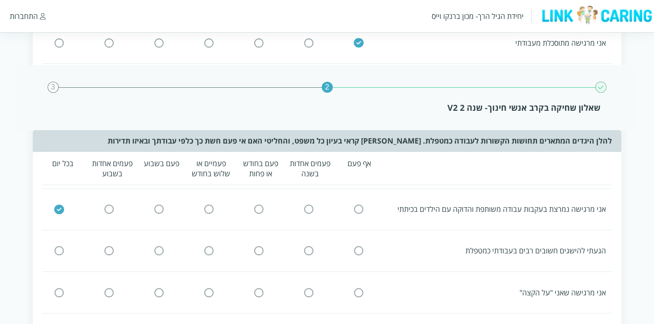
scroll to position [565, 0]
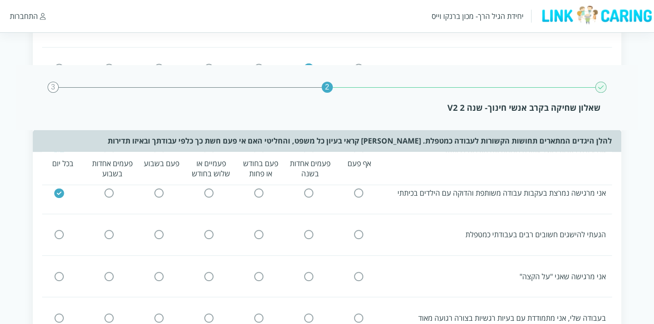
click at [56, 230] on input "radio" at bounding box center [59, 235] width 8 height 10
click at [360, 272] on input "radio" at bounding box center [358, 277] width 8 height 10
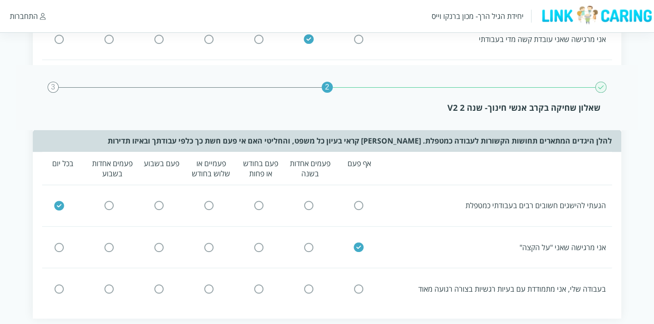
scroll to position [616, 0]
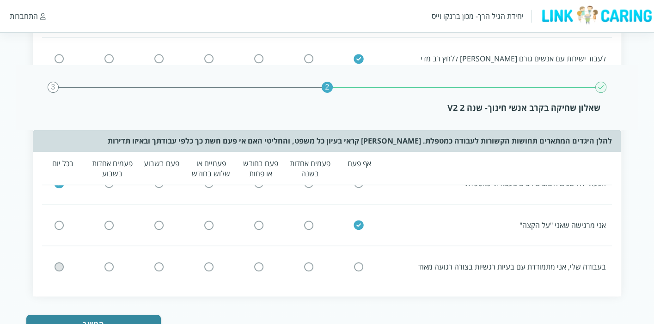
click at [62, 262] on input "radio" at bounding box center [59, 267] width 8 height 10
click at [96, 315] on button "המשך" at bounding box center [93, 324] width 134 height 18
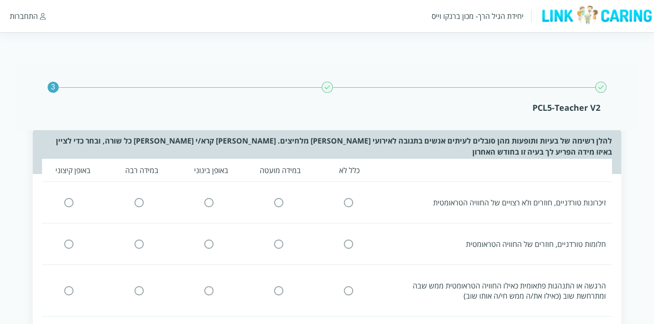
scroll to position [0, 0]
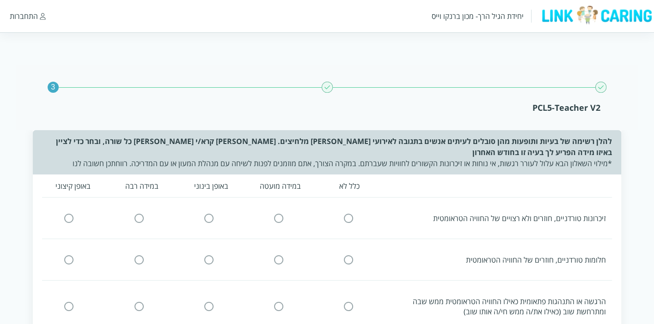
click at [346, 216] on input "radio" at bounding box center [348, 218] width 8 height 10
click at [276, 258] on input "radio" at bounding box center [278, 260] width 8 height 10
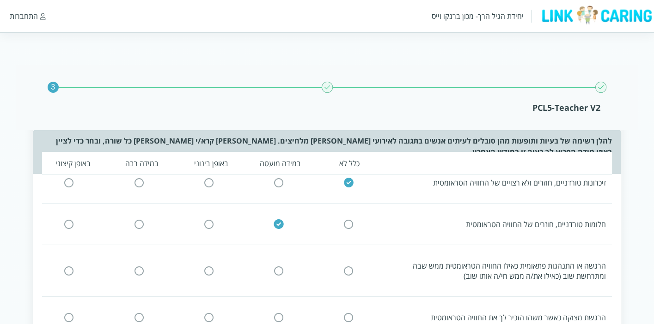
scroll to position [51, 0]
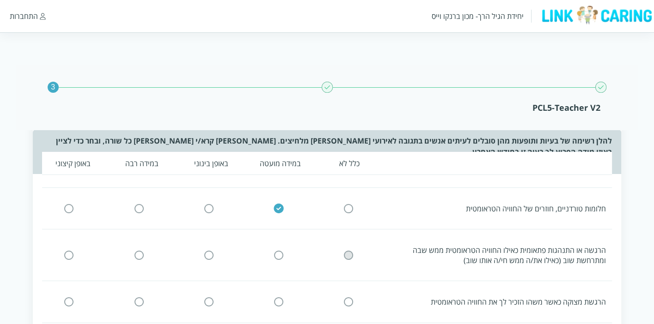
click at [350, 250] on input "radio" at bounding box center [348, 255] width 8 height 10
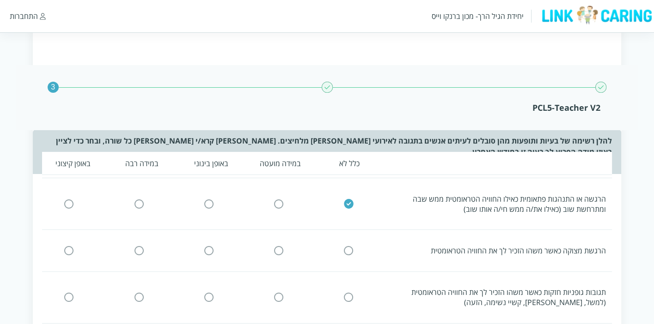
click at [206, 252] on input "radio" at bounding box center [209, 251] width 8 height 10
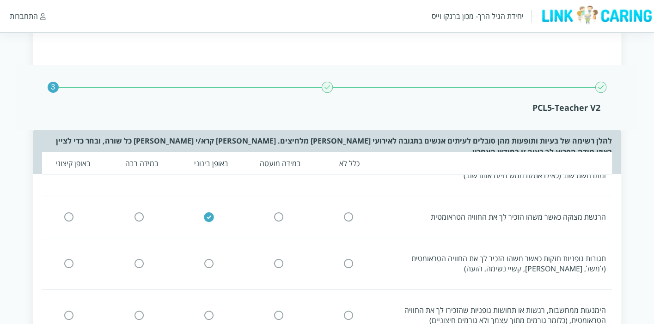
scroll to position [154, 0]
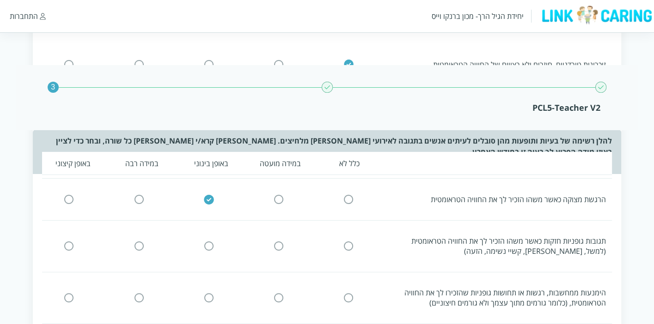
click at [139, 246] on input "radio" at bounding box center [139, 247] width 8 height 10
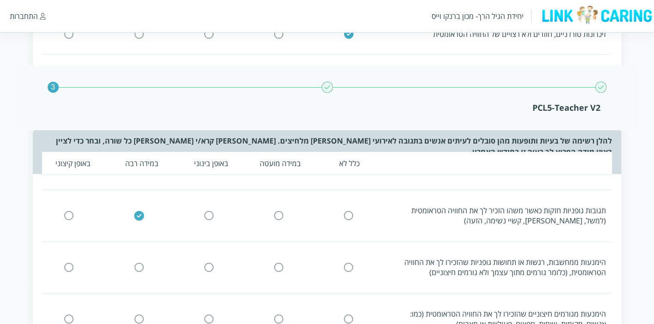
scroll to position [205, 0]
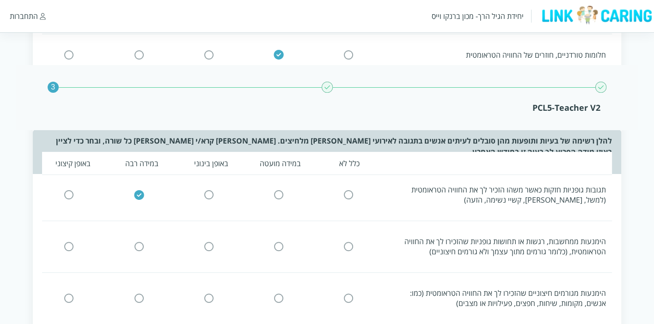
click at [351, 243] on input "radio" at bounding box center [348, 247] width 8 height 10
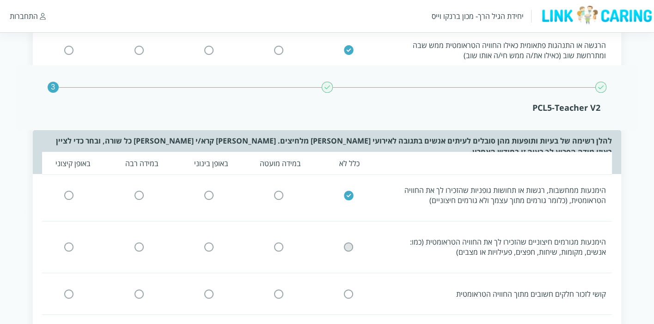
click at [348, 243] on input "radio" at bounding box center [348, 248] width 8 height 10
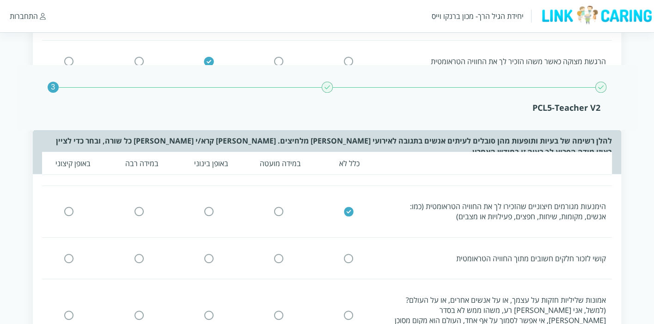
scroll to position [308, 0]
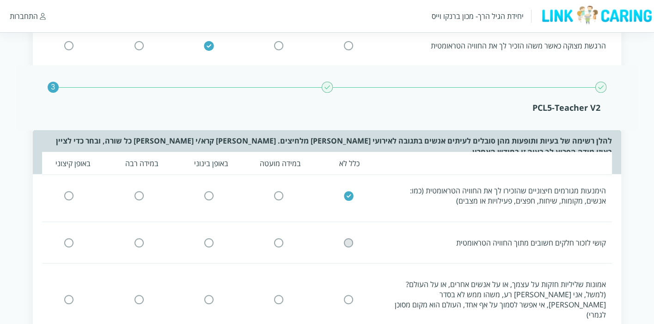
click at [347, 238] on input "radio" at bounding box center [348, 243] width 8 height 10
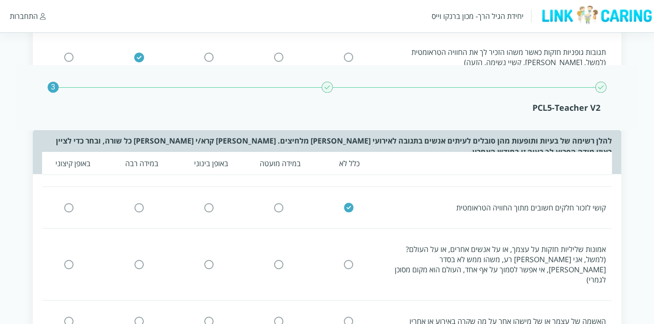
scroll to position [359, 0]
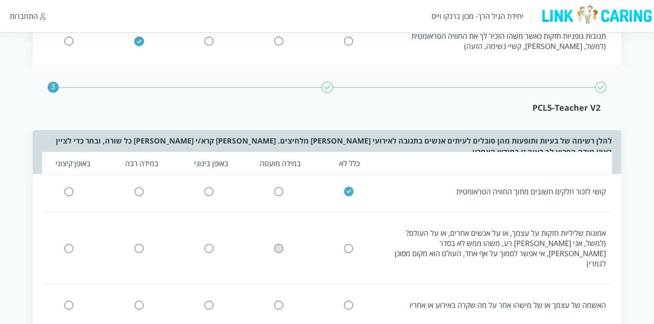
click at [282, 244] on input "radio" at bounding box center [278, 249] width 8 height 10
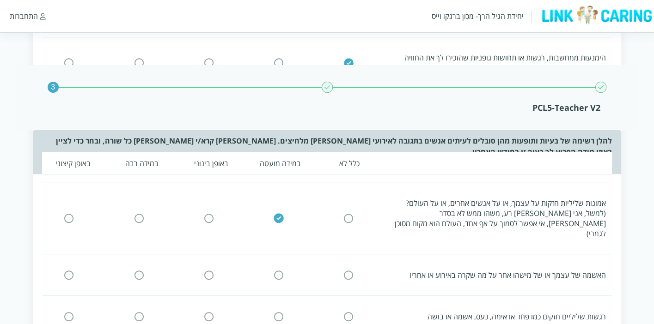
scroll to position [410, 0]
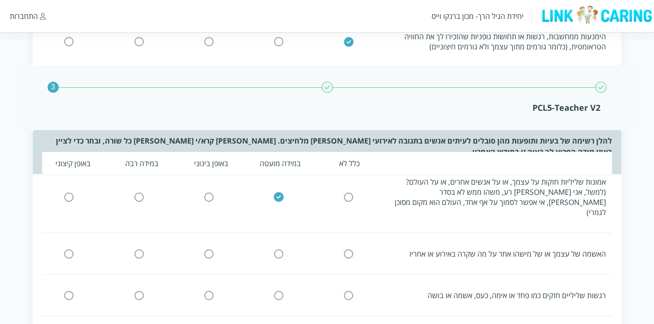
click at [354, 249] on div at bounding box center [348, 254] width 62 height 10
click at [351, 249] on input "radio" at bounding box center [348, 254] width 8 height 10
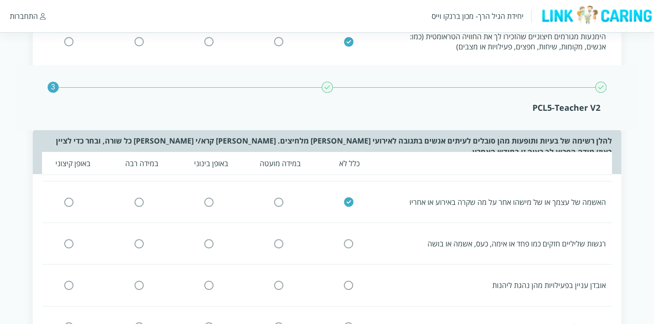
click at [210, 239] on input "radio" at bounding box center [209, 244] width 8 height 10
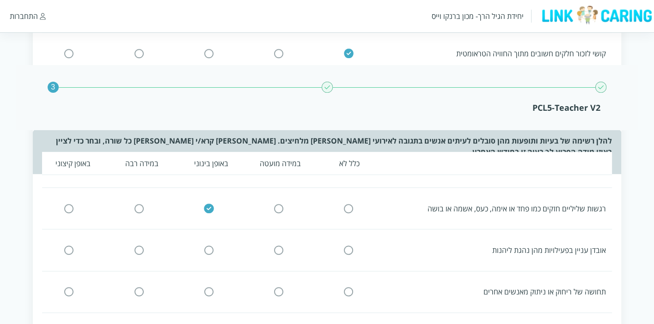
scroll to position [513, 0]
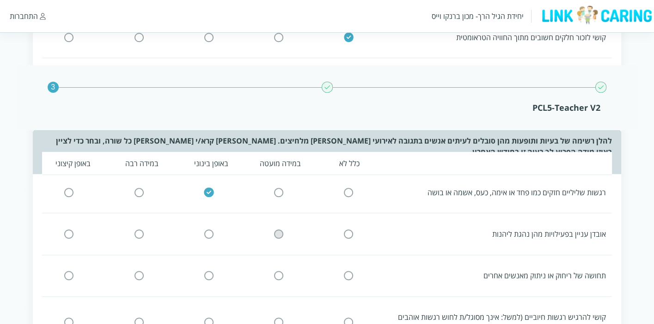
click at [281, 230] on input "radio" at bounding box center [278, 235] width 8 height 10
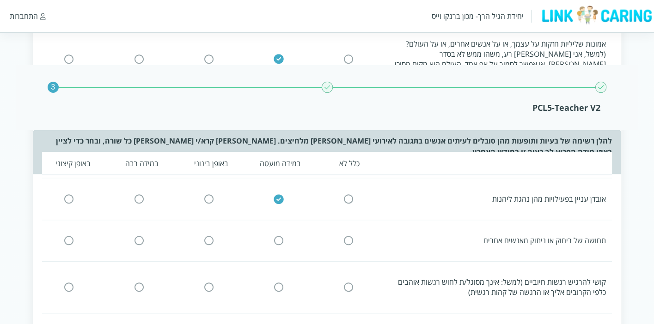
scroll to position [565, 0]
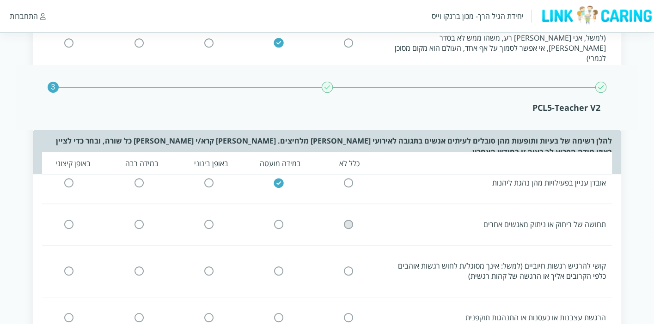
click at [350, 220] on input "radio" at bounding box center [348, 225] width 8 height 10
click at [346, 267] on input "radio" at bounding box center [348, 272] width 8 height 10
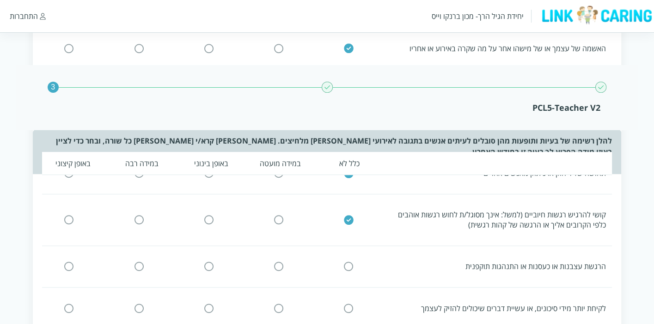
click at [350, 262] on input "radio" at bounding box center [348, 267] width 8 height 10
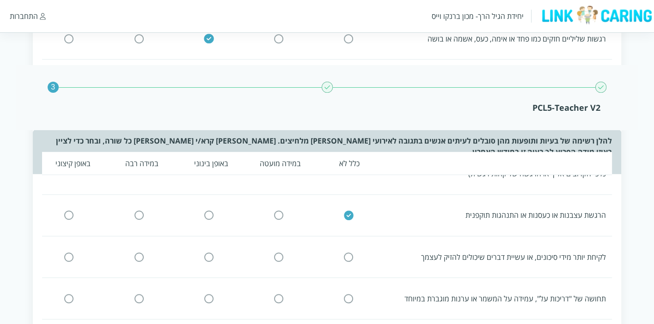
click at [349, 252] on input "radio" at bounding box center [348, 257] width 8 height 10
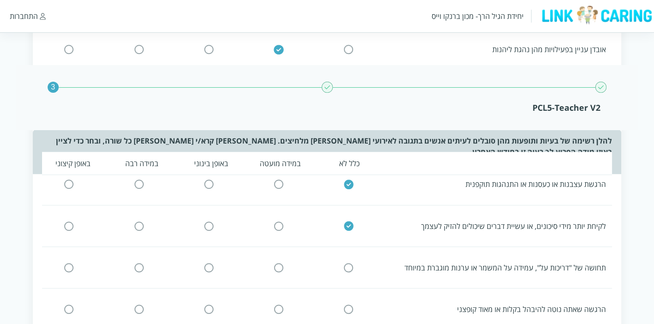
scroll to position [719, 0]
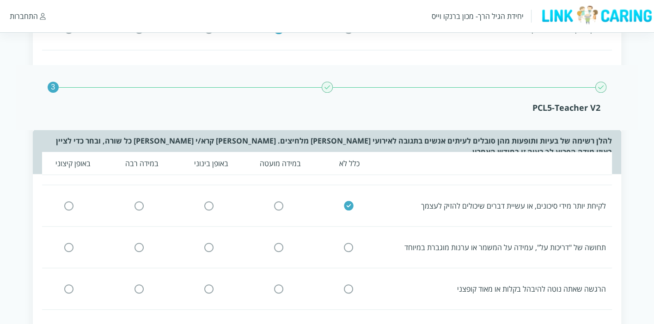
click at [279, 243] on input "radio" at bounding box center [278, 248] width 8 height 10
click at [283, 285] on icon at bounding box center [278, 289] width 9 height 9
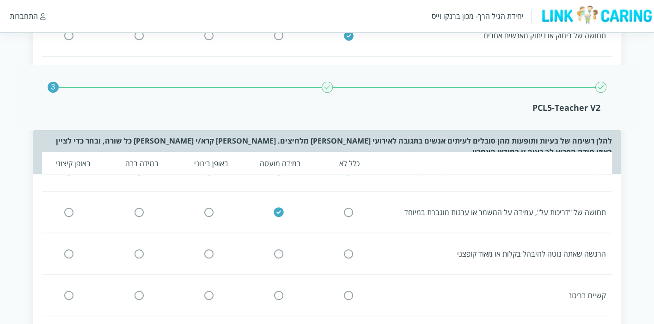
scroll to position [770, 0]
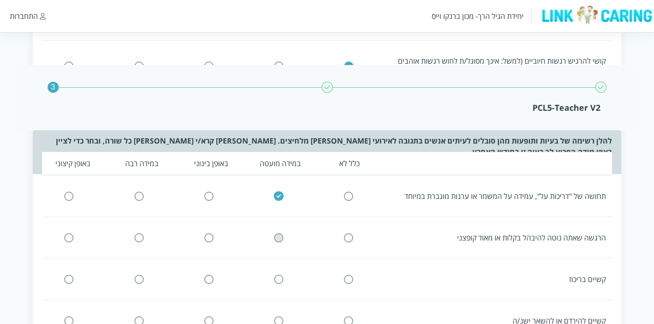
click at [278, 233] on input "radio" at bounding box center [278, 238] width 8 height 10
click at [280, 274] on input "radio" at bounding box center [278, 279] width 8 height 10
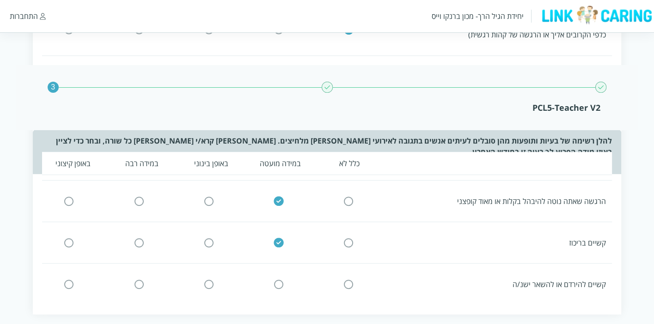
scroll to position [821, 0]
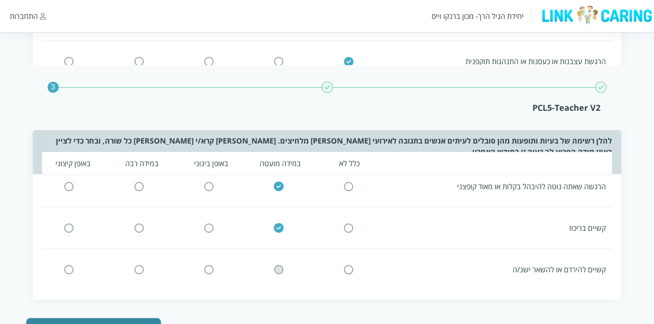
click at [277, 265] on input "radio" at bounding box center [278, 270] width 8 height 10
click at [110, 318] on button "המשך" at bounding box center [93, 327] width 134 height 18
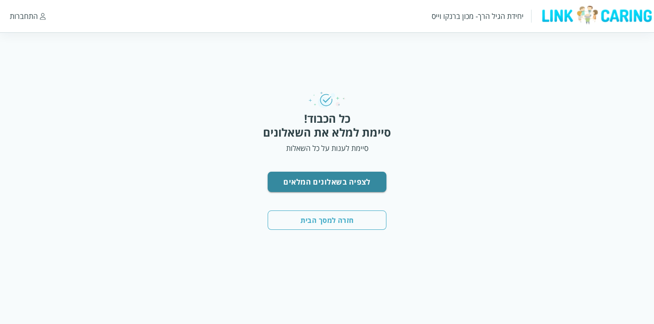
scroll to position [0, 0]
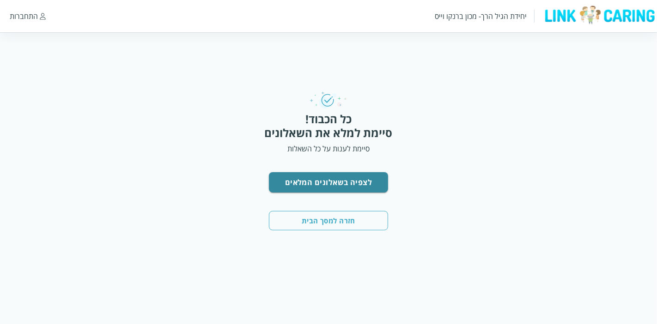
click at [311, 222] on button "חזרה למסך הבית" at bounding box center [329, 220] width 120 height 19
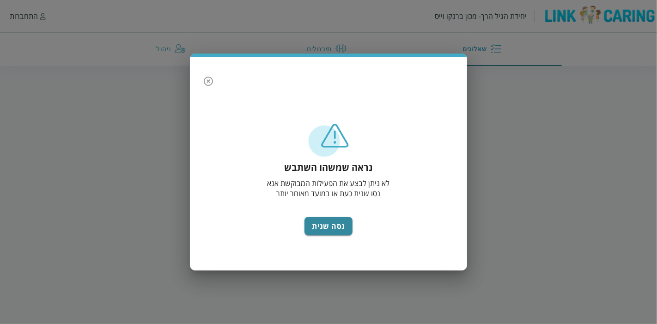
click at [205, 83] on icon "button" at bounding box center [208, 81] width 9 height 9
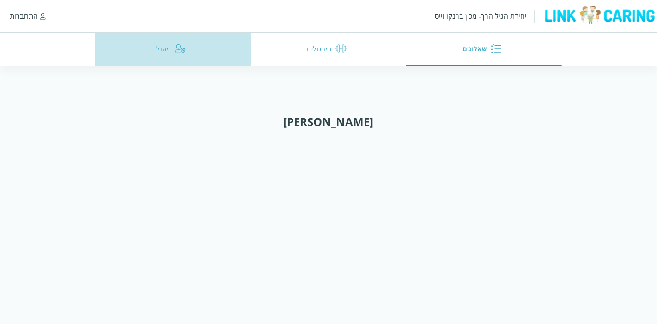
click at [148, 46] on button "ניהול" at bounding box center [173, 49] width 156 height 33
